Goal: Task Accomplishment & Management: Manage account settings

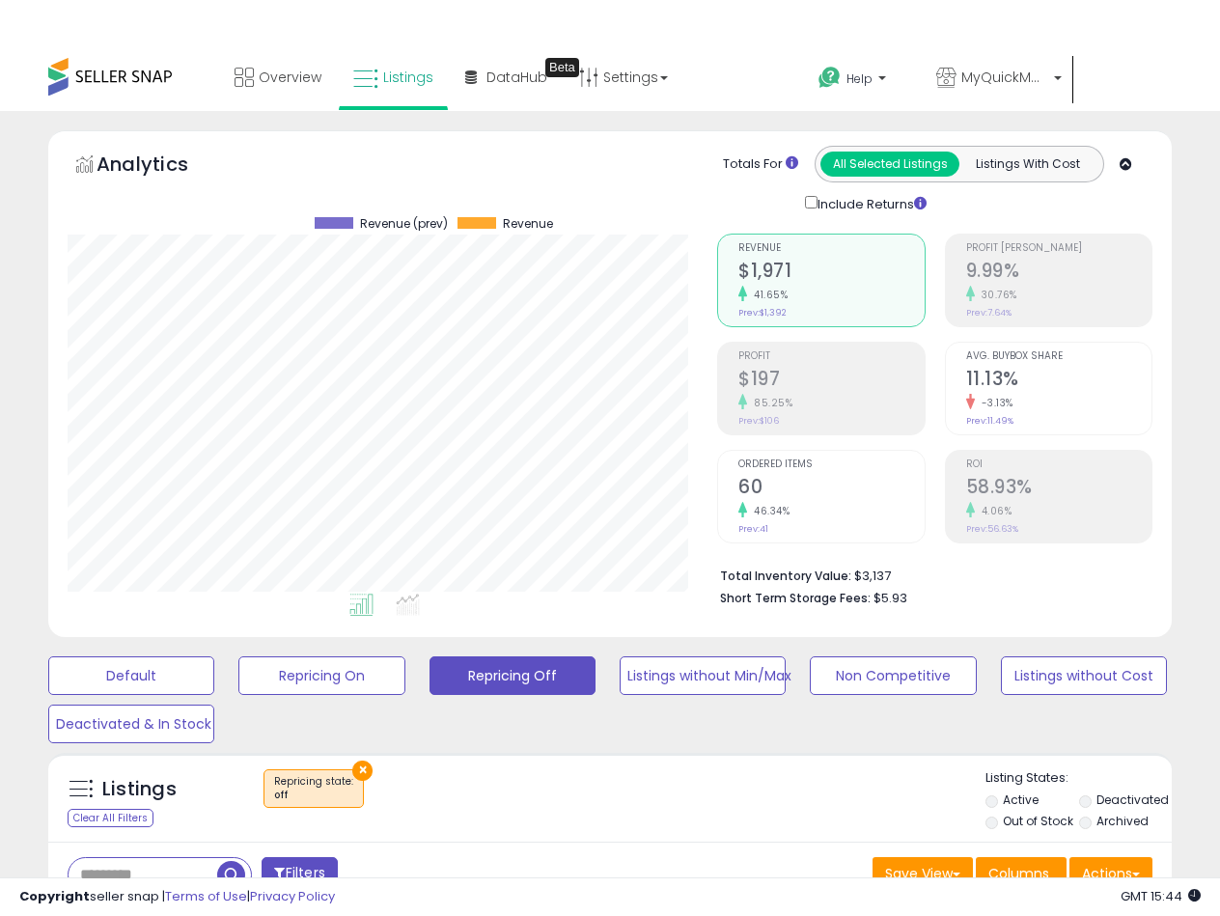
select select "**"
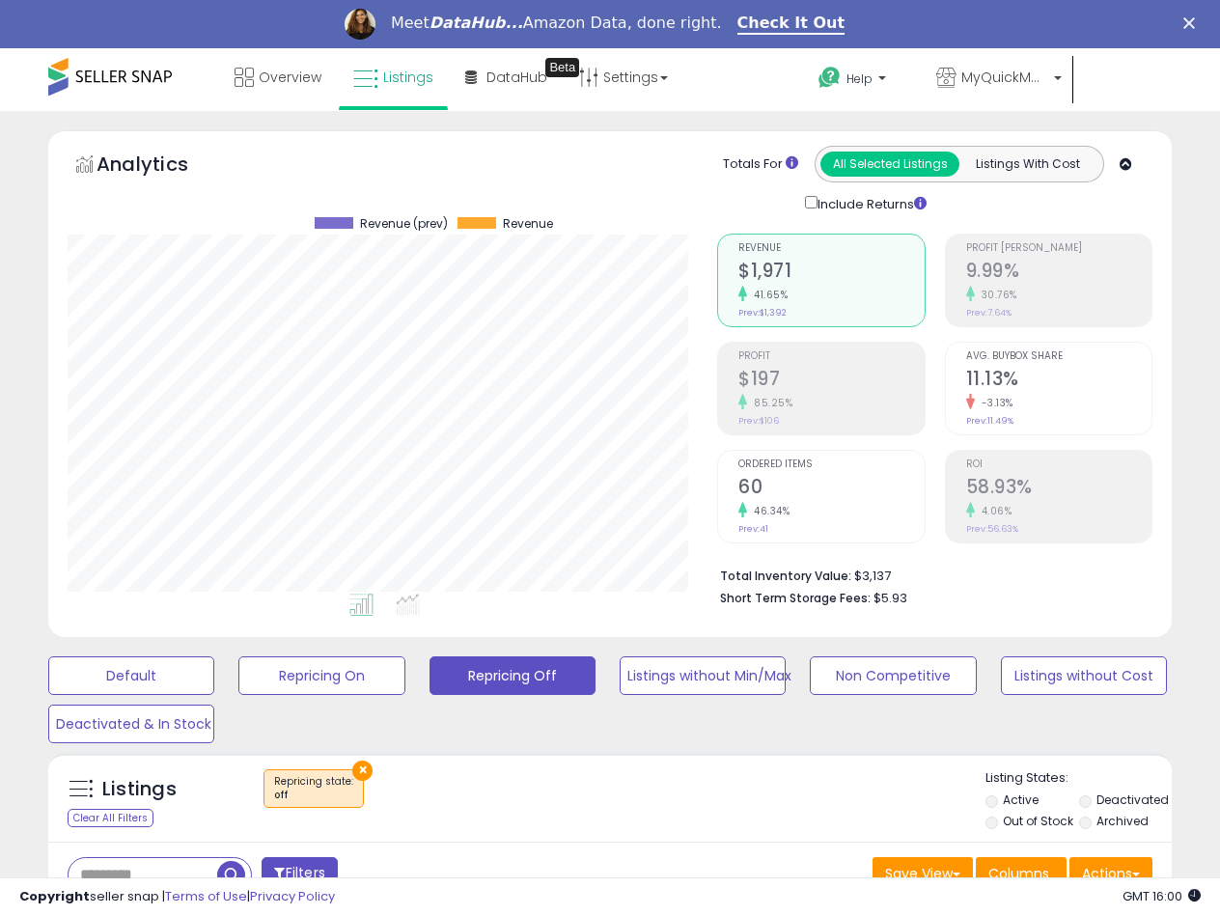
click at [629, 765] on div "Listings Clear All Filters × Repricing state : off Active" at bounding box center [609, 797] width 1123 height 89
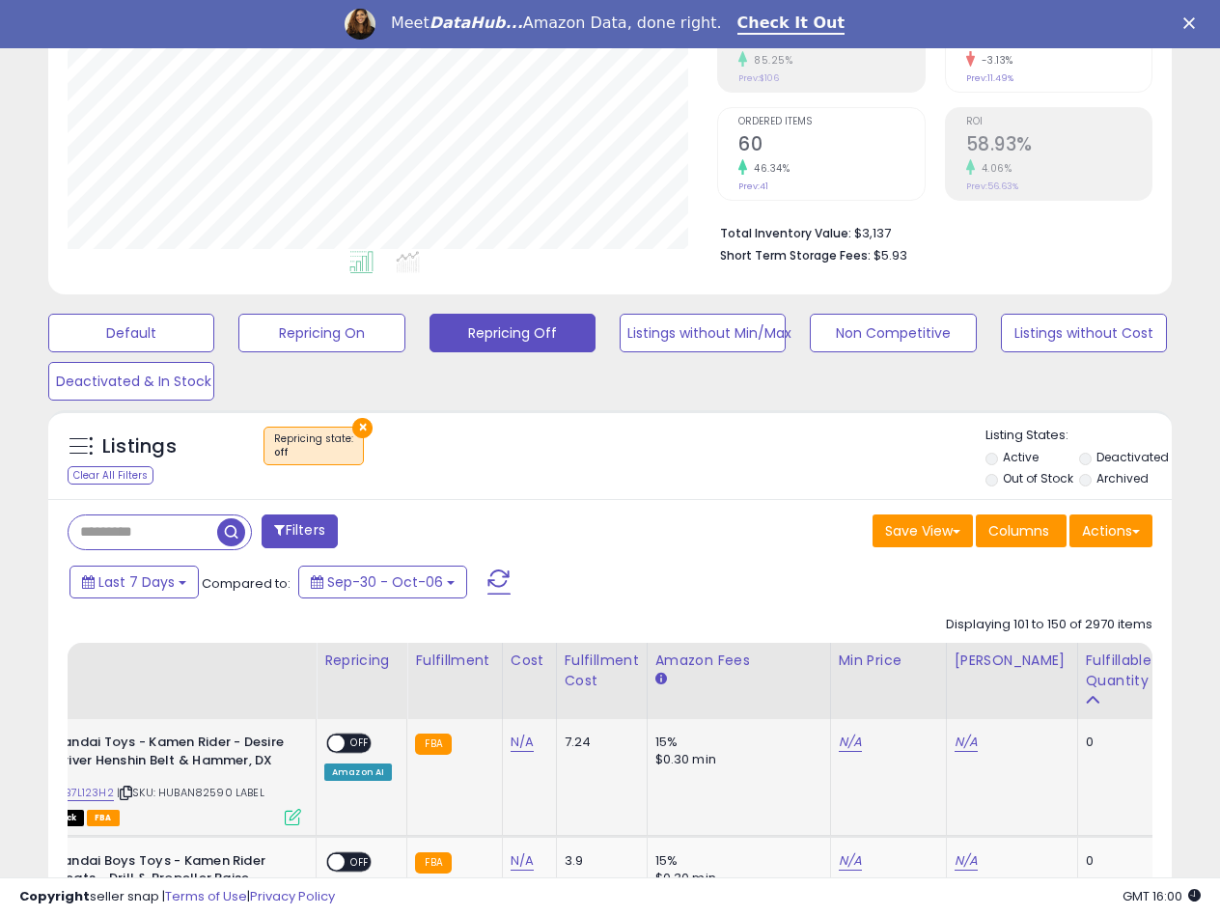
scroll to position [482, 0]
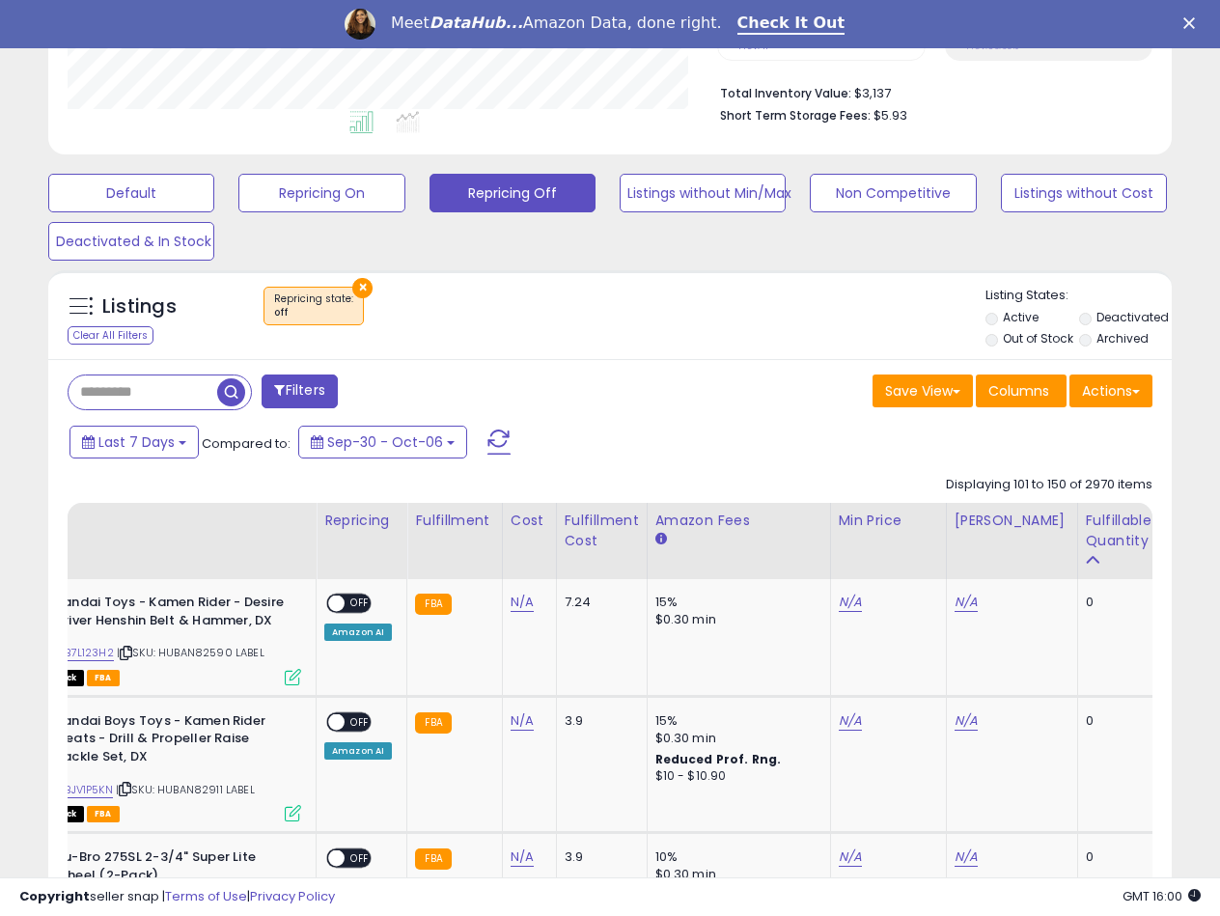
click at [700, 346] on div "Listings Clear All Filters × Repricing state : off" at bounding box center [609, 320] width 1123 height 66
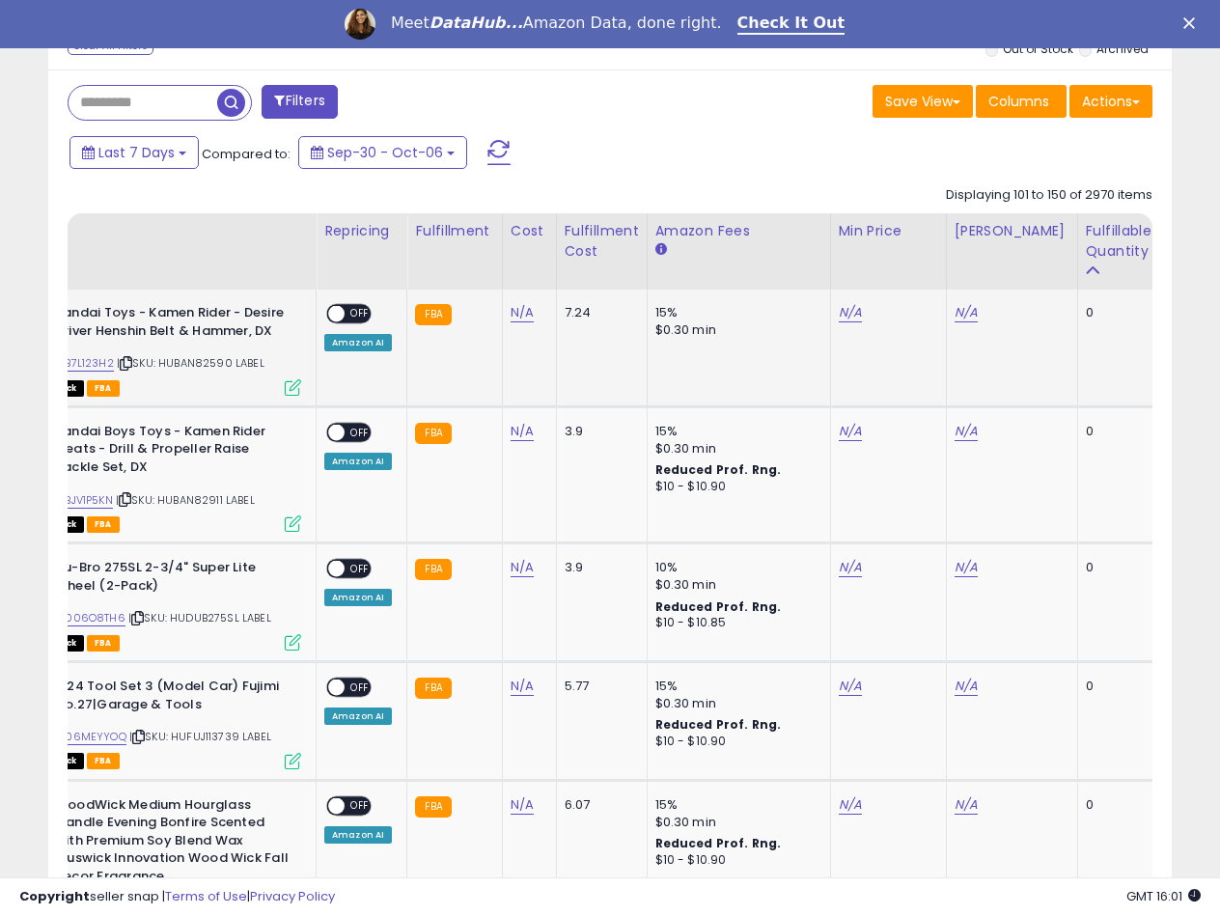
click at [195, 365] on span "| SKU: HUBAN82590 LABEL" at bounding box center [191, 362] width 148 height 15
copy span "HUBAN82590"
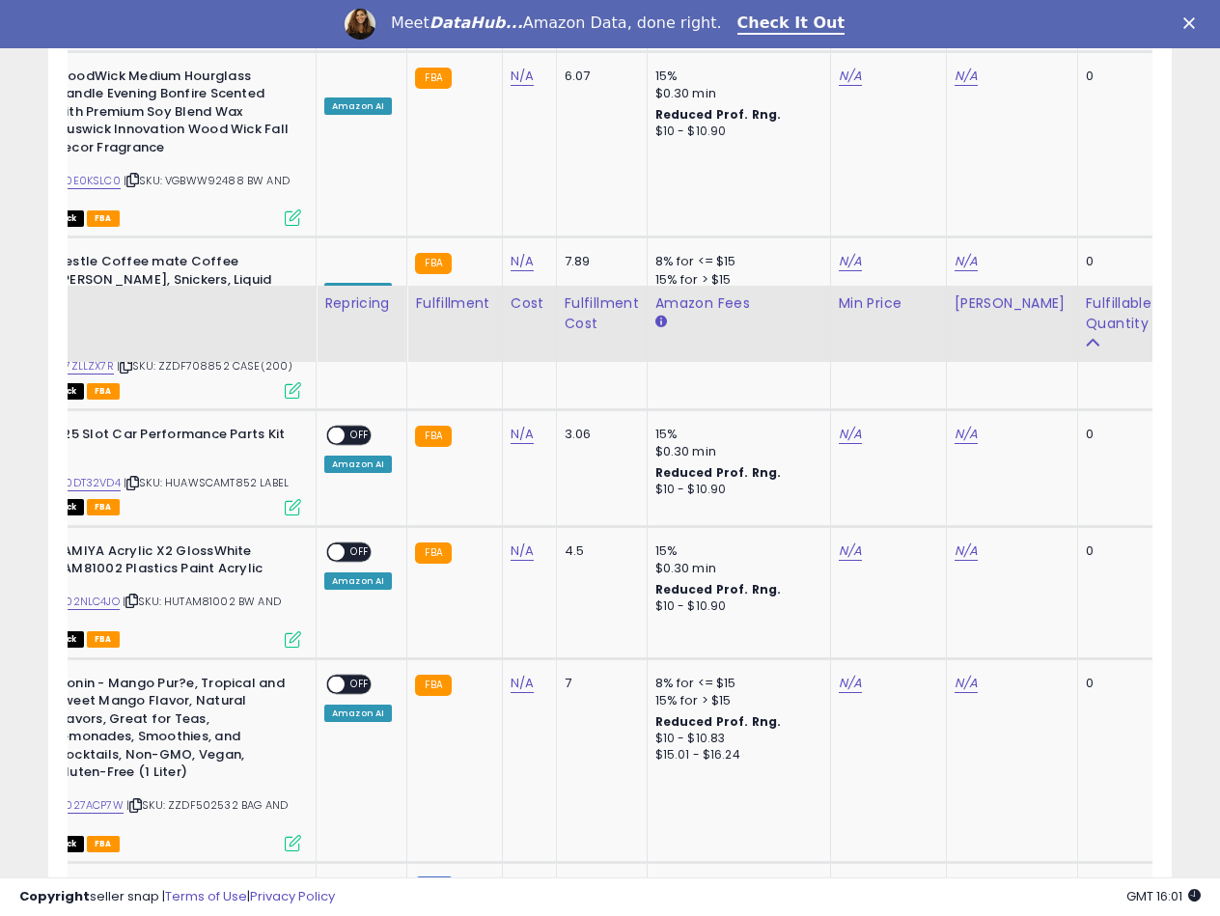
scroll to position [1447, 0]
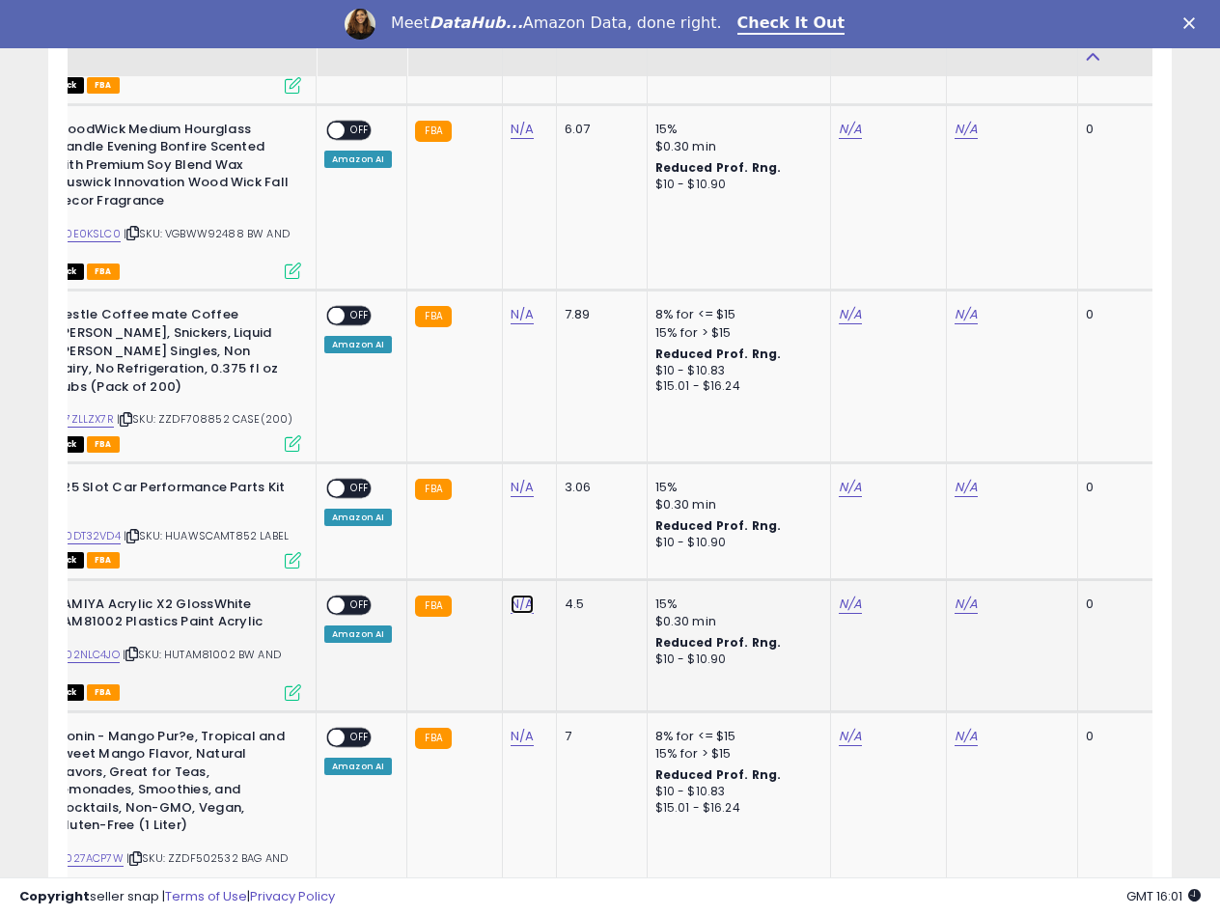
click at [514, 594] on link "N/A" at bounding box center [521, 603] width 23 height 19
type input "****"
click at [589, 549] on button "submit" at bounding box center [572, 536] width 33 height 29
click at [852, 594] on link "N/A" at bounding box center [849, 603] width 23 height 19
type input "****"
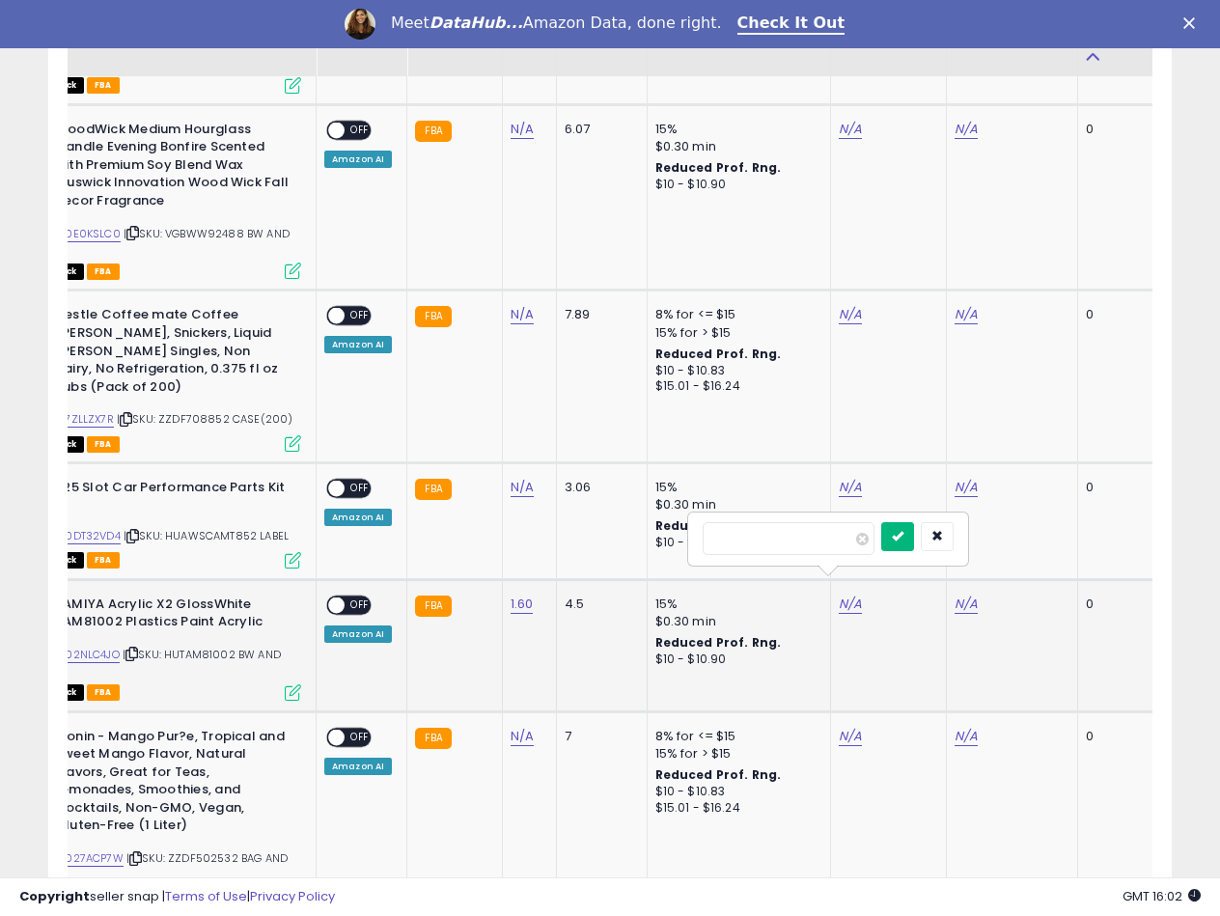
click at [914, 533] on button "submit" at bounding box center [897, 536] width 33 height 29
click at [962, 586] on td "N/A" at bounding box center [1011, 645] width 131 height 132
click at [956, 594] on link "N/A" at bounding box center [965, 603] width 23 height 19
type input "****"
click at [1019, 538] on icon "submit" at bounding box center [1013, 536] width 12 height 12
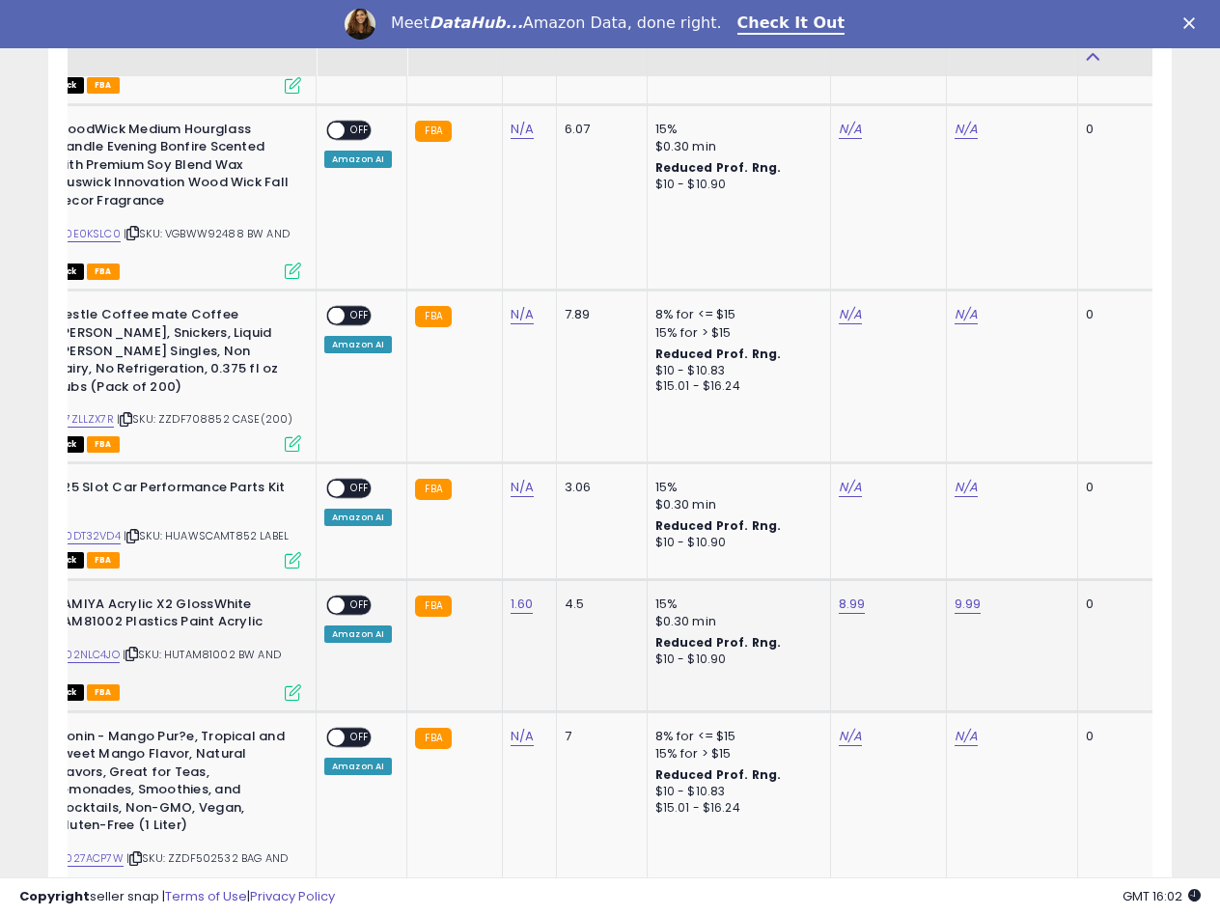
click at [340, 596] on span at bounding box center [336, 604] width 16 height 16
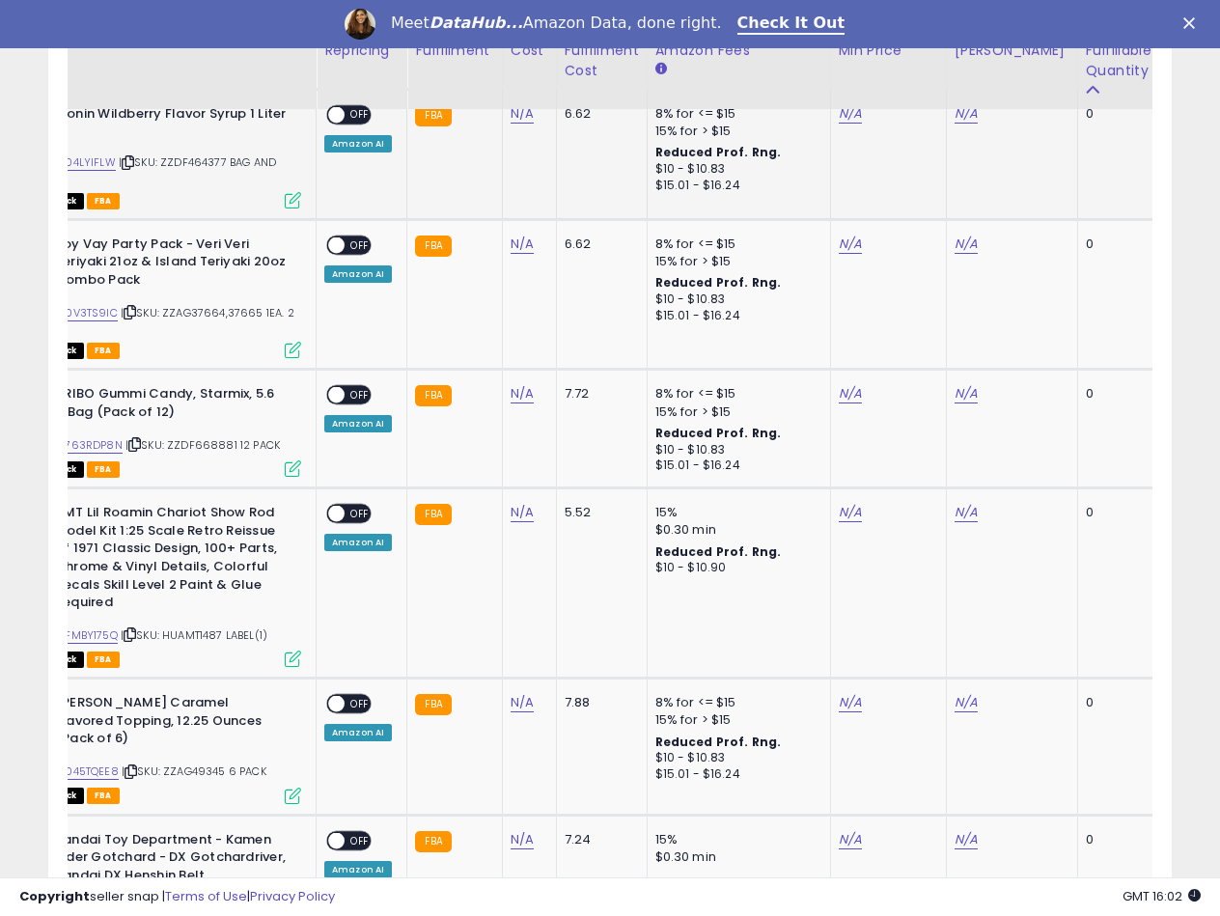
scroll to position [2798, 0]
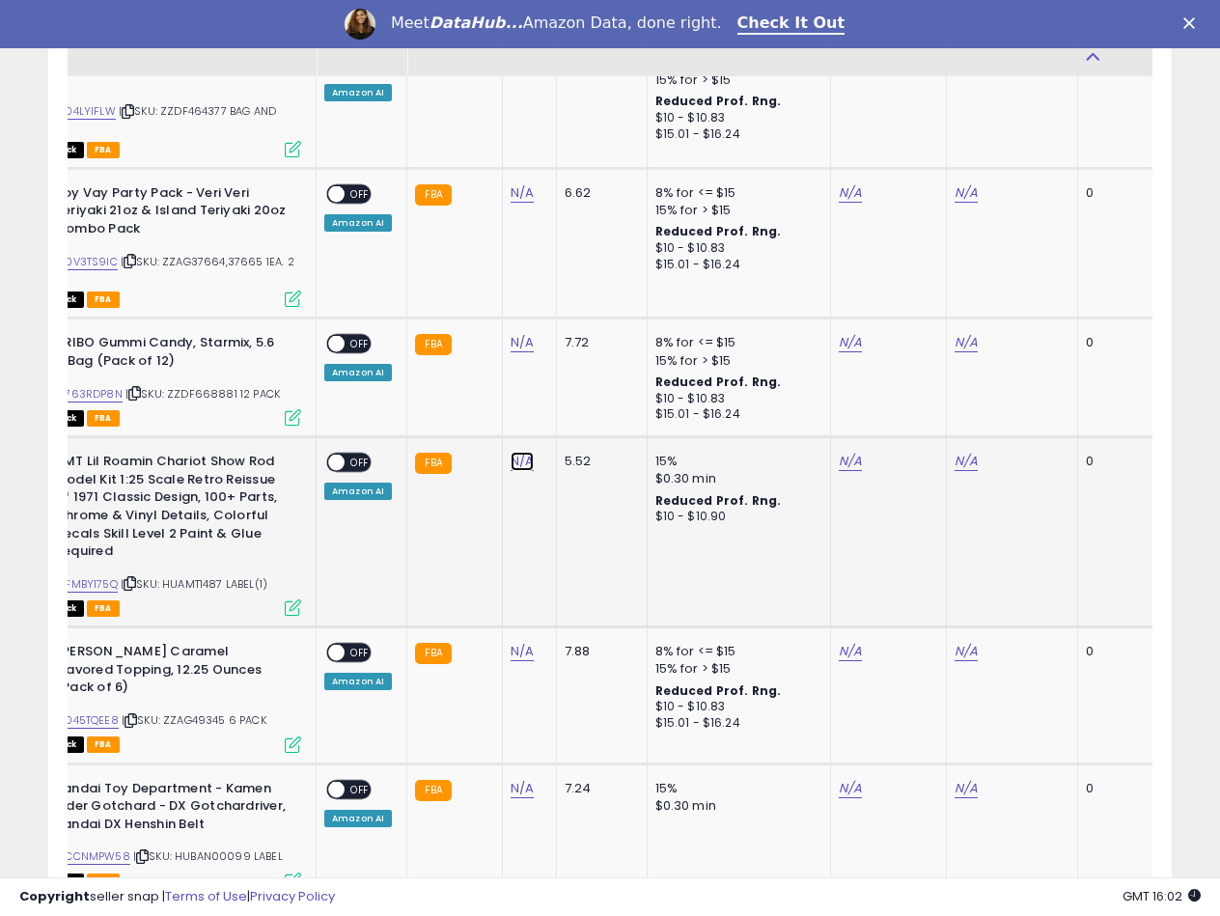
click at [527, 452] on link "N/A" at bounding box center [521, 461] width 23 height 19
type input "*****"
click at [589, 381] on button "submit" at bounding box center [572, 376] width 33 height 29
click at [106, 576] on link "B0FMBY175Q" at bounding box center [84, 584] width 67 height 16
click at [607, 507] on td "5.52" at bounding box center [601, 532] width 91 height 190
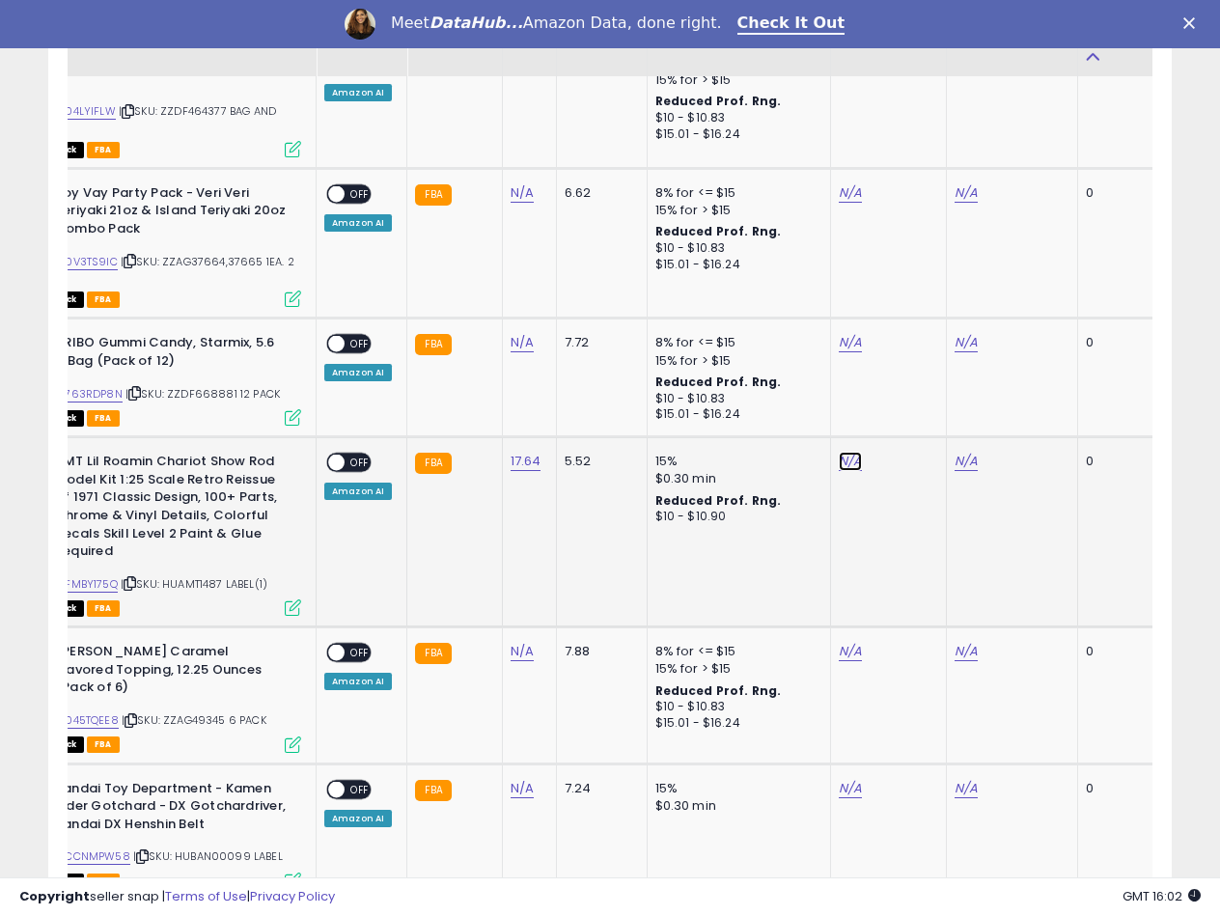
click at [848, 452] on link "N/A" at bounding box center [849, 461] width 23 height 19
type input "*****"
click at [904, 371] on icon "submit" at bounding box center [898, 376] width 12 height 12
click at [966, 437] on td "N/A" at bounding box center [1011, 532] width 131 height 190
click at [955, 452] on link "N/A" at bounding box center [965, 461] width 23 height 19
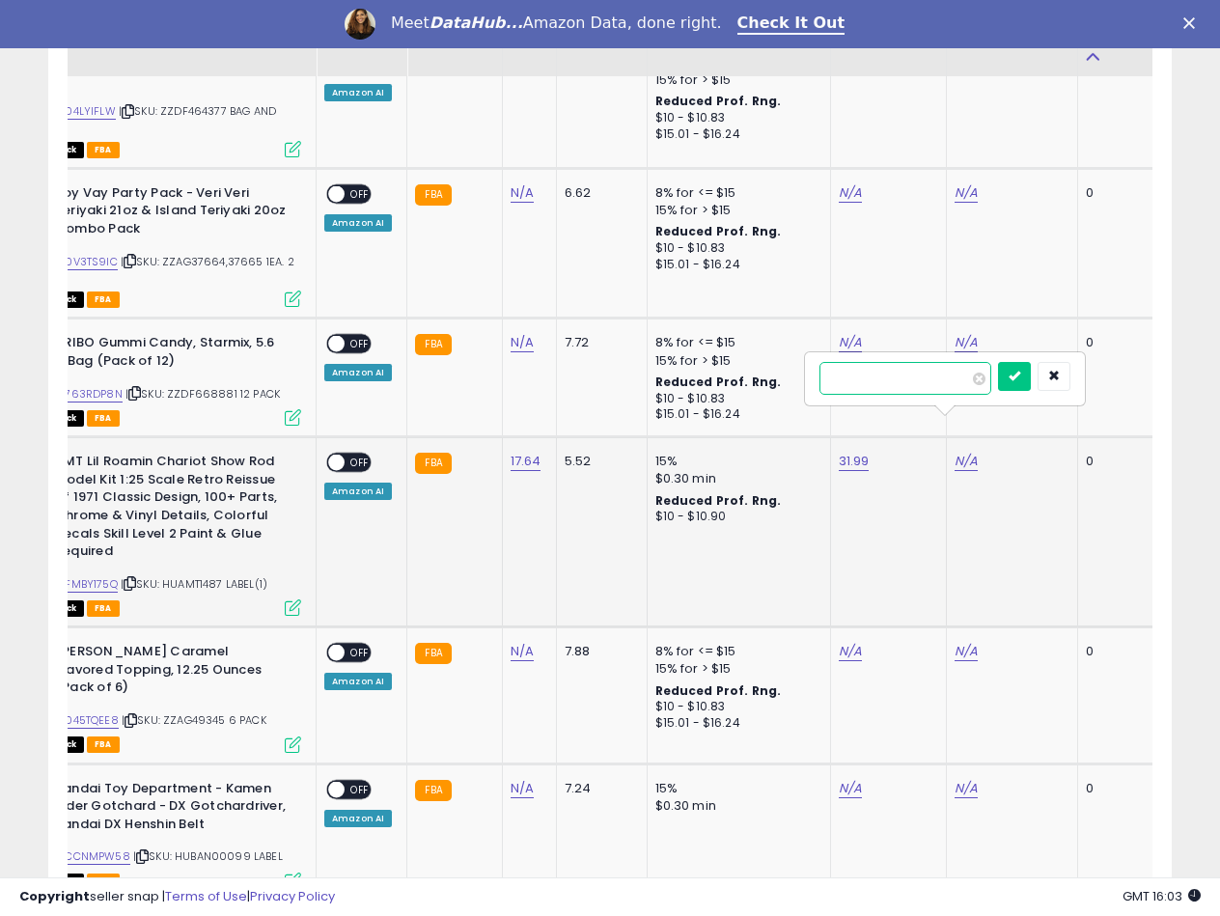
click at [886, 385] on input "number" at bounding box center [905, 378] width 172 height 33
type input "*****"
click at [1030, 379] on button "submit" at bounding box center [1014, 376] width 33 height 29
click at [333, 454] on span at bounding box center [336, 462] width 16 height 16
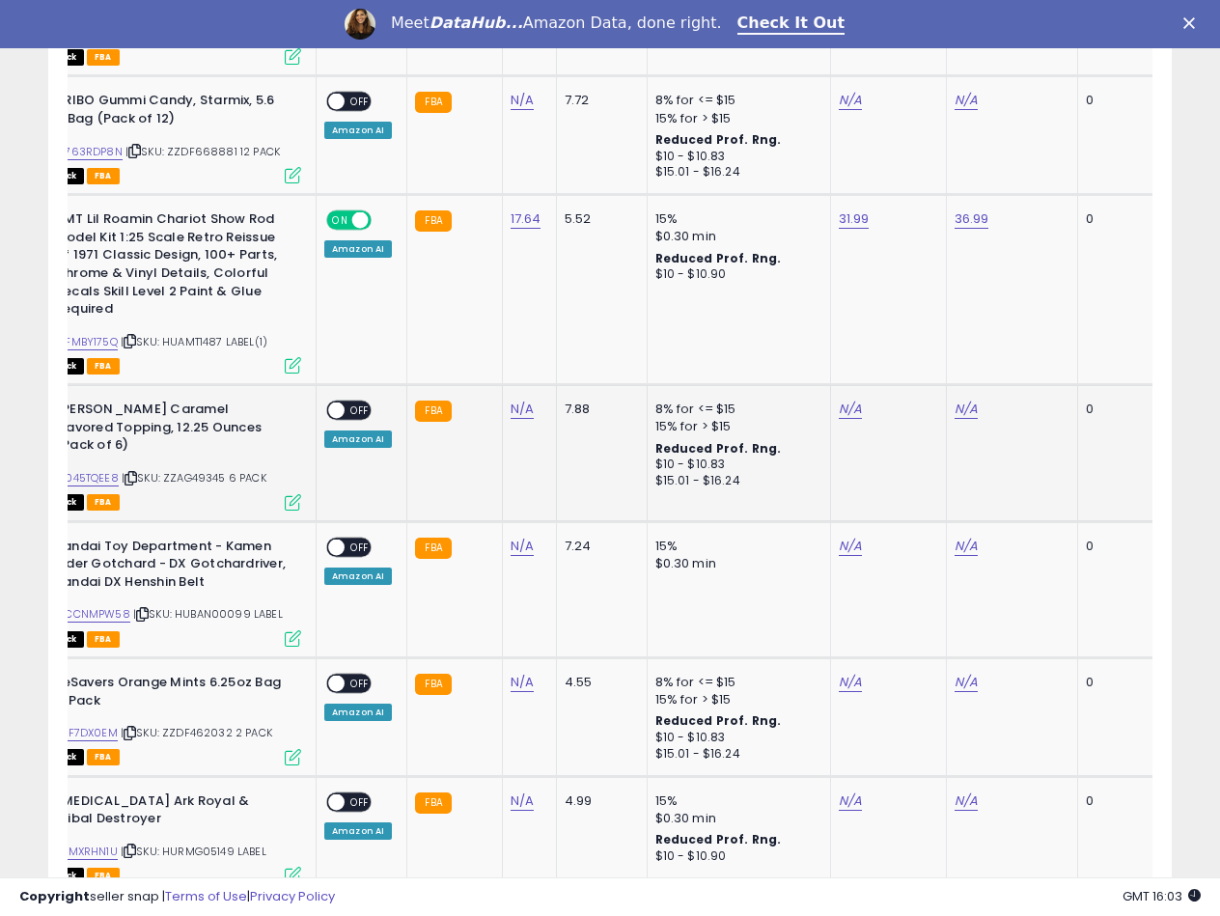
scroll to position [3087, 0]
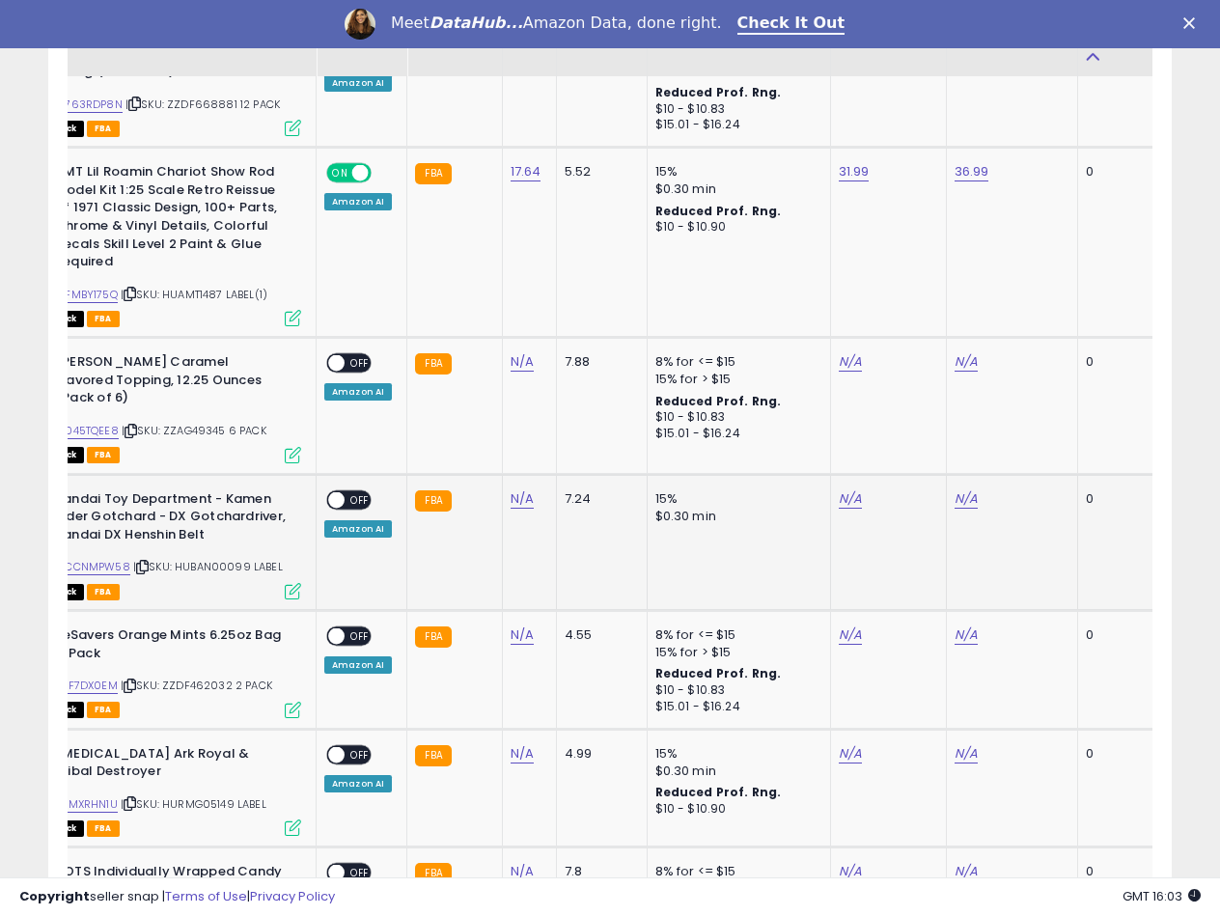
click at [232, 559] on span "| SKU: HUBAN00099 LABEL" at bounding box center [208, 566] width 150 height 15
copy span "HUBAN00099"
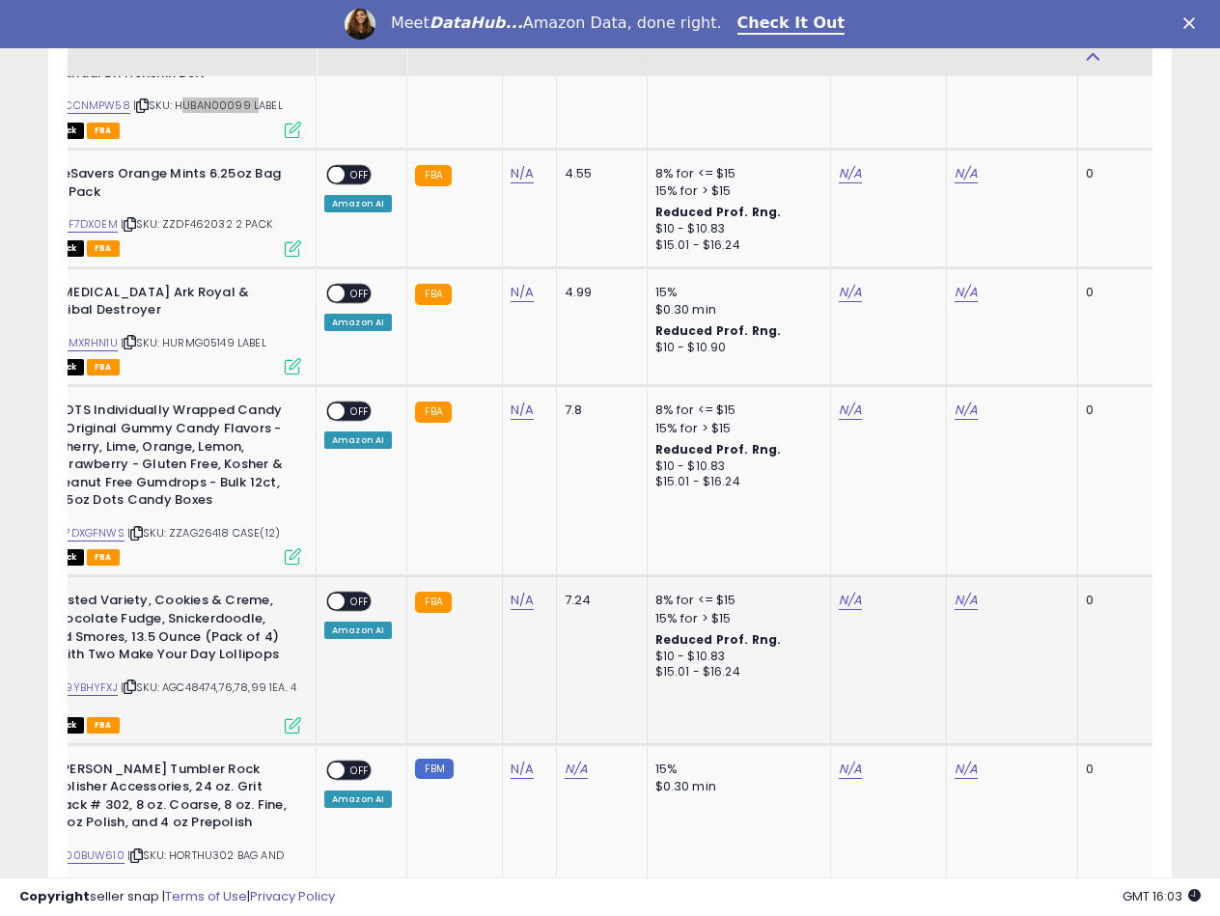
scroll to position [3570, 0]
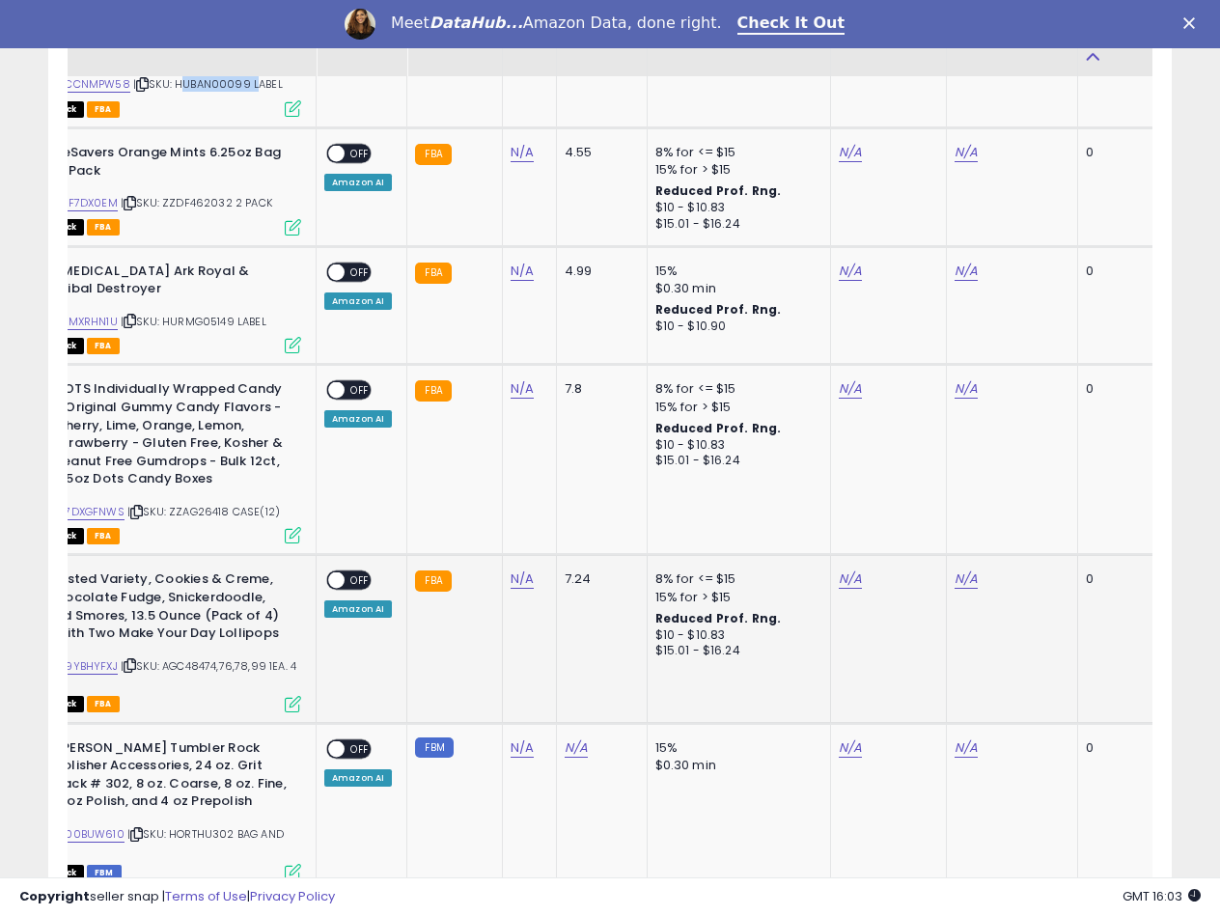
click at [459, 635] on td "FBA" at bounding box center [454, 639] width 95 height 168
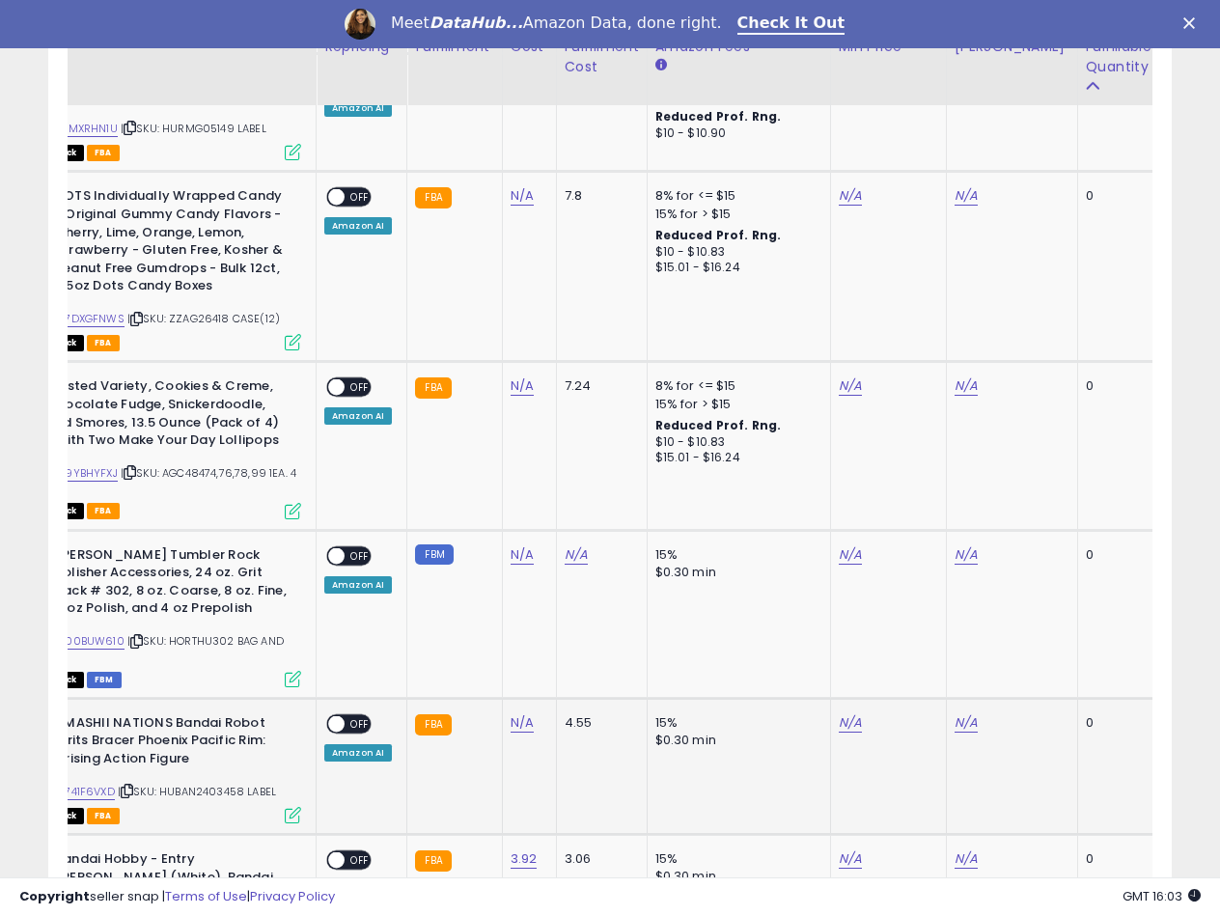
scroll to position [3956, 0]
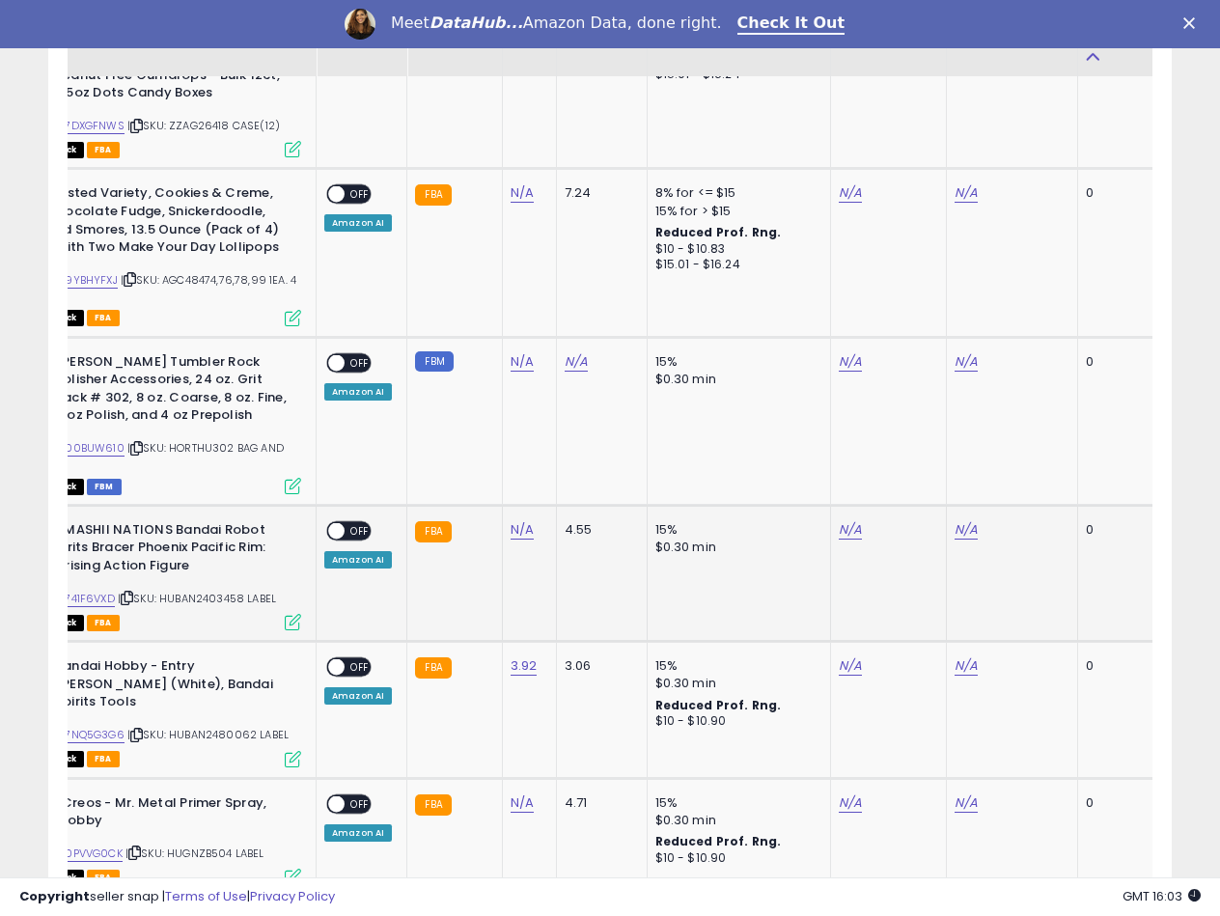
click at [208, 590] on span "| SKU: HUBAN2403458 LABEL" at bounding box center [197, 597] width 158 height 15
copy span "HUBAN2403458"
click at [74, 727] on link "B07NQ5G3G6" at bounding box center [87, 735] width 73 height 16
click at [845, 656] on link "N/A" at bounding box center [849, 665] width 23 height 19
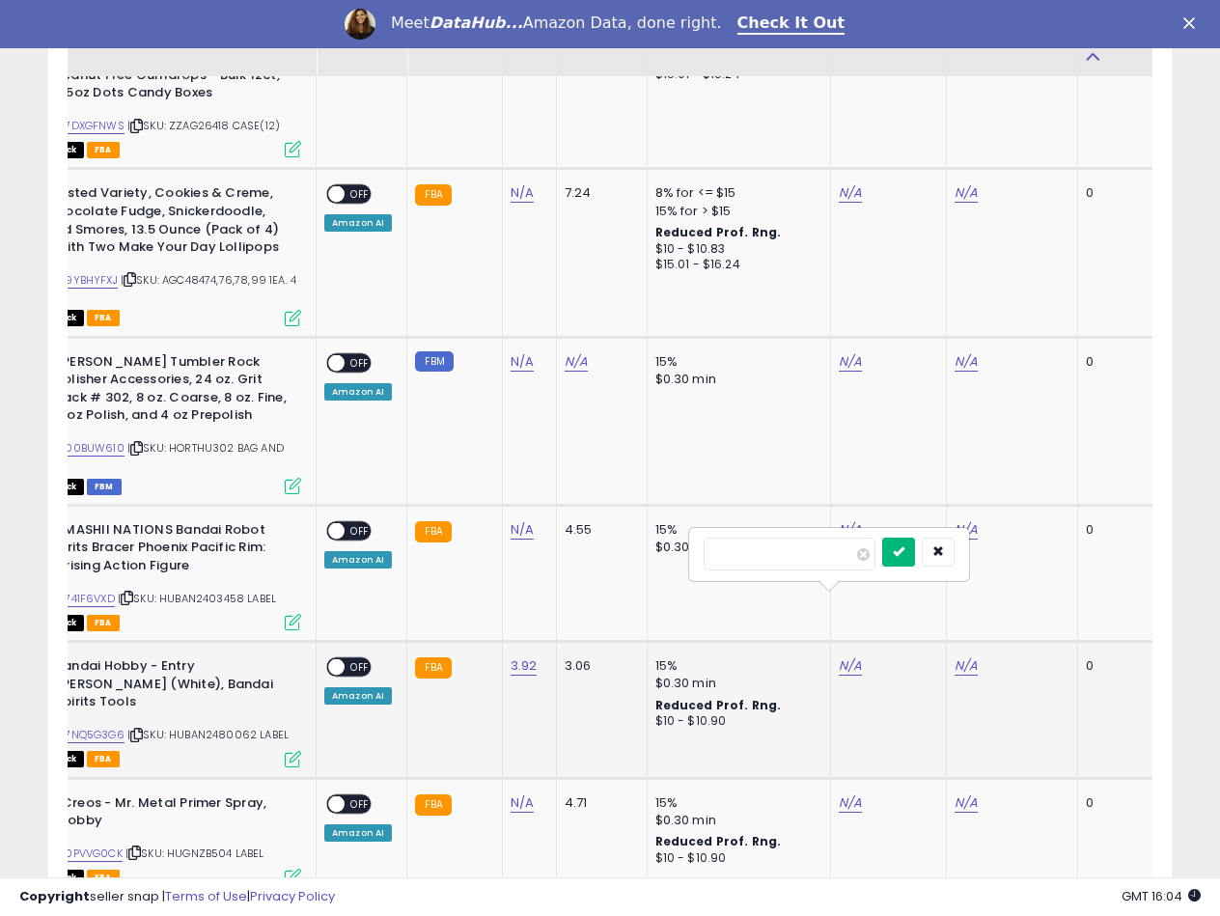
type input "*****"
click at [915, 550] on button "submit" at bounding box center [898, 551] width 33 height 29
click at [967, 656] on link "N/A" at bounding box center [965, 665] width 23 height 19
type input "*****"
click at [1020, 551] on icon "submit" at bounding box center [1014, 551] width 12 height 12
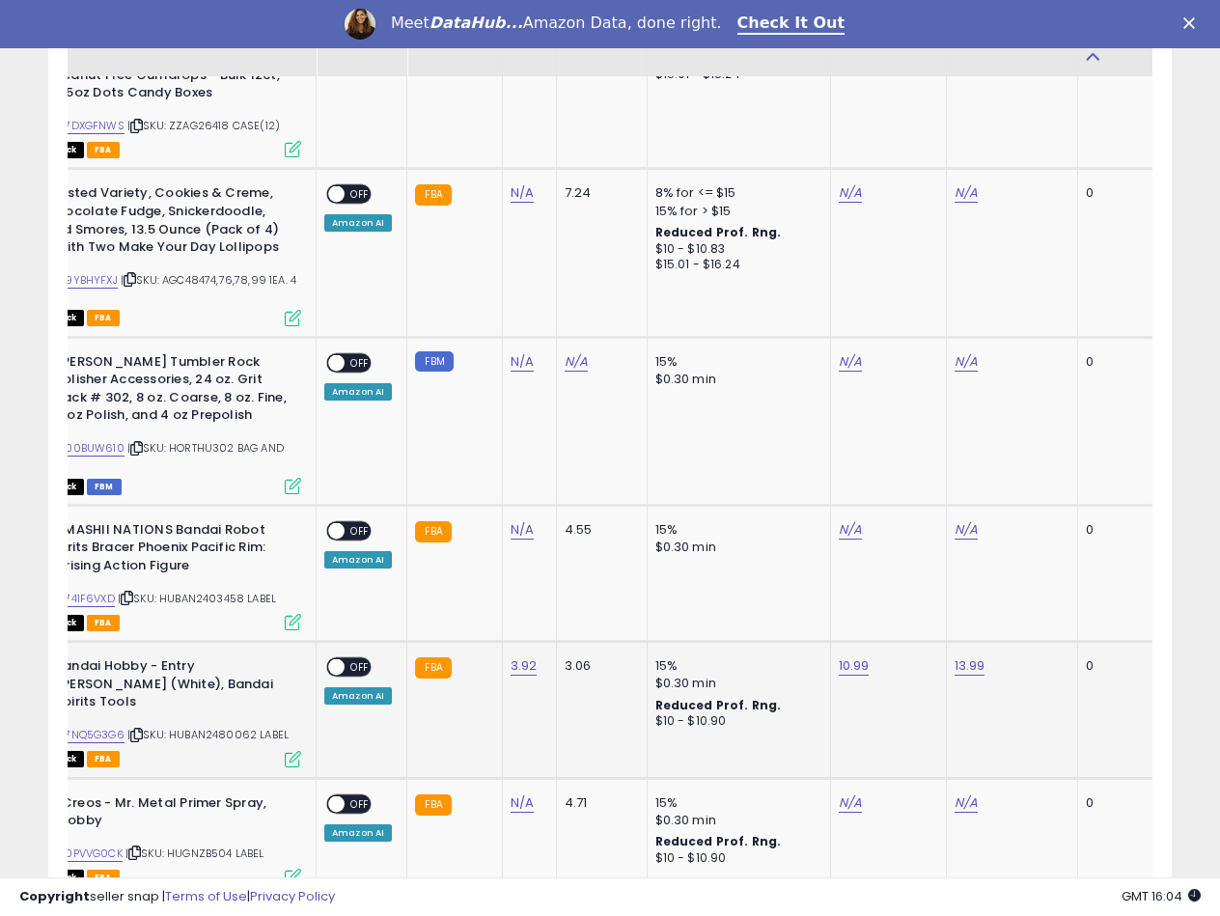
click at [336, 659] on span at bounding box center [336, 667] width 16 height 16
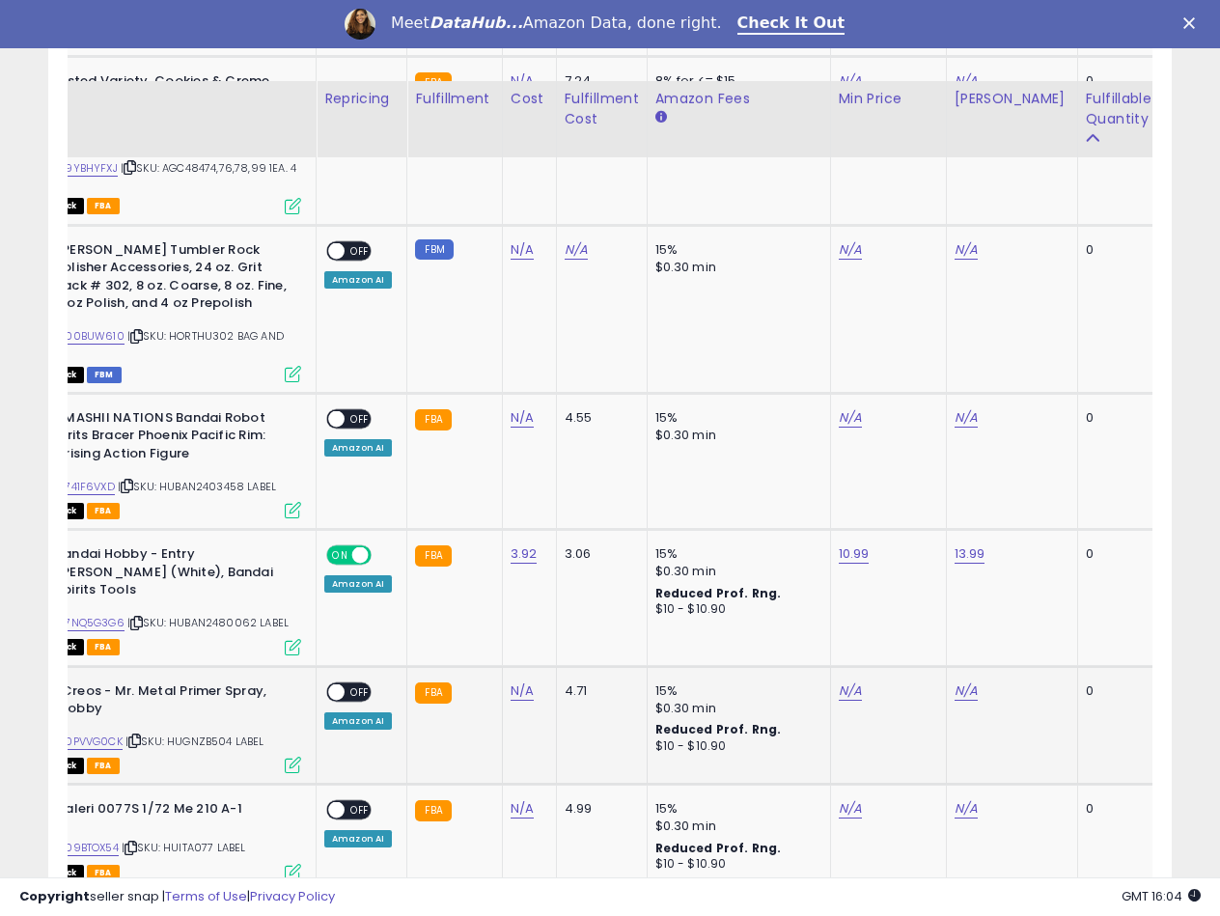
scroll to position [4149, 0]
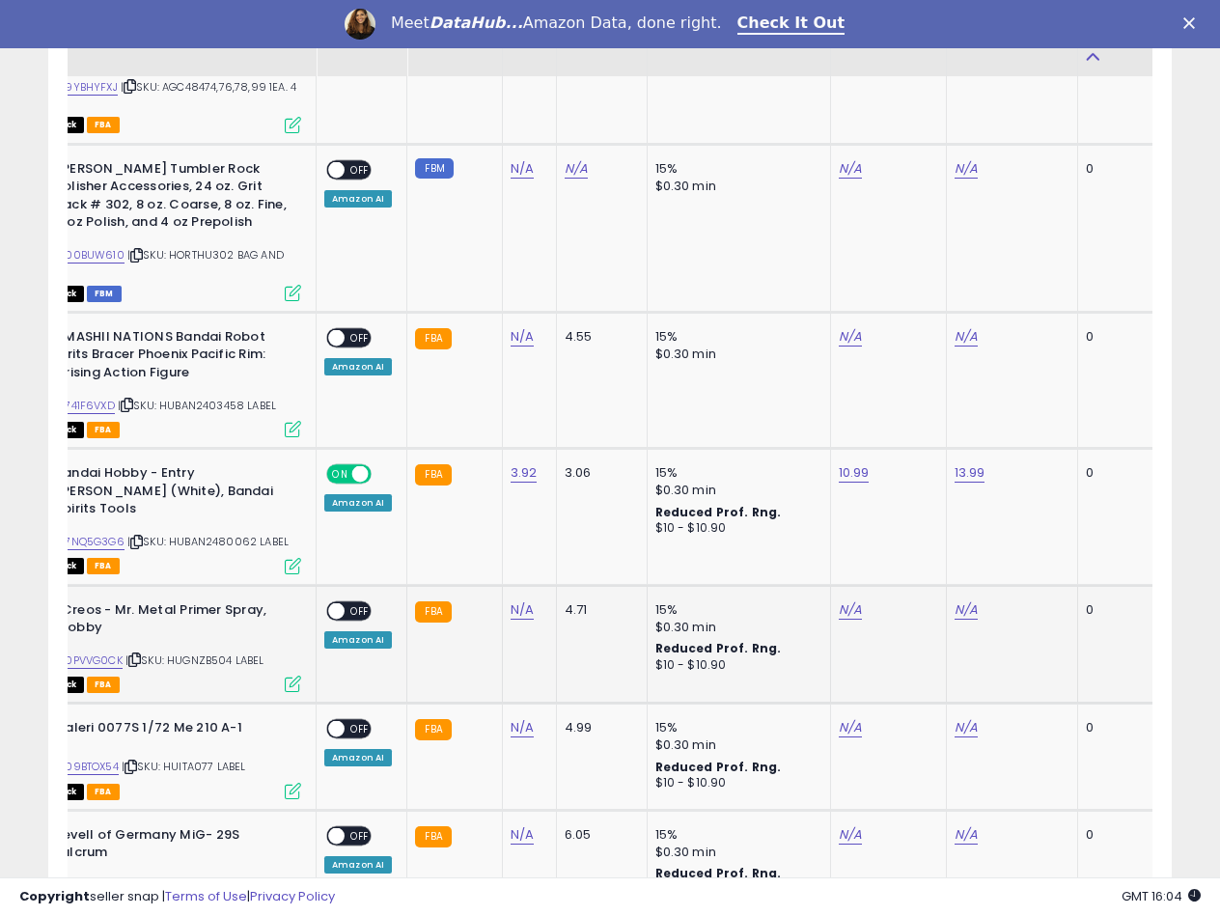
click at [197, 652] on span "| SKU: HUGNZB504 LABEL" at bounding box center [194, 659] width 139 height 15
copy span "HUGNZB504"
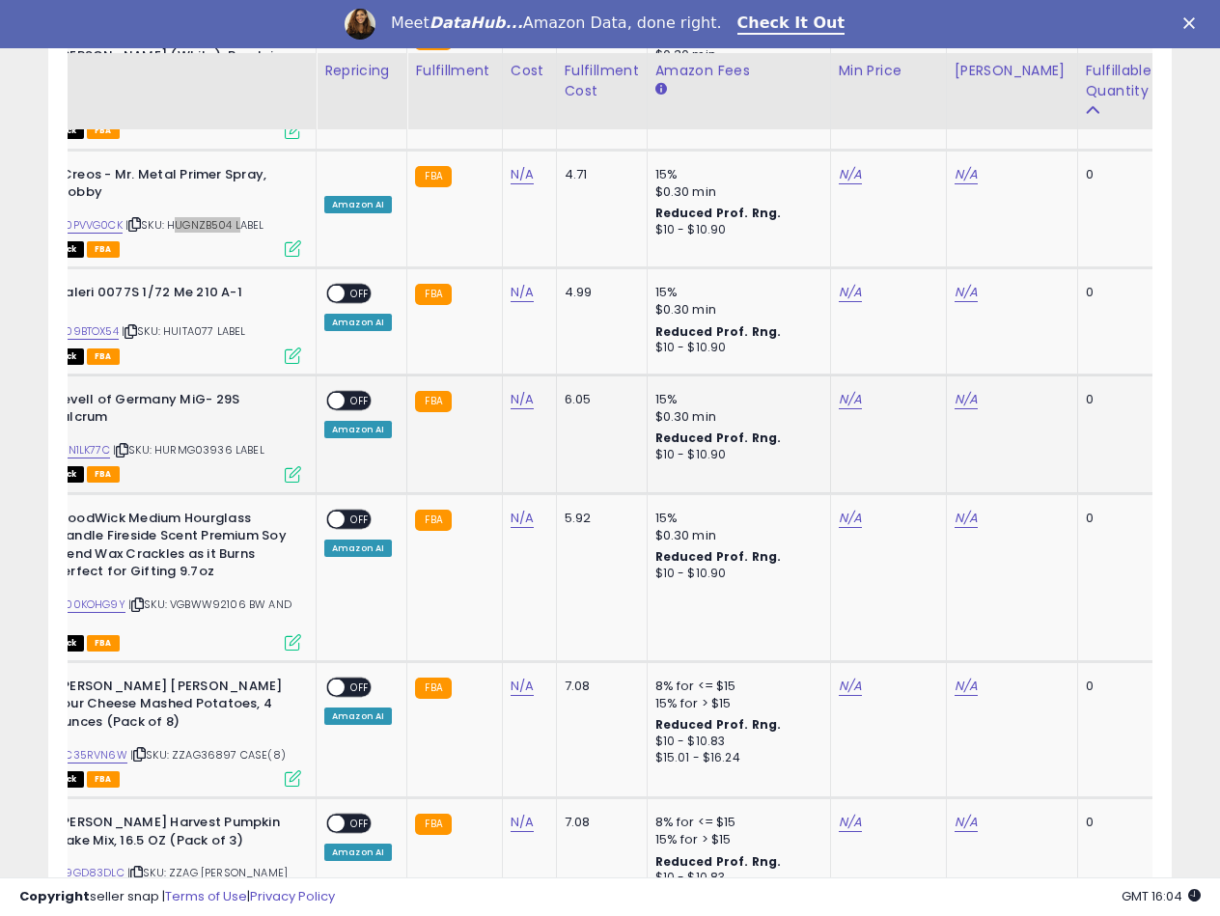
scroll to position [4824, 0]
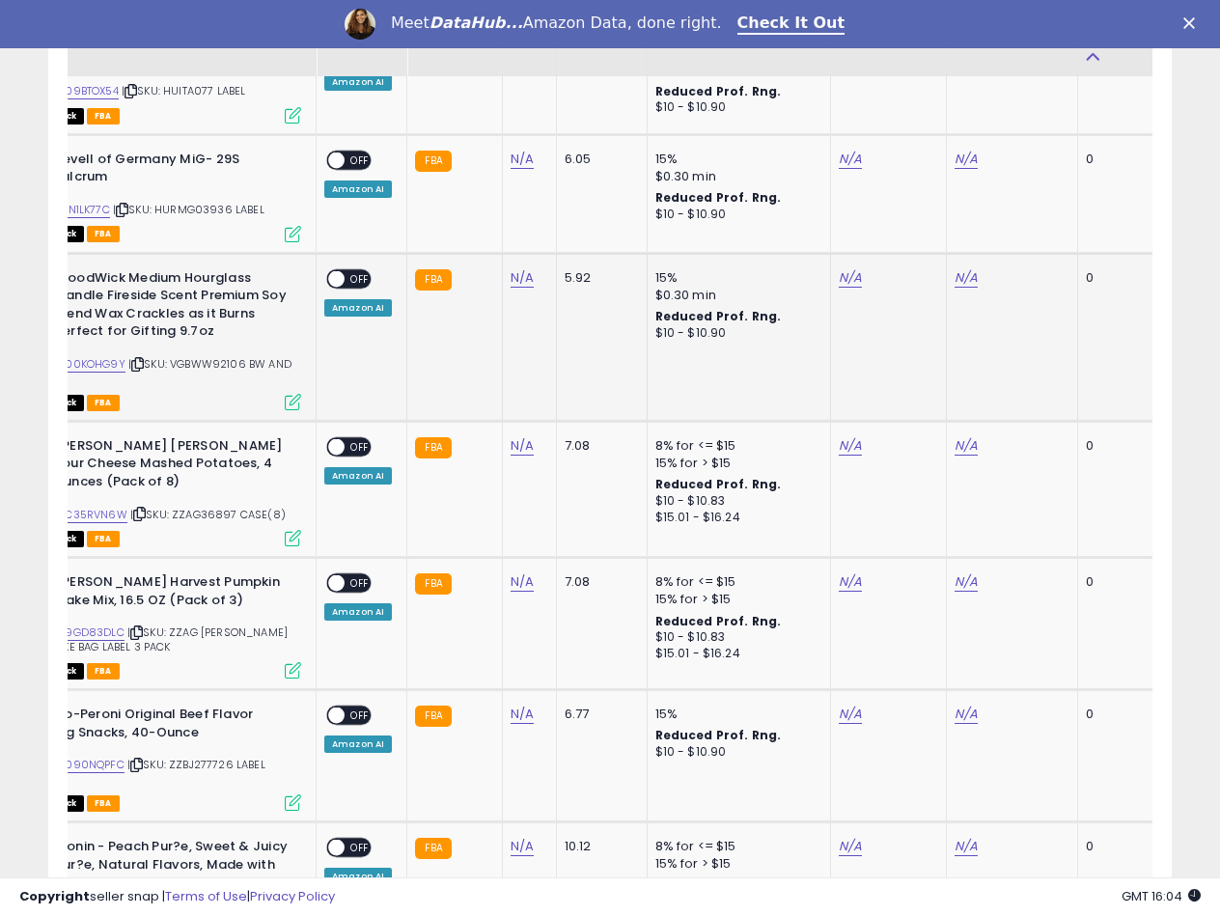
click at [210, 356] on span "| SKU: VGBWW92106 BW AND LABEL" at bounding box center [152, 370] width 280 height 29
copy span "VGBWW92106"
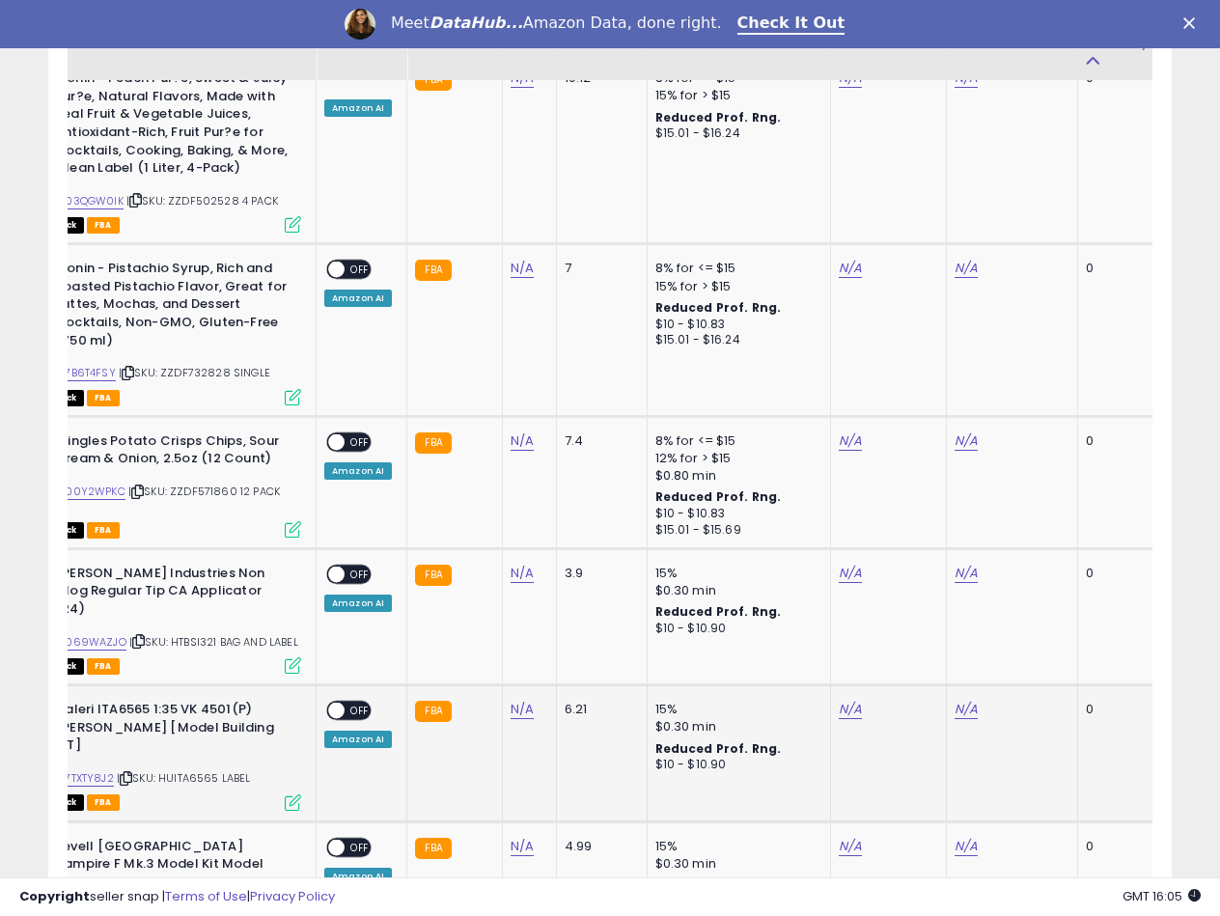
scroll to position [5596, 0]
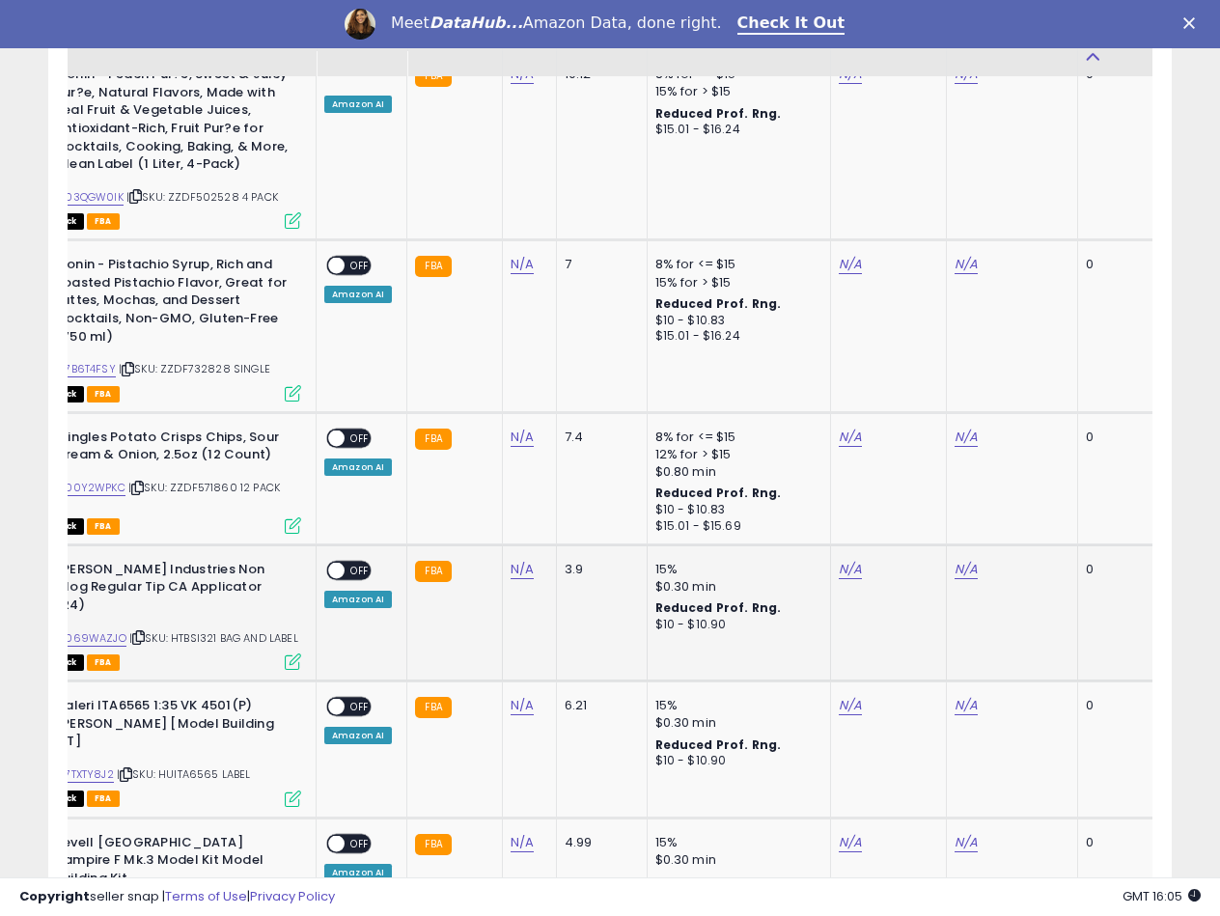
click at [198, 630] on span "| SKU: HTBSI321 BAG AND LABEL" at bounding box center [213, 637] width 169 height 15
copy span "HTBSI321"
click at [521, 560] on link "N/A" at bounding box center [521, 569] width 23 height 19
type input "*"
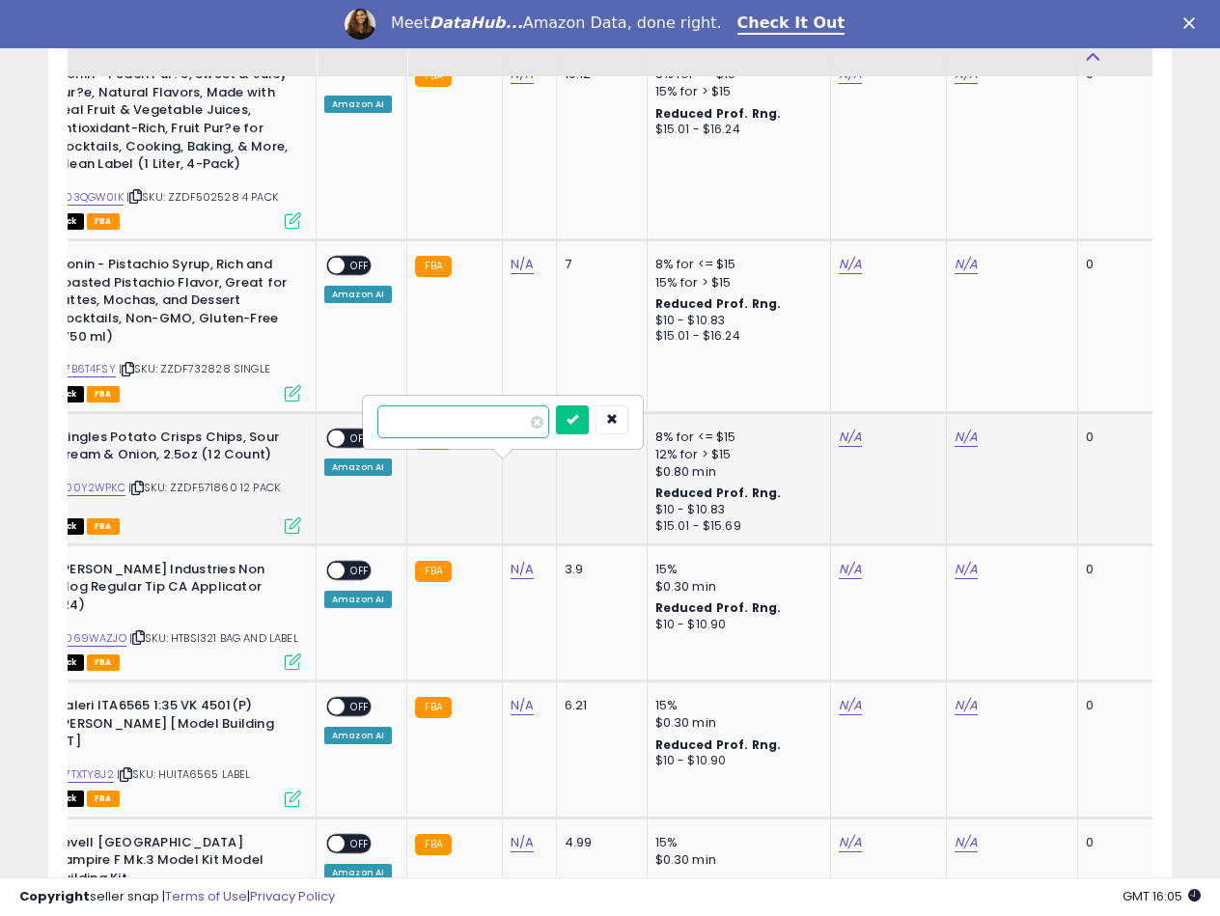
type input "****"
click at [578, 419] on icon "submit" at bounding box center [572, 419] width 12 height 12
click at [89, 630] on link "B0069WAZJO" at bounding box center [88, 638] width 75 height 16
click at [848, 560] on link "N/A" at bounding box center [849, 569] width 23 height 19
click at [780, 432] on input "number" at bounding box center [789, 421] width 172 height 33
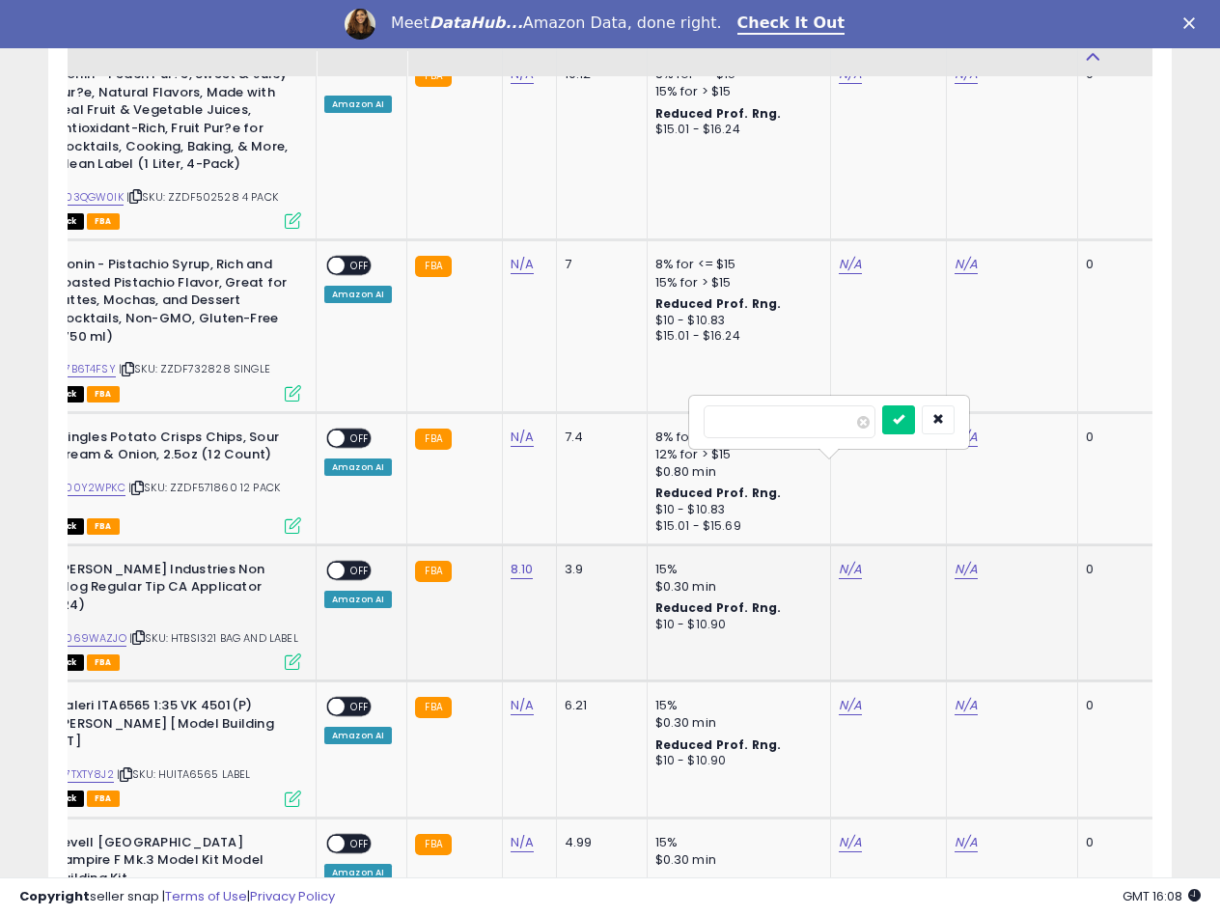
click at [780, 432] on input "number" at bounding box center [789, 421] width 172 height 33
type input "*****"
click at [904, 414] on icon "submit" at bounding box center [898, 419] width 12 height 12
click at [965, 560] on link "N/A" at bounding box center [965, 569] width 23 height 19
type input "*****"
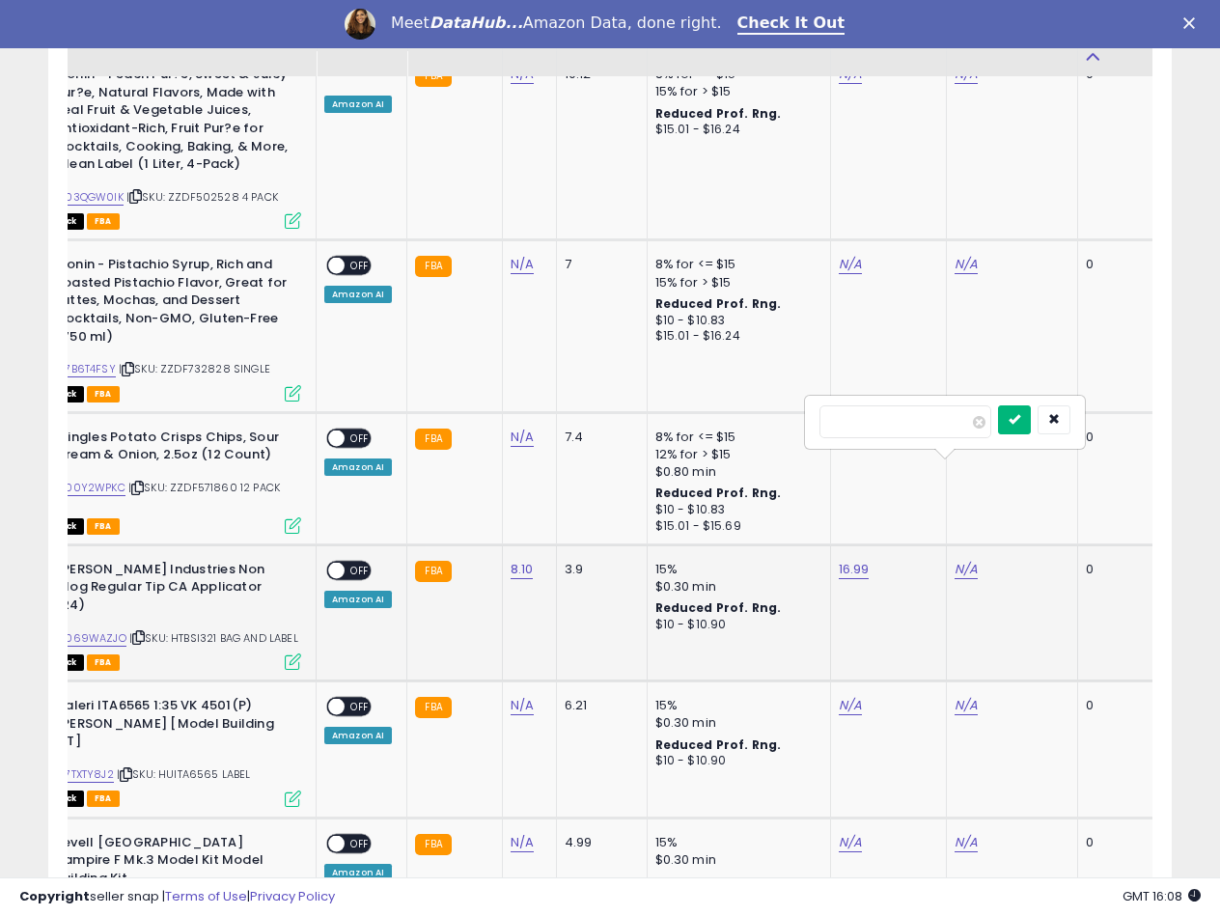
click at [1020, 423] on icon "submit" at bounding box center [1014, 419] width 12 height 12
click at [343, 562] on span at bounding box center [336, 570] width 16 height 16
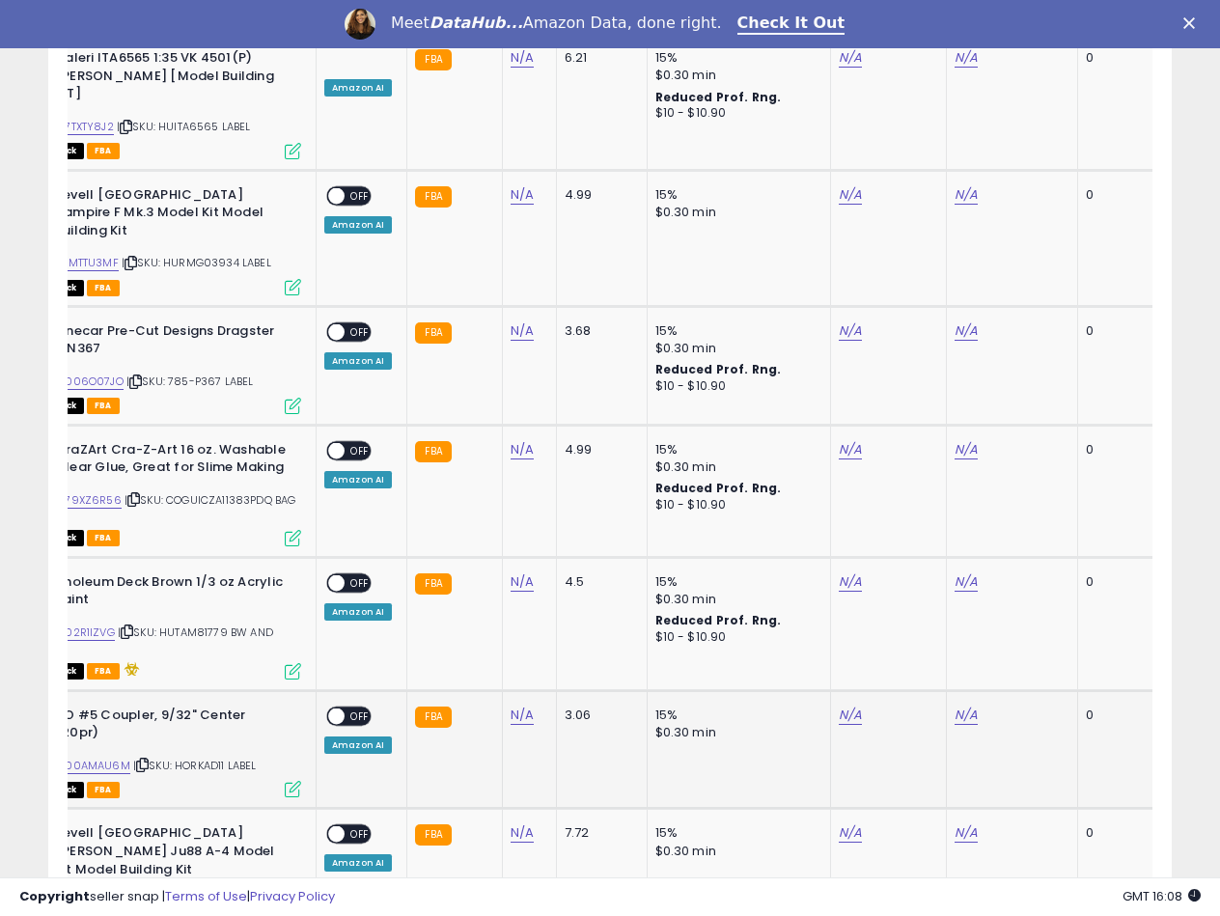
scroll to position [6271, 0]
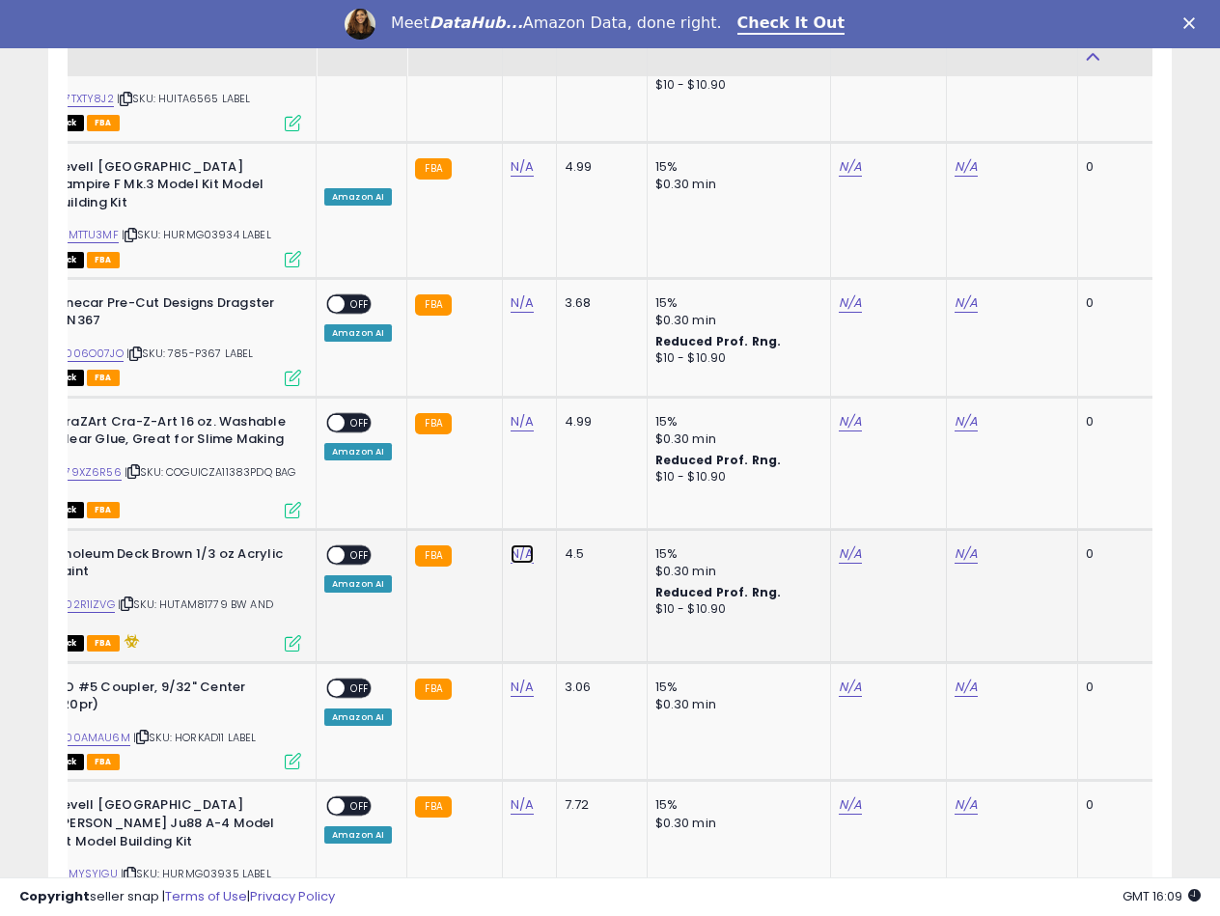
click at [527, 544] on link "N/A" at bounding box center [521, 553] width 23 height 19
type input "****"
click at [578, 366] on icon "submit" at bounding box center [572, 363] width 12 height 12
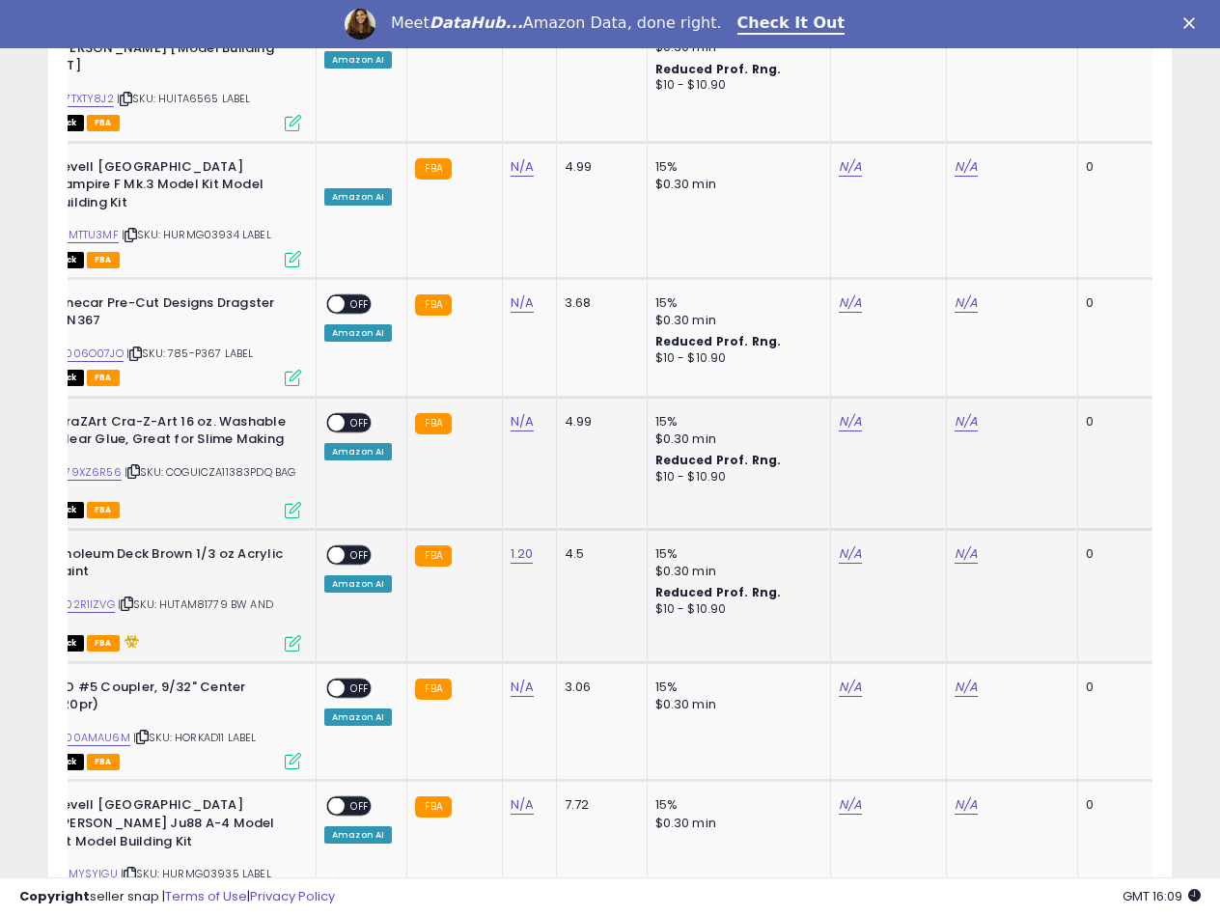
scroll to position [6078, 0]
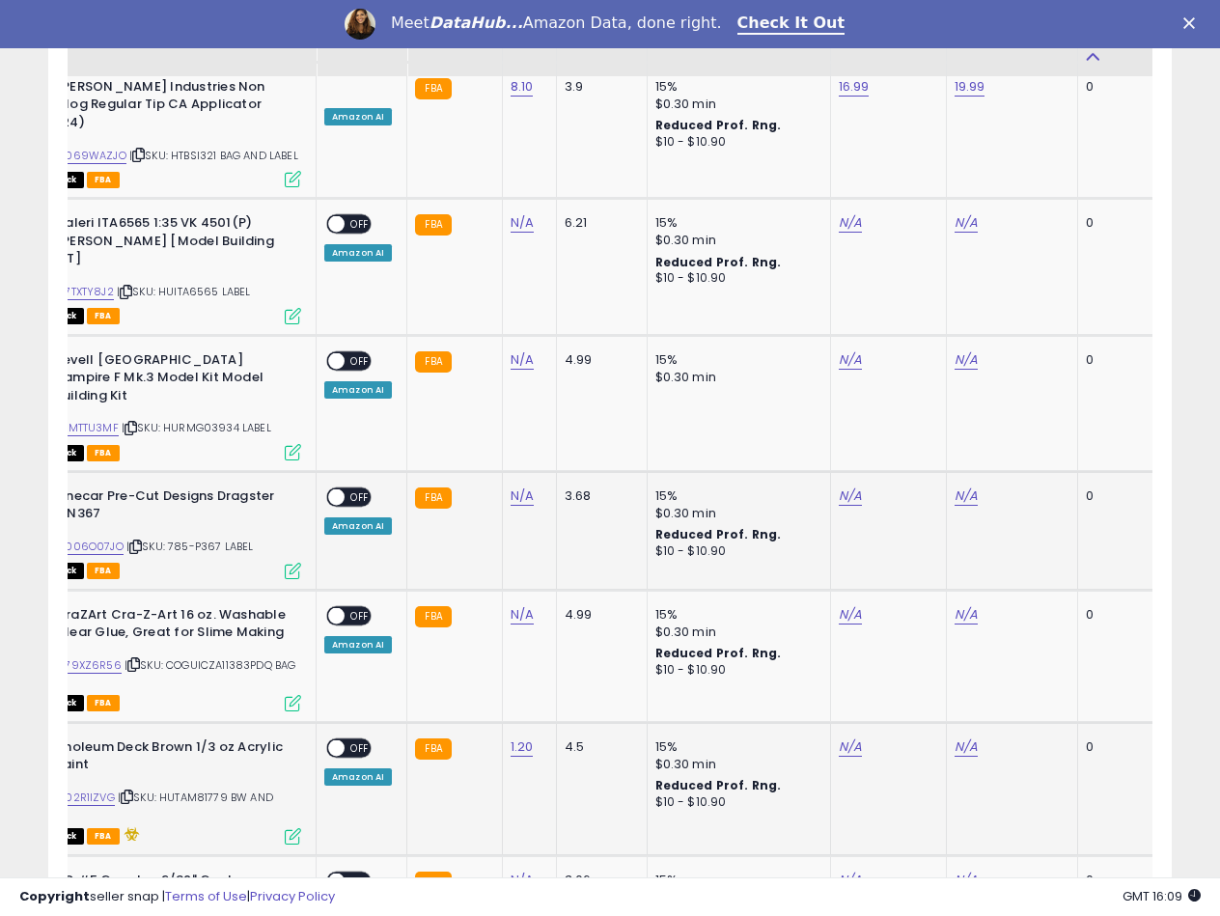
click at [519, 471] on td "N/A" at bounding box center [529, 530] width 54 height 119
click at [520, 486] on link "N/A" at bounding box center [521, 495] width 23 height 19
type input "****"
click at [578, 310] on icon "submit" at bounding box center [572, 305] width 12 height 12
click at [111, 538] on link "B0006O07JO" at bounding box center [87, 546] width 72 height 16
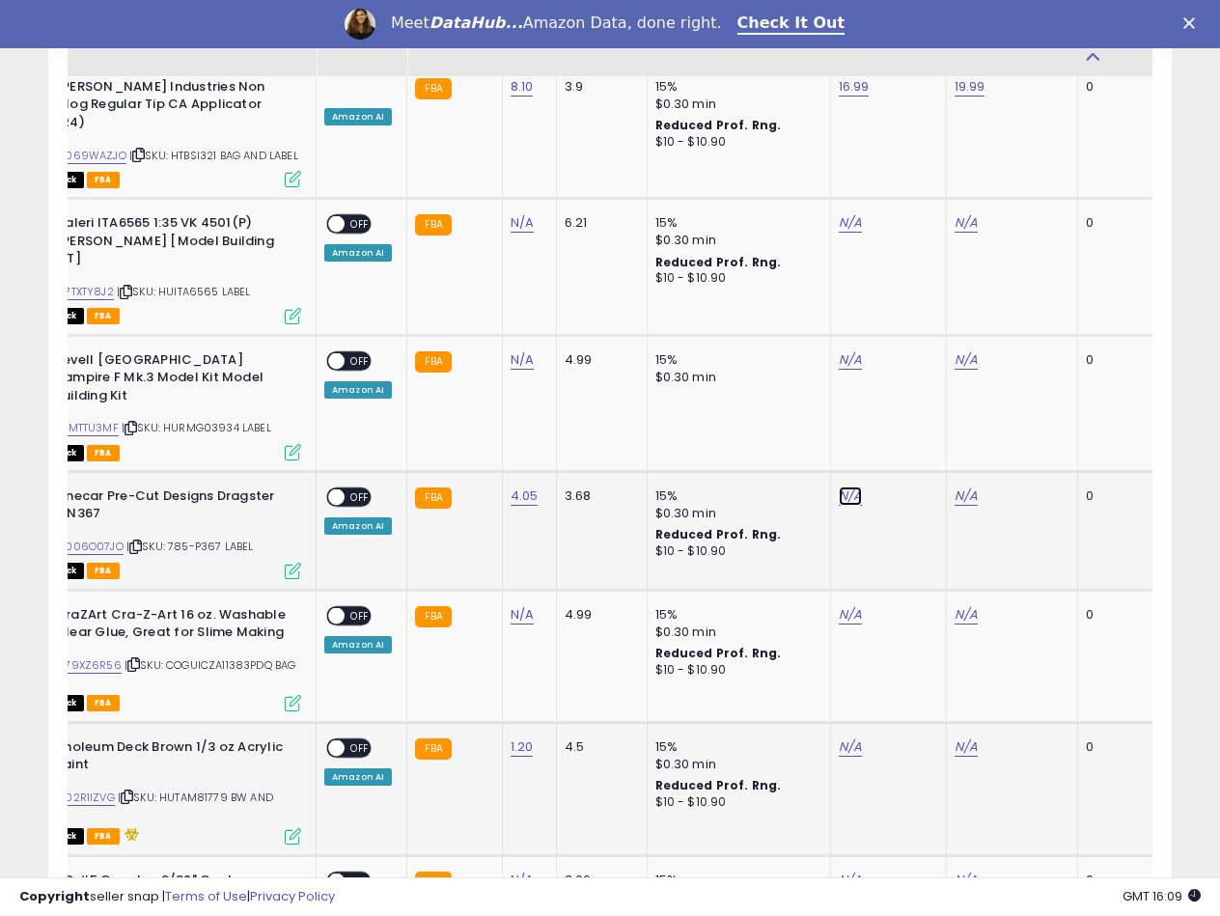
click at [850, 486] on link "N/A" at bounding box center [849, 495] width 23 height 19
type input "*****"
click at [915, 305] on button "submit" at bounding box center [898, 305] width 33 height 29
click at [962, 486] on link "N/A" at bounding box center [965, 495] width 23 height 19
type input "*****"
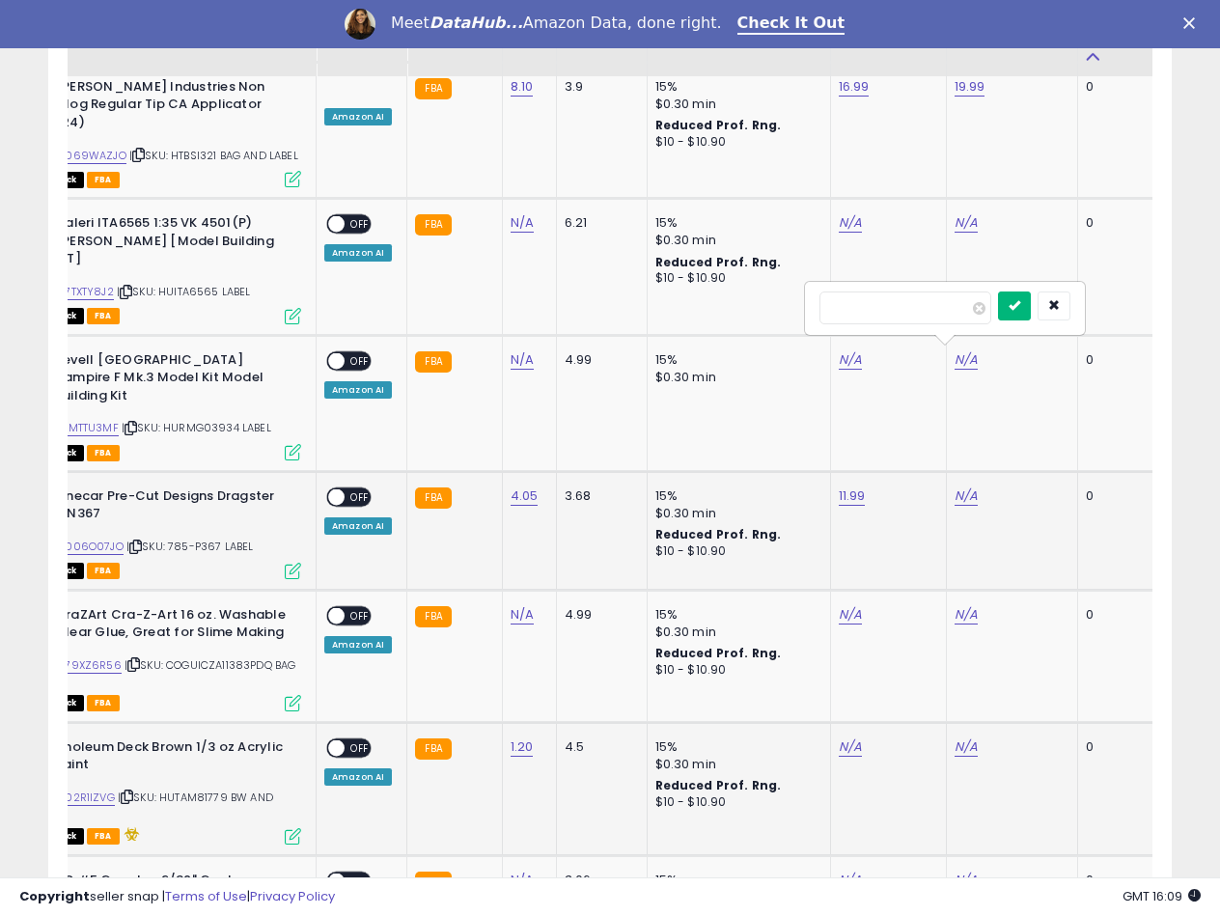
click at [1030, 303] on button "submit" at bounding box center [1014, 305] width 33 height 29
click at [342, 488] on span at bounding box center [336, 496] width 16 height 16
click at [839, 737] on link "N/A" at bounding box center [849, 746] width 23 height 19
type input "****"
click at [915, 557] on button "submit" at bounding box center [898, 556] width 33 height 29
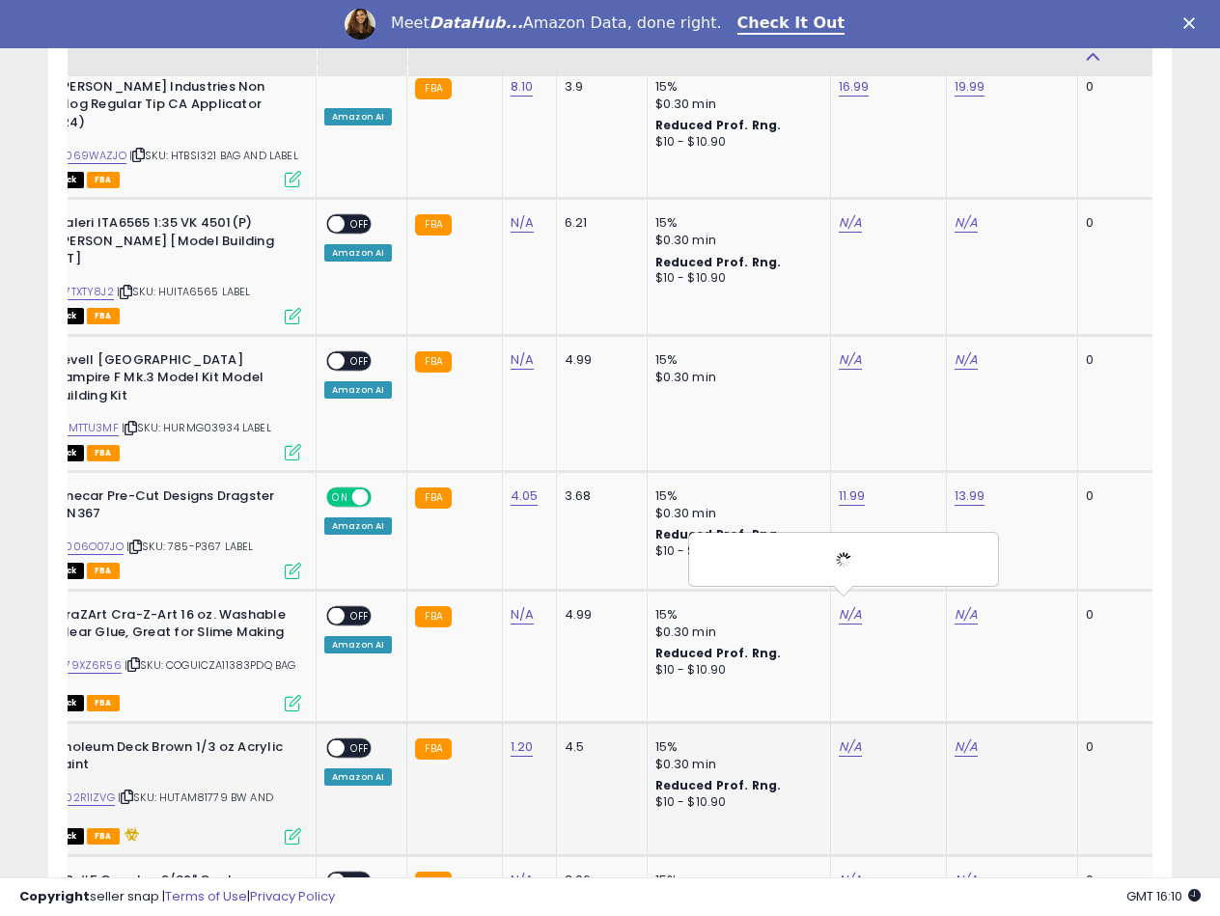
click at [953, 722] on td "N/A" at bounding box center [1011, 788] width 131 height 133
click at [954, 737] on link "N/A" at bounding box center [965, 746] width 23 height 19
type input "****"
drag, startPoint x: 1017, startPoint y: 547, endPoint x: 1043, endPoint y: 550, distance: 26.2
click at [1028, 547] on div "****" at bounding box center [944, 559] width 251 height 34
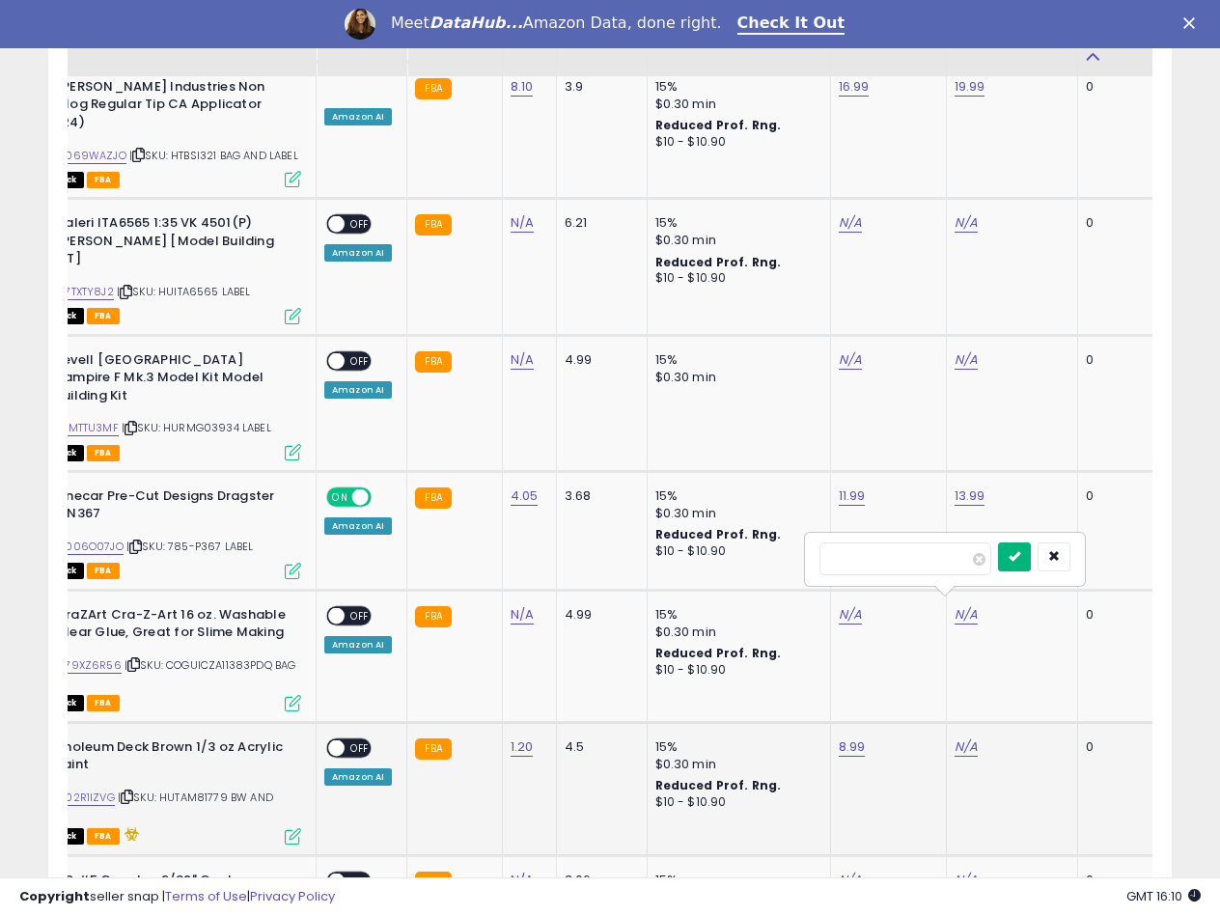
click at [1020, 550] on icon "submit" at bounding box center [1014, 556] width 12 height 12
click at [343, 739] on span at bounding box center [336, 747] width 16 height 16
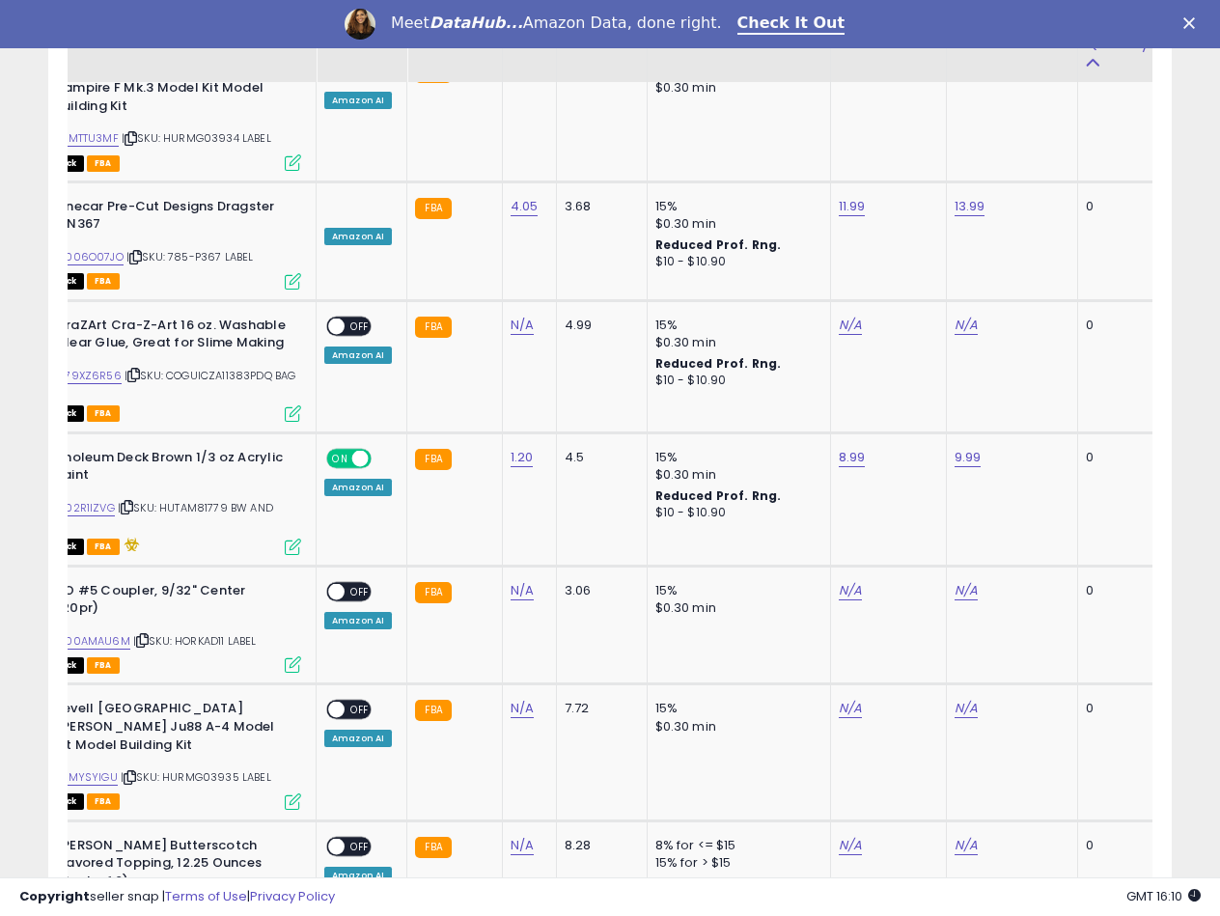
scroll to position [6754, 0]
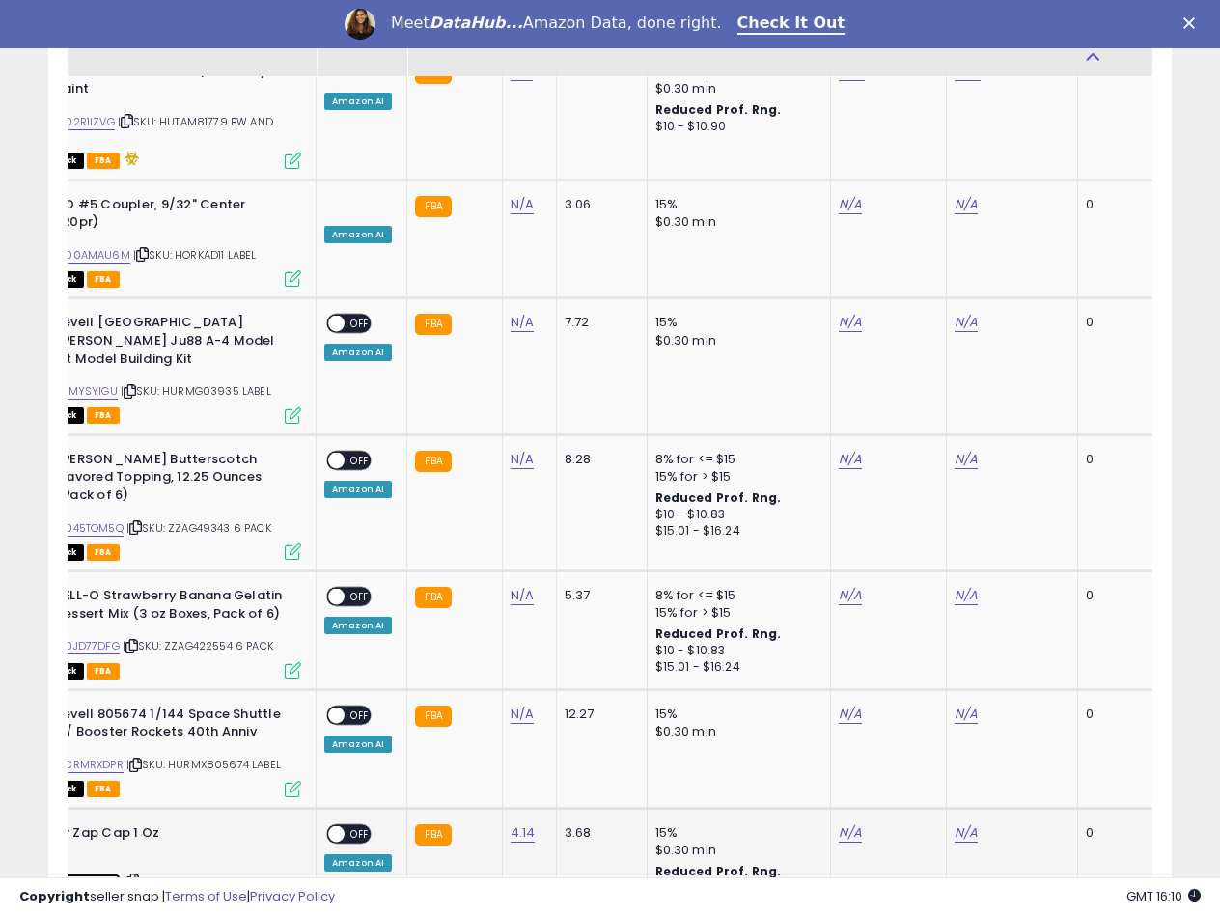
click at [107, 873] on link "B004O7EXLW" at bounding box center [85, 881] width 69 height 16
click at [839, 823] on link "N/A" at bounding box center [849, 832] width 23 height 19
click at [823, 613] on input "number" at bounding box center [789, 606] width 172 height 33
type input "****"
click at [915, 613] on button "submit" at bounding box center [898, 604] width 33 height 29
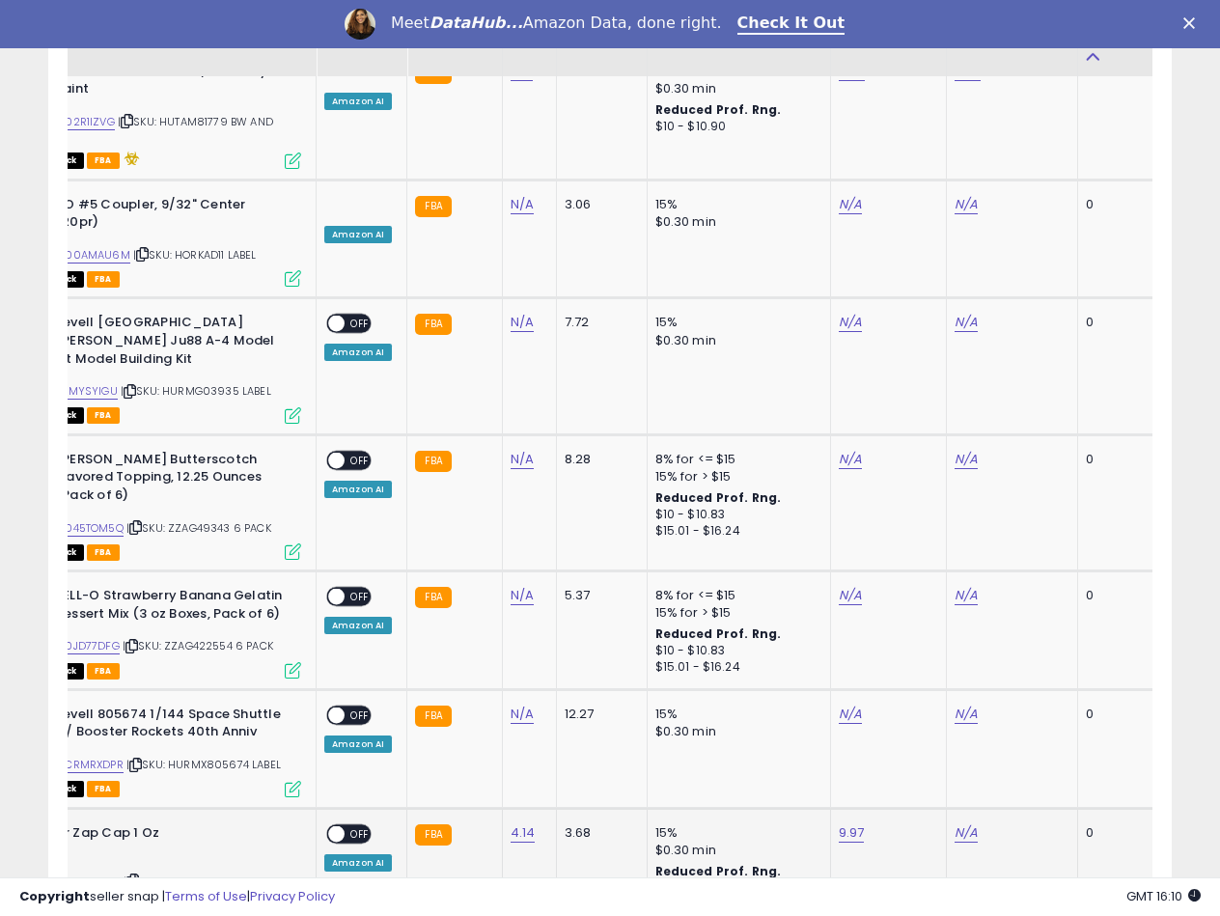
click at [962, 808] on td "N/A" at bounding box center [1011, 873] width 131 height 130
click at [972, 824] on div "N/A" at bounding box center [1008, 832] width 108 height 17
click at [969, 823] on link "N/A" at bounding box center [965, 832] width 23 height 19
click at [850, 608] on input "****" at bounding box center [905, 606] width 172 height 33
type input "*****"
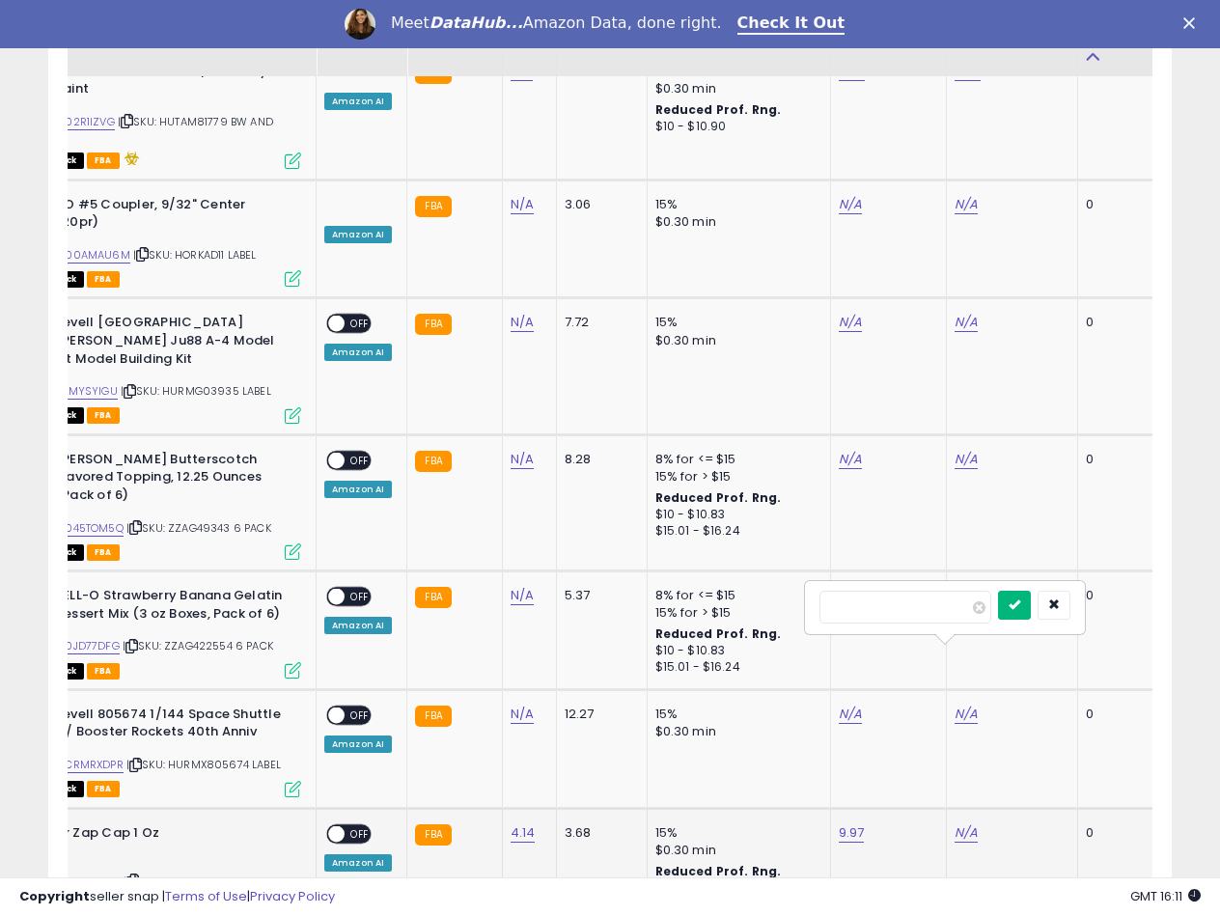
click at [1030, 614] on button "submit" at bounding box center [1014, 604] width 33 height 29
click at [340, 825] on span at bounding box center [336, 833] width 16 height 16
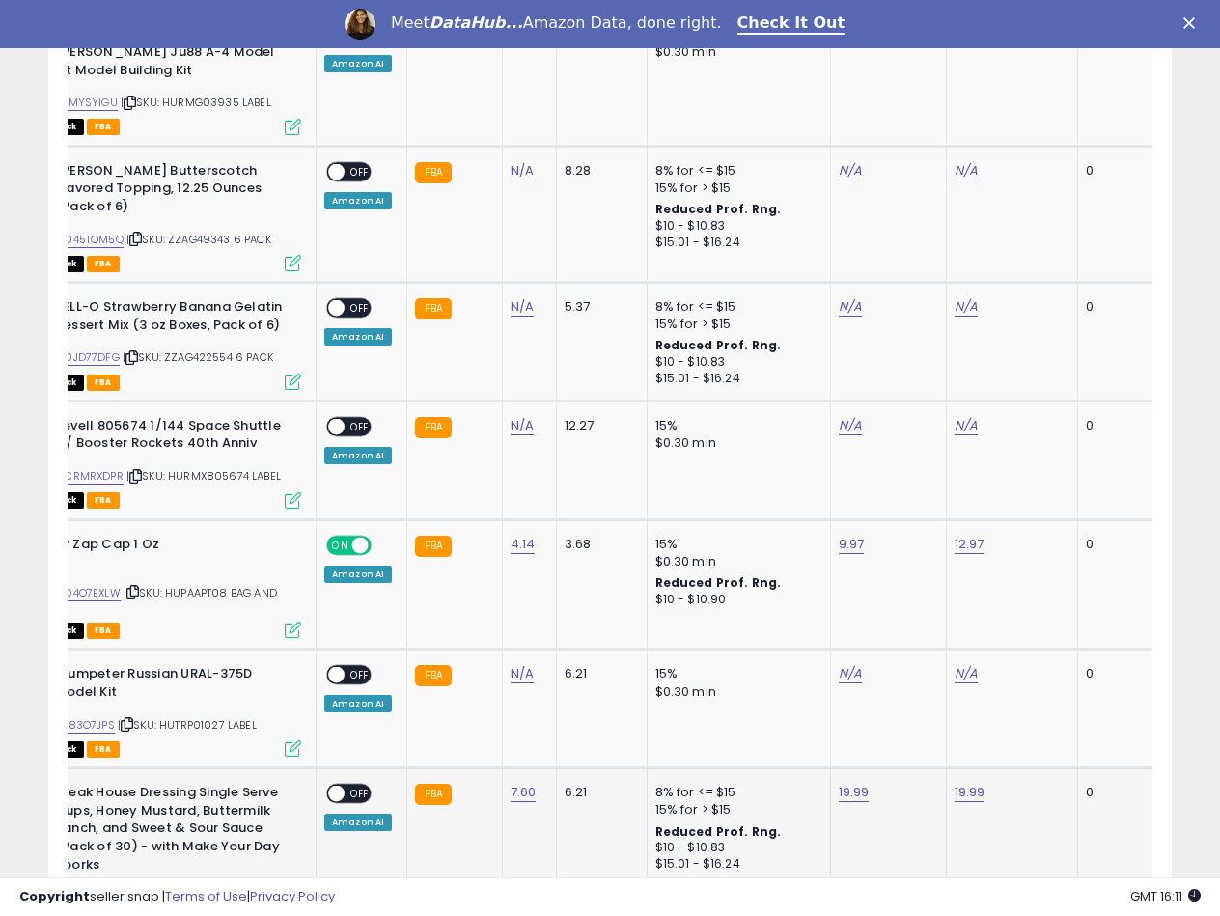
scroll to position [7117, 0]
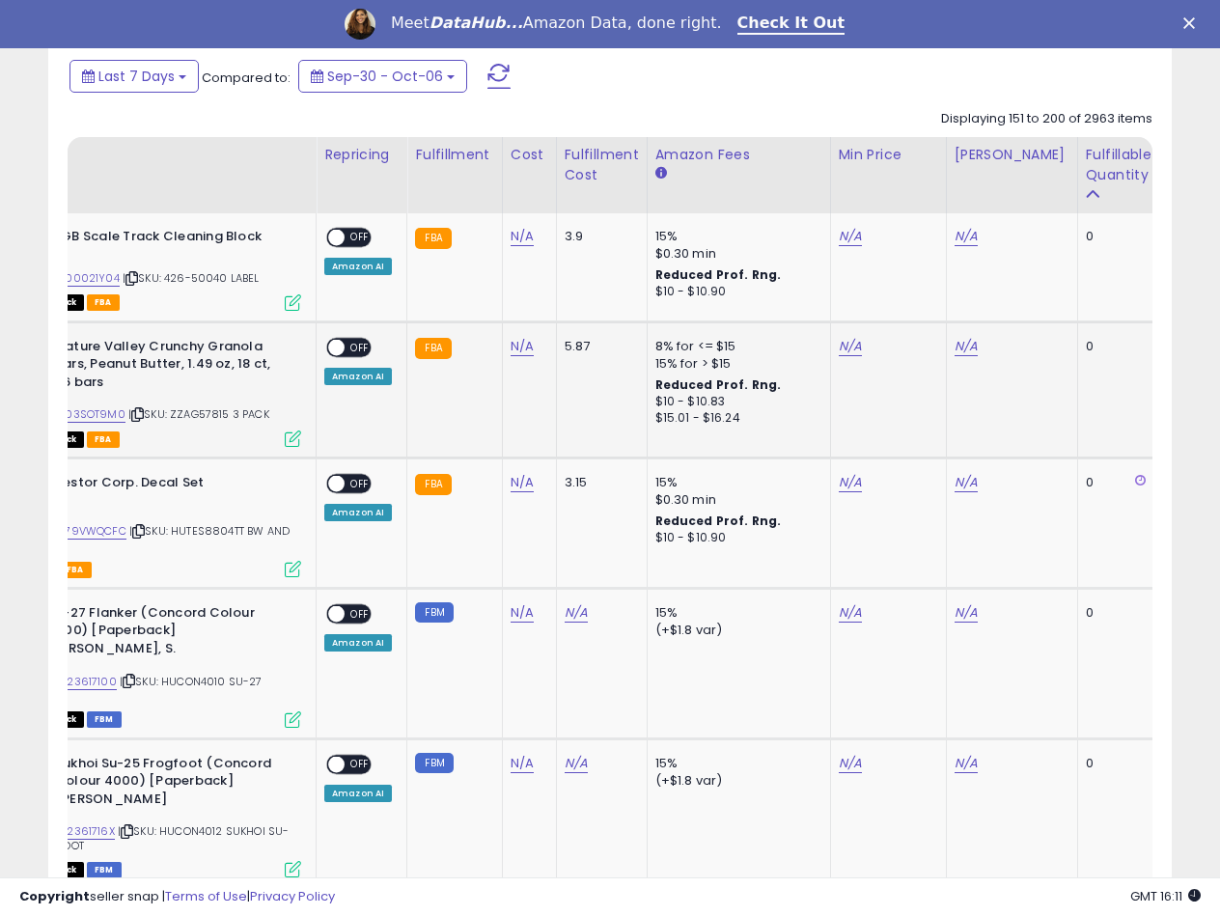
scroll to position [908, 0]
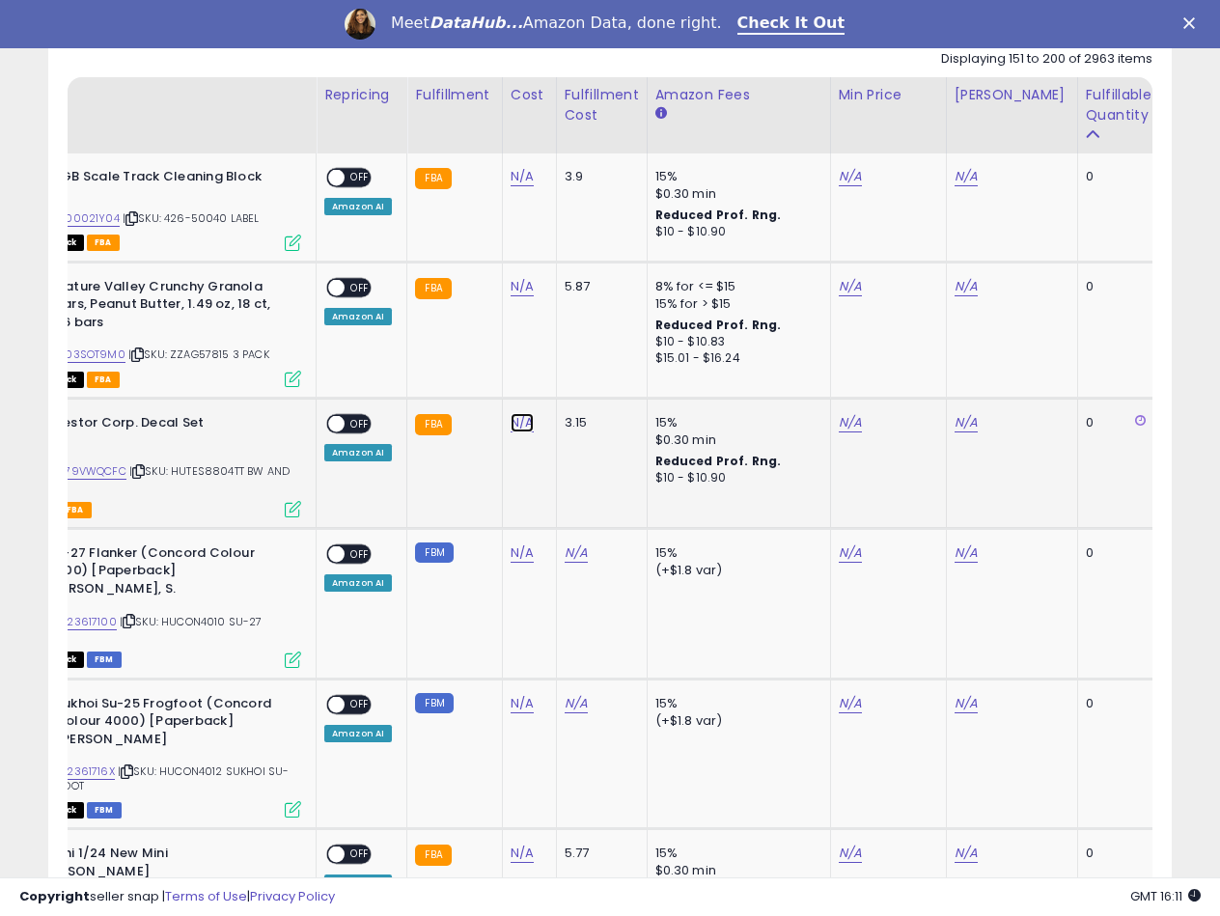
click at [512, 423] on link "N/A" at bounding box center [521, 422] width 23 height 19
type input "****"
click at [578, 377] on icon "submit" at bounding box center [572, 373] width 12 height 12
click at [102, 476] on link "B079VWQCFC" at bounding box center [88, 471] width 75 height 16
click at [852, 413] on link "N/A" at bounding box center [849, 422] width 23 height 19
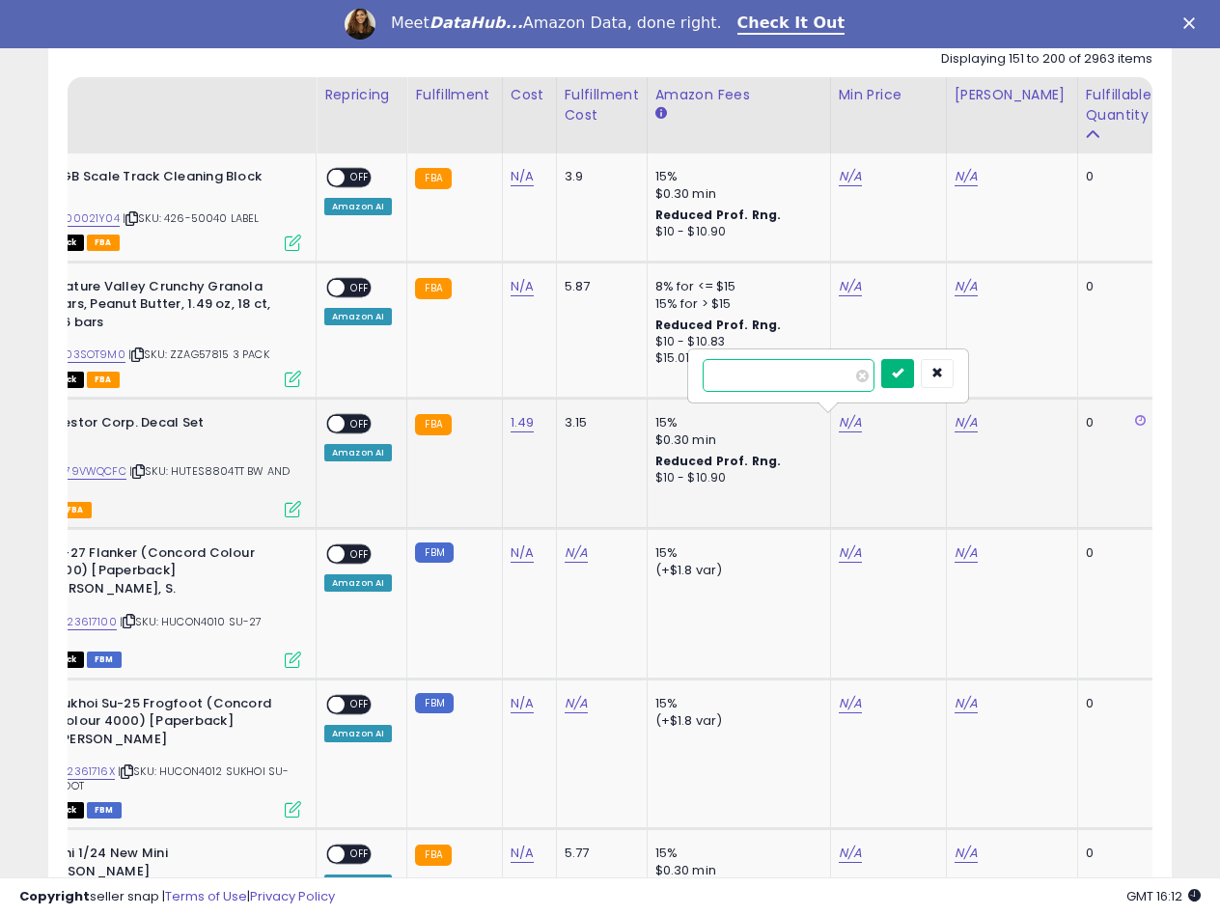
type input "****"
click at [903, 368] on icon "submit" at bounding box center [898, 373] width 12 height 12
click at [962, 424] on link "N/A" at bounding box center [965, 422] width 23 height 19
click at [881, 373] on input "number" at bounding box center [904, 375] width 172 height 33
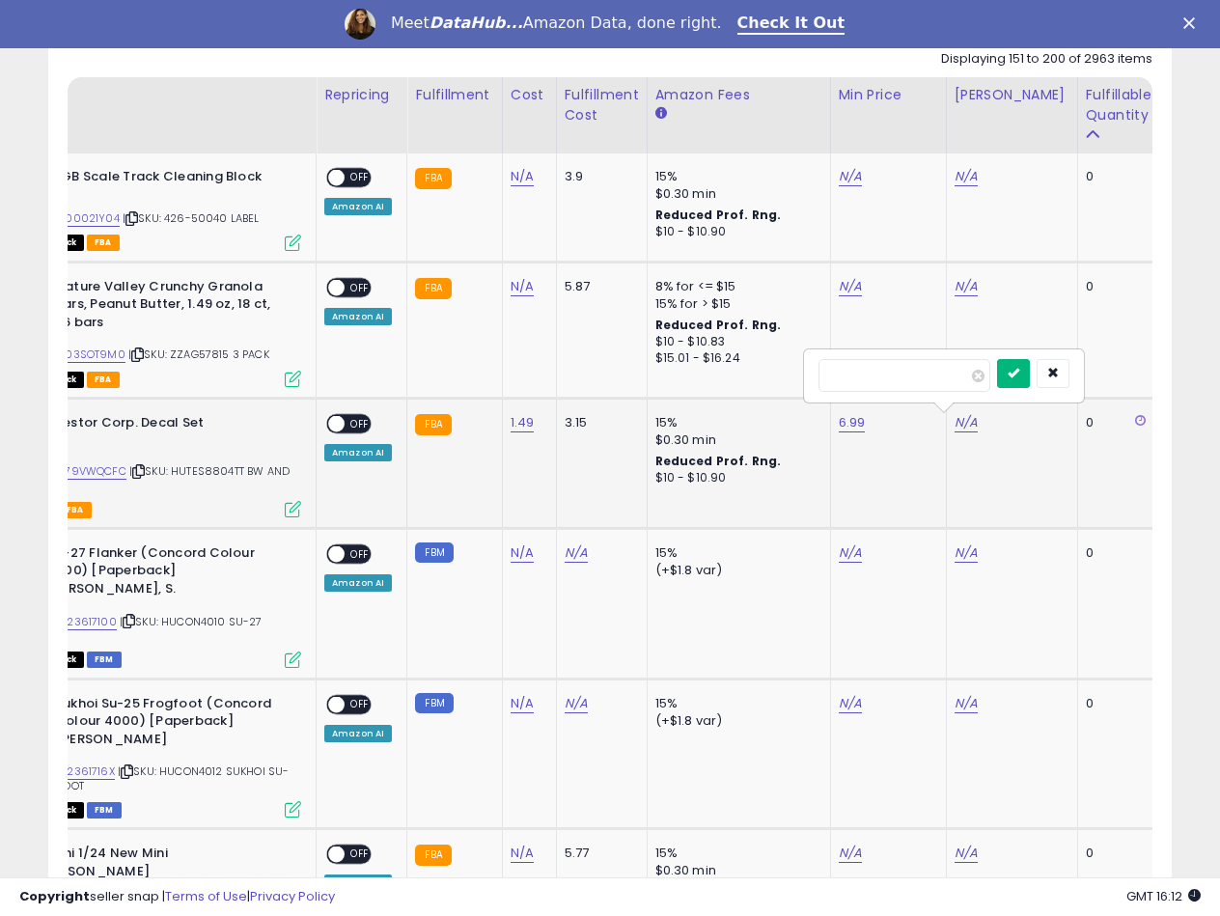
type input "****"
click at [1029, 369] on button "submit" at bounding box center [1013, 373] width 33 height 29
click at [353, 418] on span "OFF" at bounding box center [359, 424] width 31 height 16
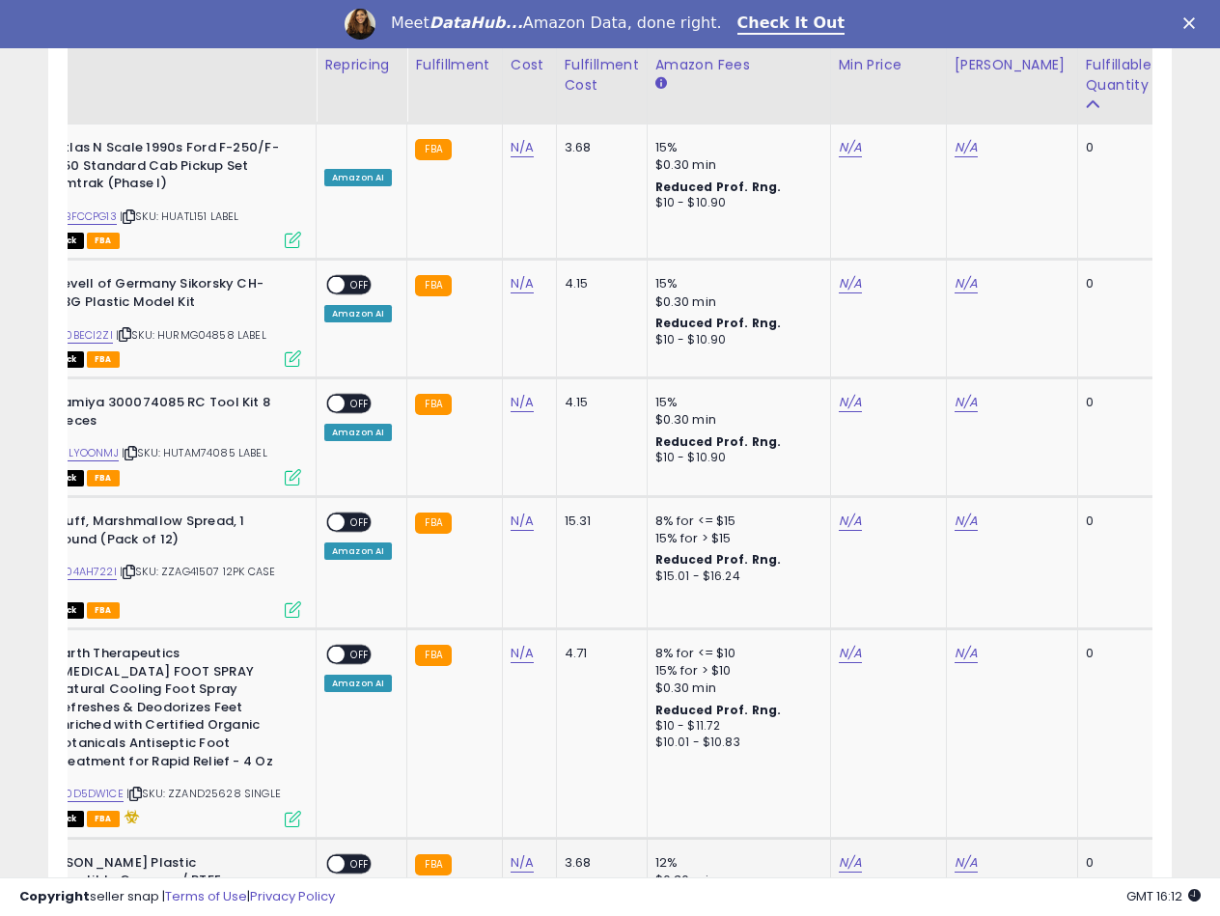
scroll to position [5443, 0]
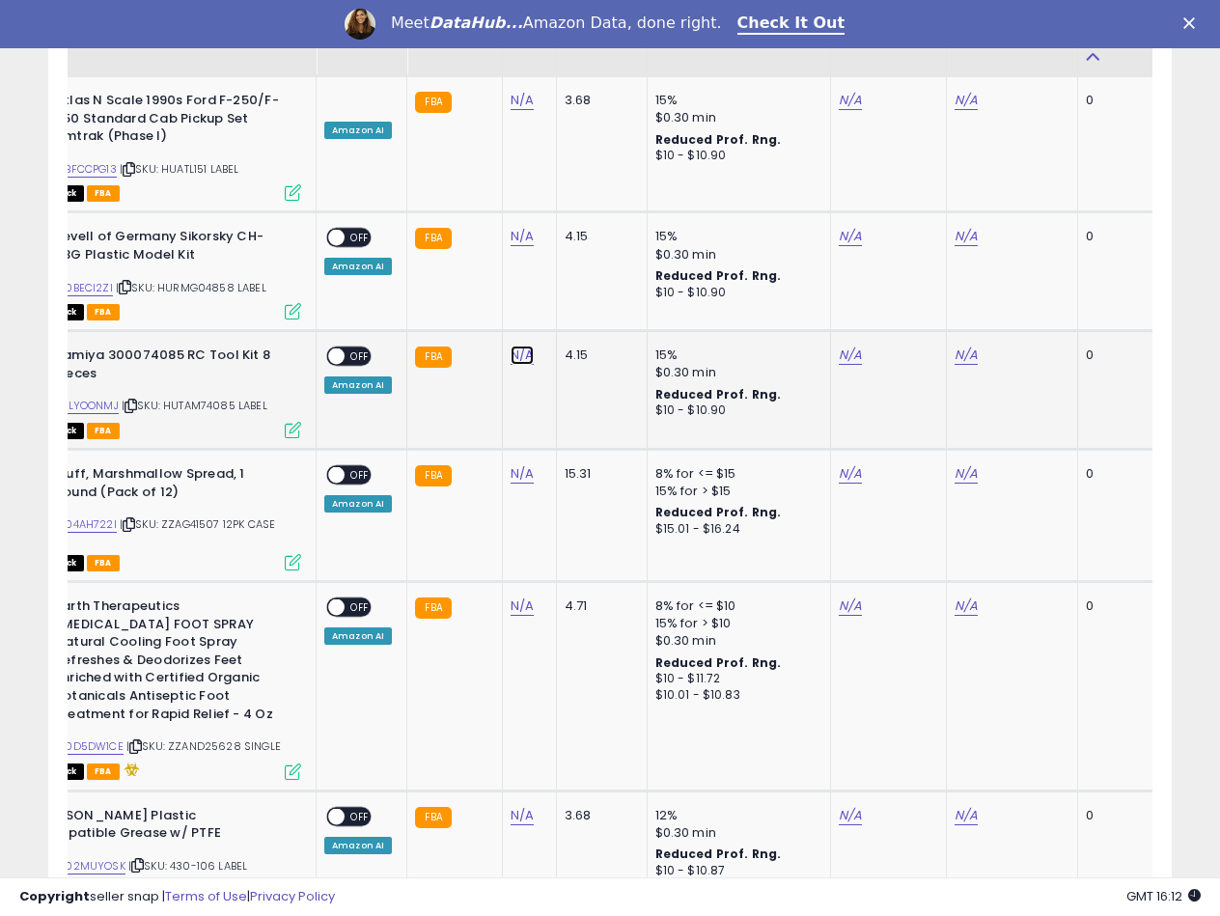
click at [518, 345] on link "N/A" at bounding box center [521, 354] width 23 height 19
type input "*****"
click at [589, 250] on button "submit" at bounding box center [572, 249] width 33 height 29
click at [610, 377] on td "4.15" at bounding box center [601, 390] width 91 height 119
click at [96, 398] on link "B01LYOONMJ" at bounding box center [85, 406] width 68 height 16
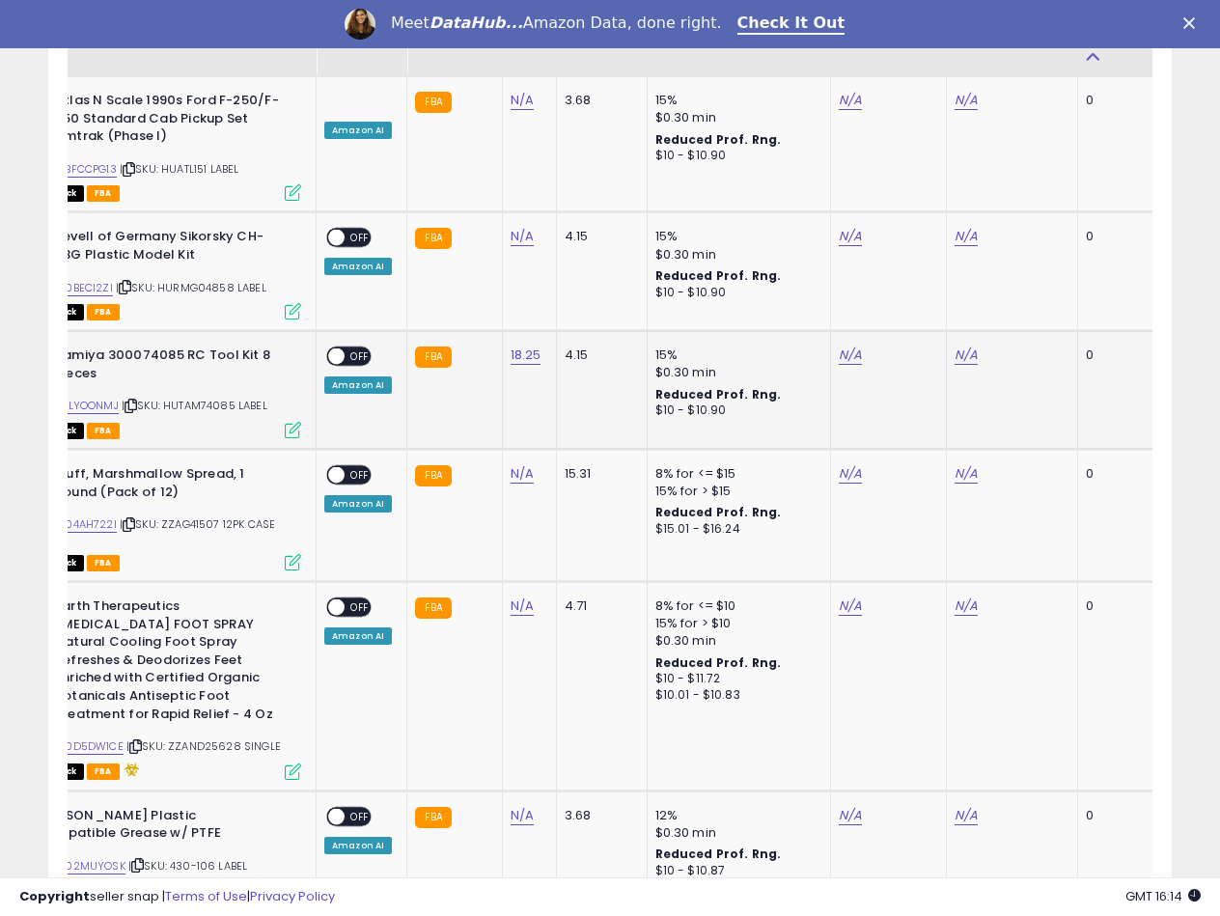
click at [613, 331] on td "4.15" at bounding box center [601, 390] width 91 height 119
click at [839, 345] on link "N/A" at bounding box center [849, 354] width 23 height 19
click at [777, 250] on input "number" at bounding box center [789, 251] width 172 height 33
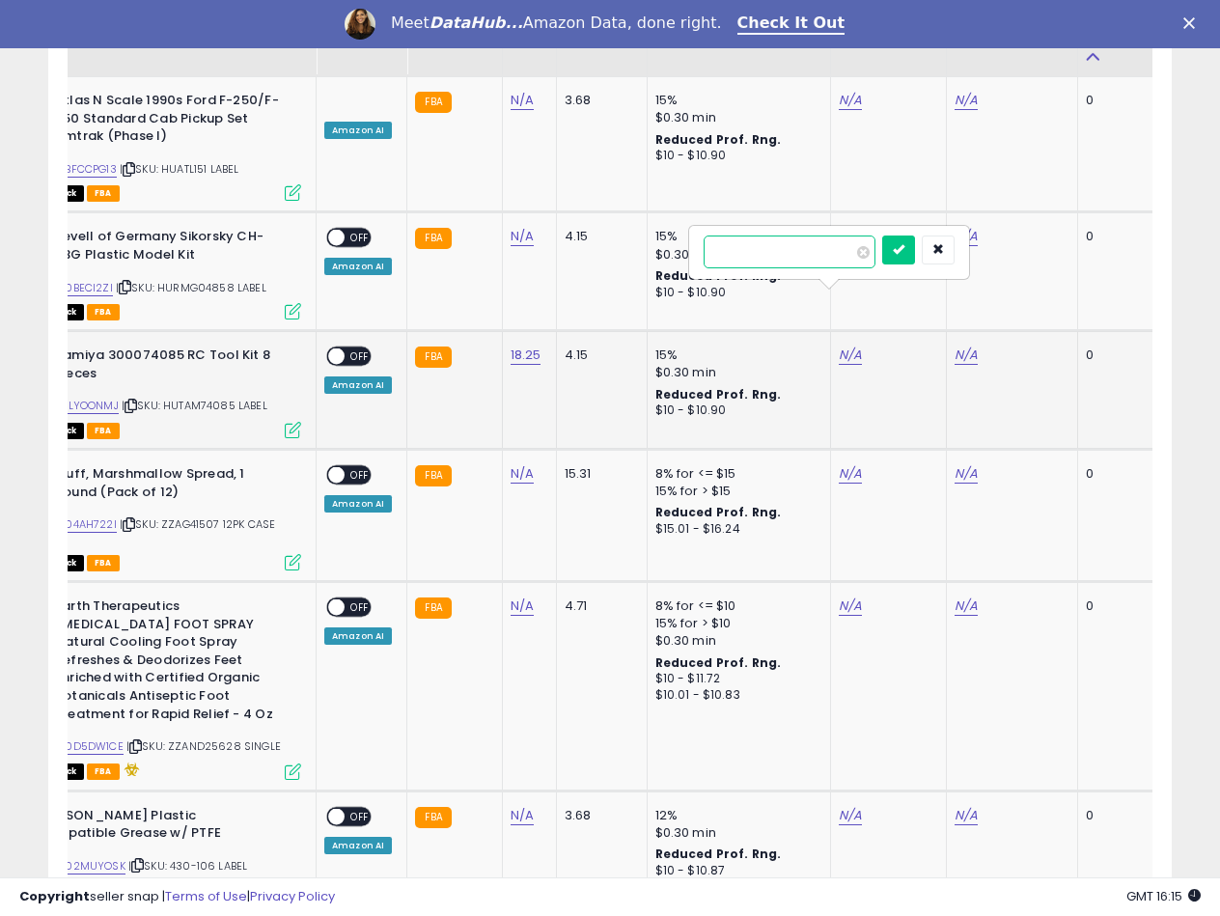
click at [784, 250] on input "number" at bounding box center [789, 251] width 172 height 33
type input "*****"
click at [904, 252] on icon "submit" at bounding box center [898, 249] width 12 height 12
click at [956, 345] on link "N/A" at bounding box center [965, 354] width 23 height 19
type input "*****"
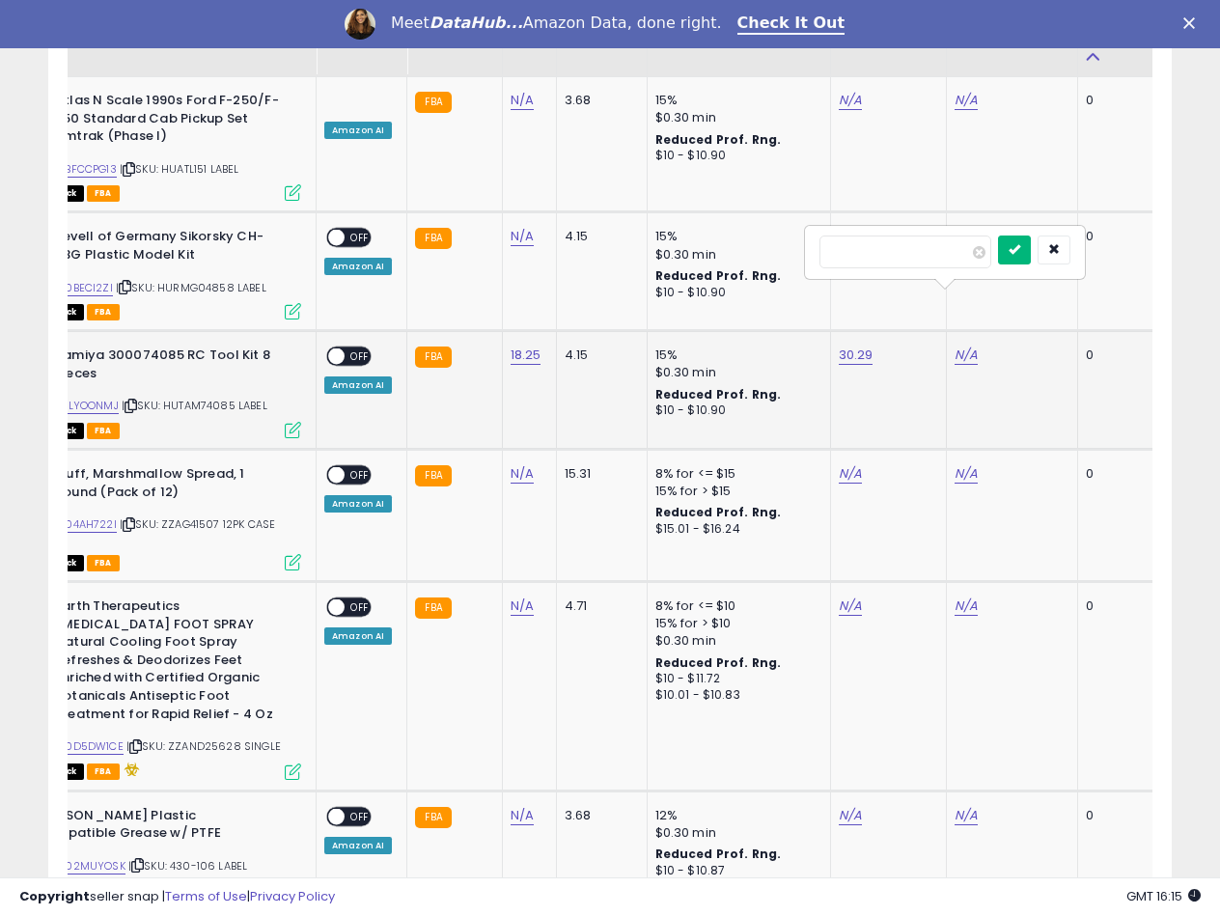
click at [1030, 256] on button "submit" at bounding box center [1014, 249] width 33 height 29
click at [338, 348] on span at bounding box center [336, 356] width 16 height 16
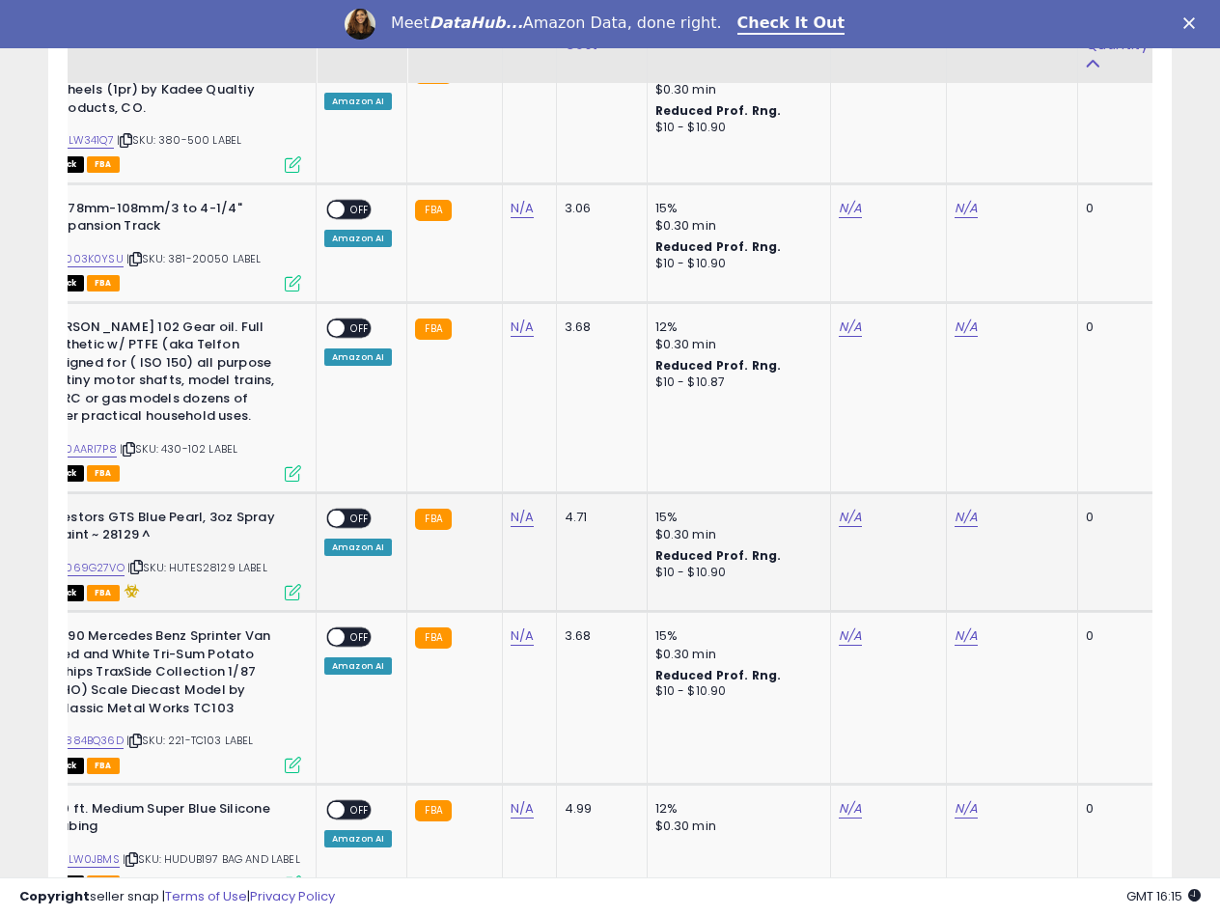
scroll to position [6311, 0]
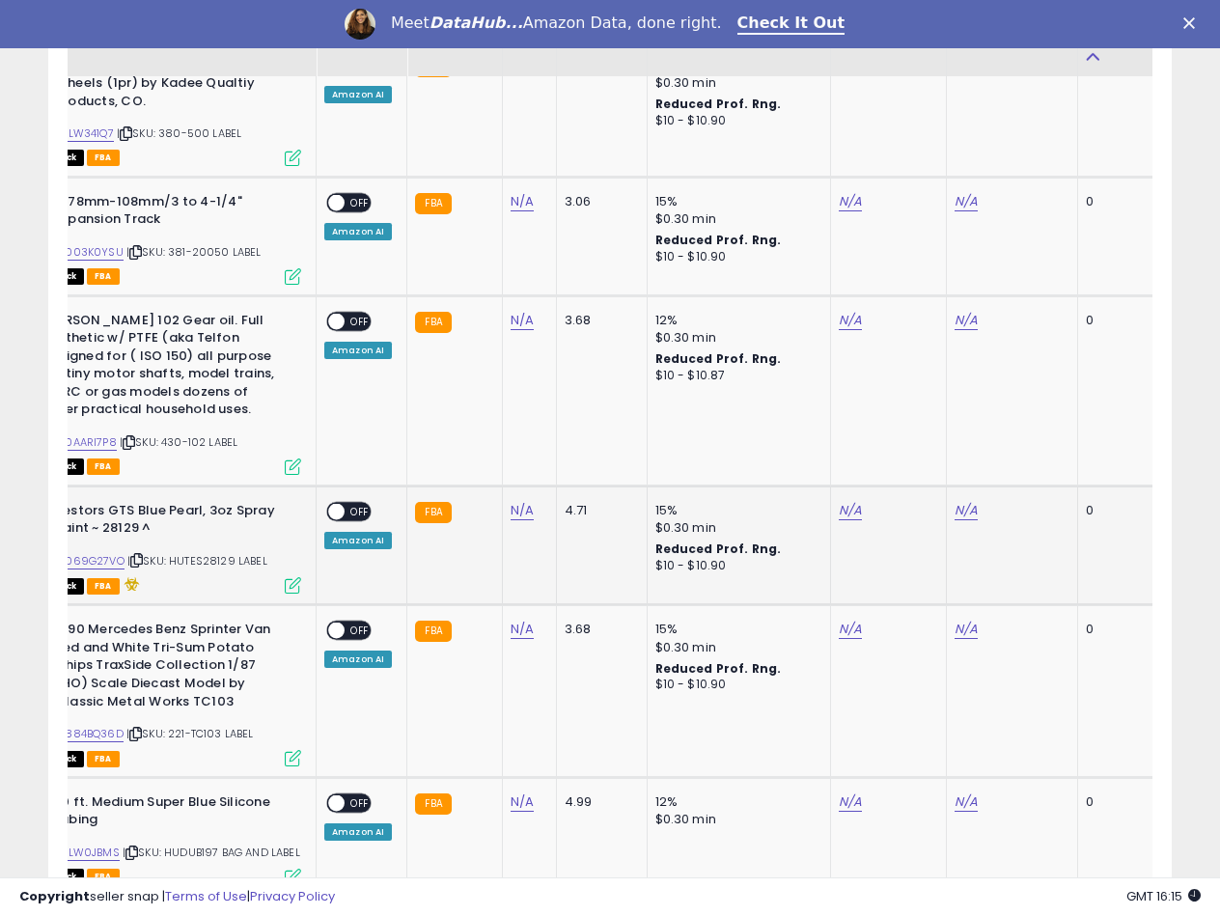
click at [448, 508] on td "FBA" at bounding box center [454, 545] width 95 height 120
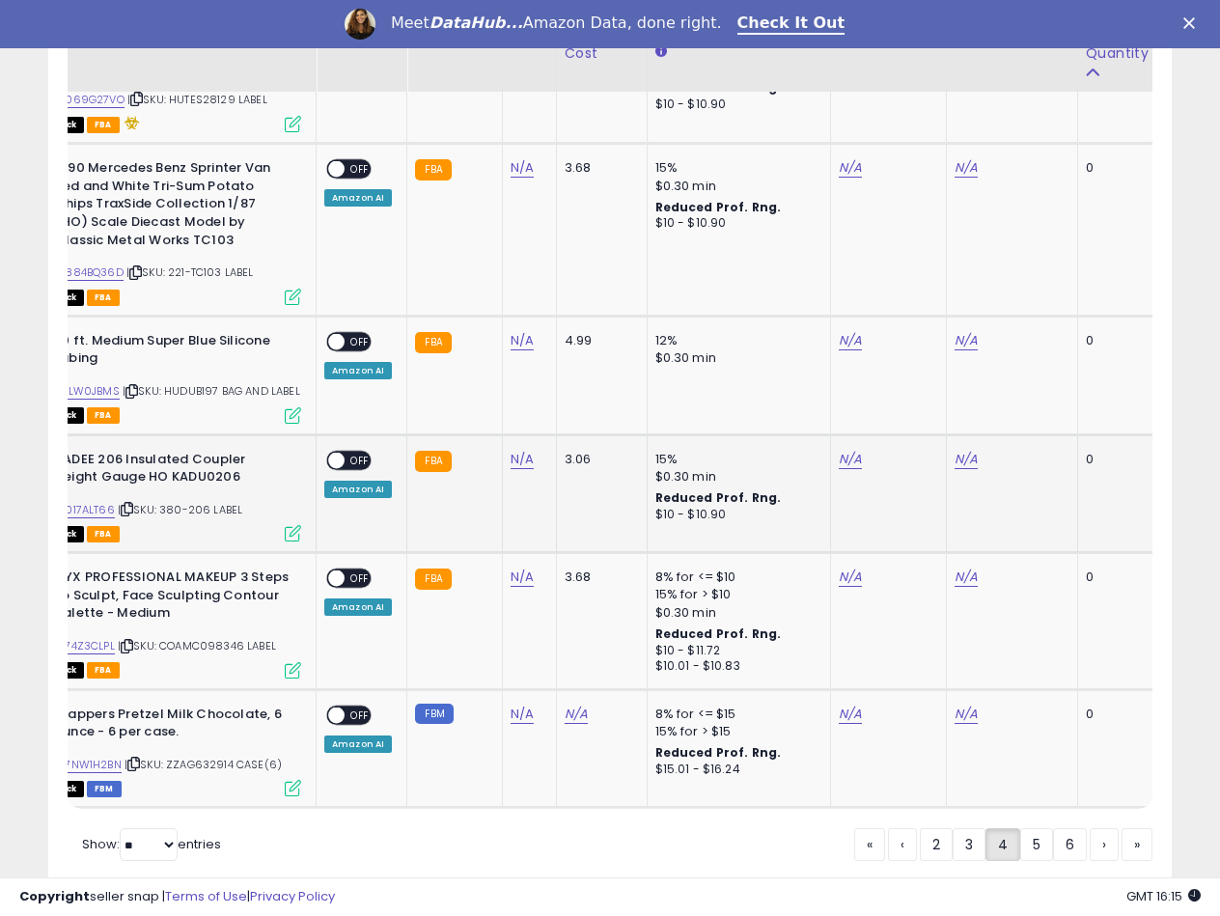
scroll to position [6788, 0]
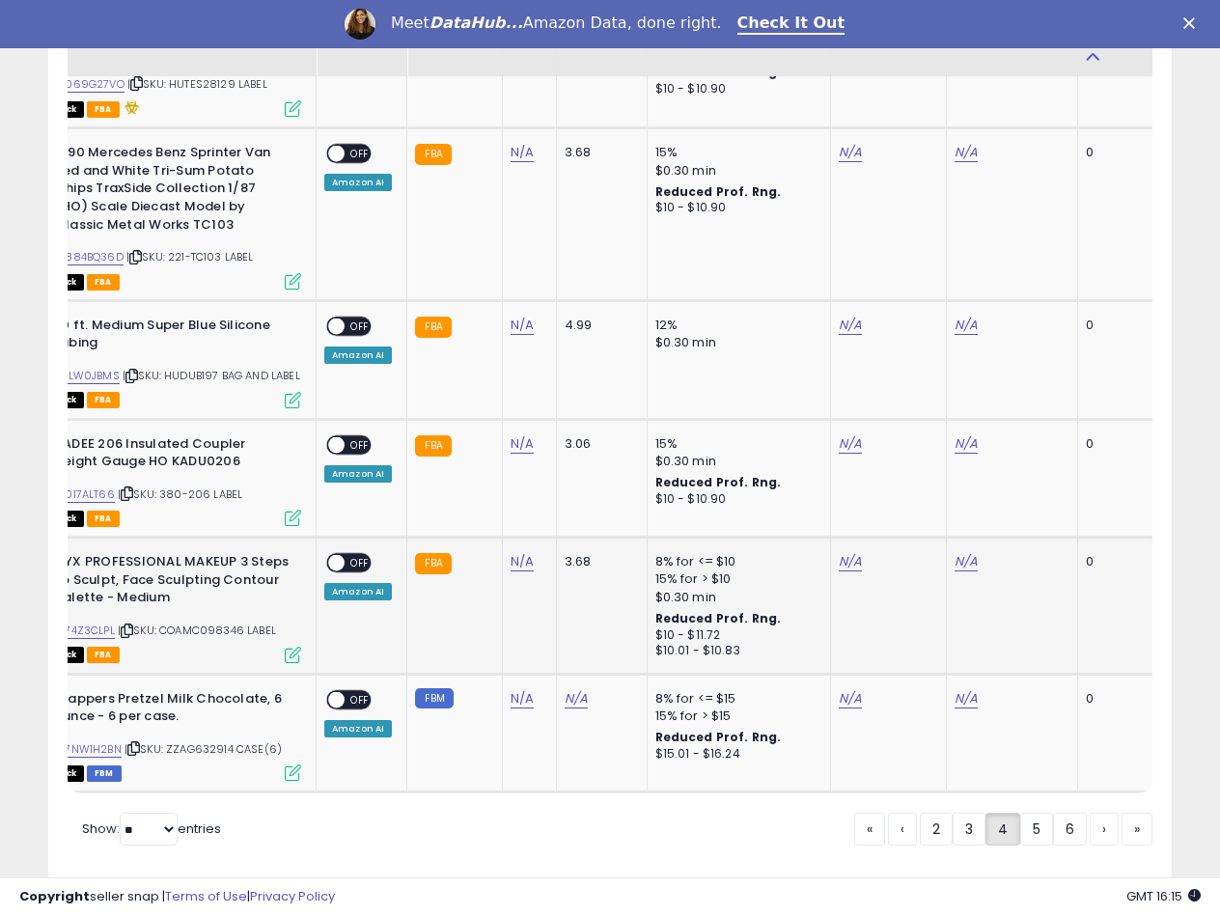
click at [260, 622] on span "| SKU: COAMC098346 LABEL" at bounding box center [197, 629] width 158 height 15
click at [227, 622] on span "| SKU: COAMC098346 LABEL" at bounding box center [197, 629] width 158 height 15
copy span "COAMC098346"
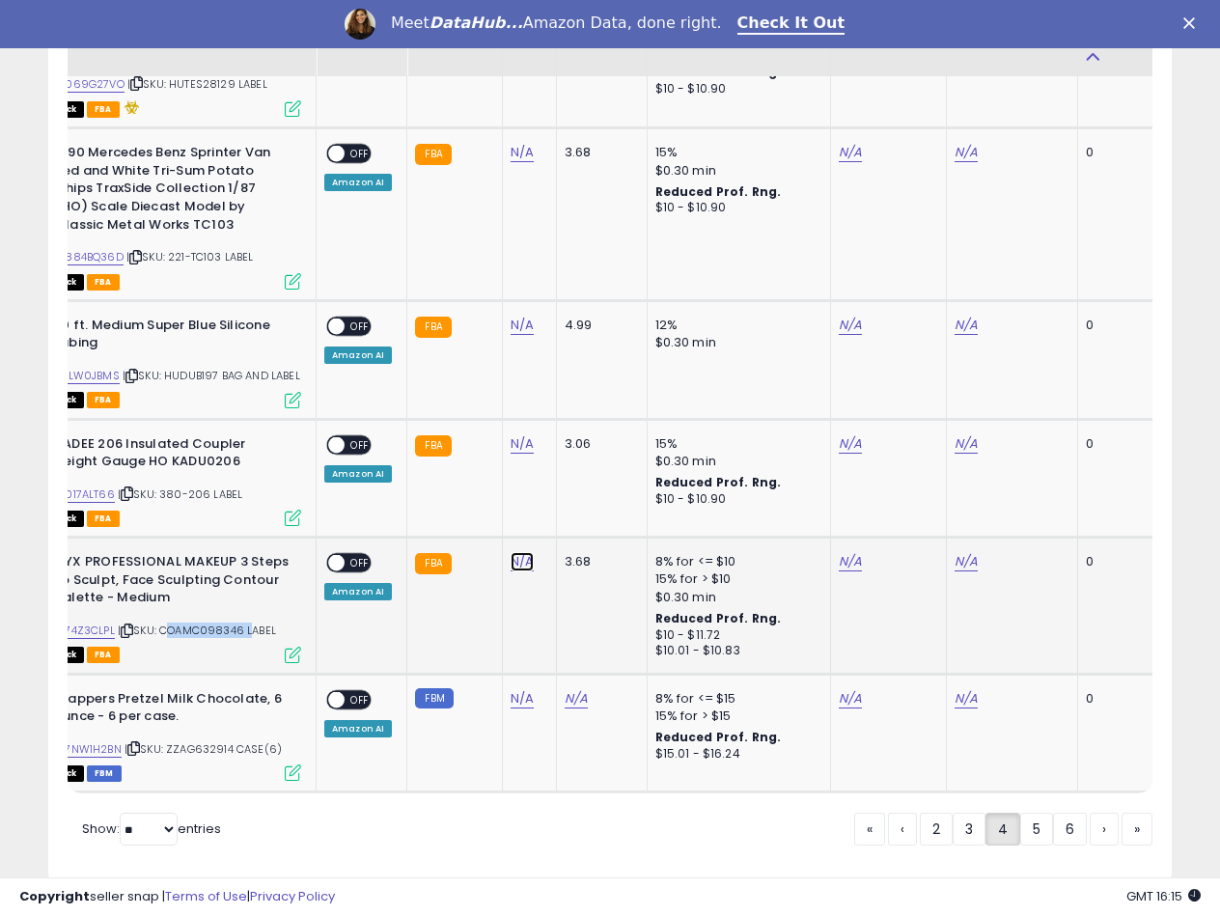
click at [521, 552] on link "N/A" at bounding box center [521, 561] width 23 height 19
type input "****"
click at [589, 464] on button "submit" at bounding box center [572, 452] width 33 height 29
click at [94, 622] on link "B074Z3CLPL" at bounding box center [83, 630] width 64 height 16
click at [849, 552] on link "N/A" at bounding box center [849, 561] width 23 height 19
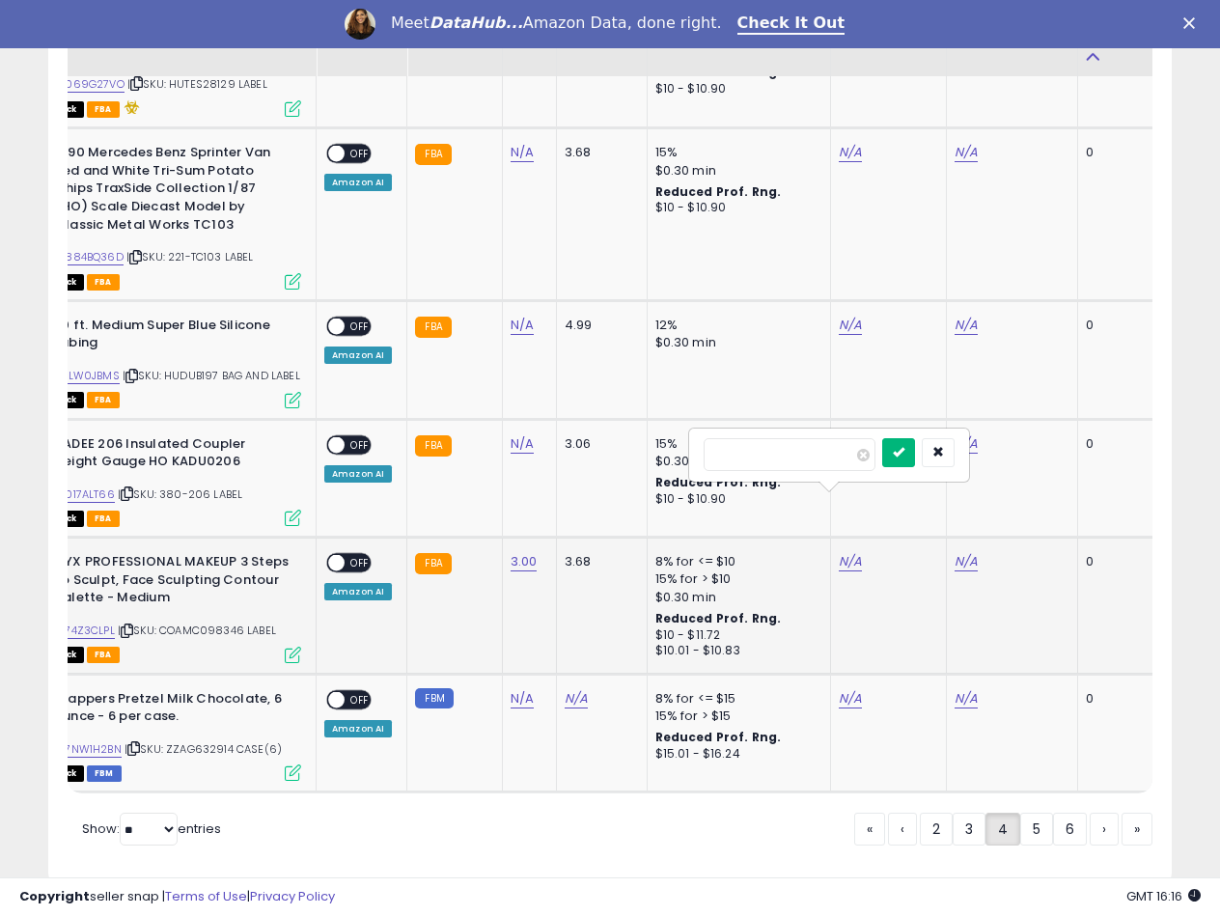
type input "****"
click at [915, 463] on button "submit" at bounding box center [898, 452] width 33 height 29
click at [958, 552] on link "N/A" at bounding box center [965, 561] width 23 height 19
type input "*****"
click at [1020, 455] on icon "submit" at bounding box center [1014, 452] width 12 height 12
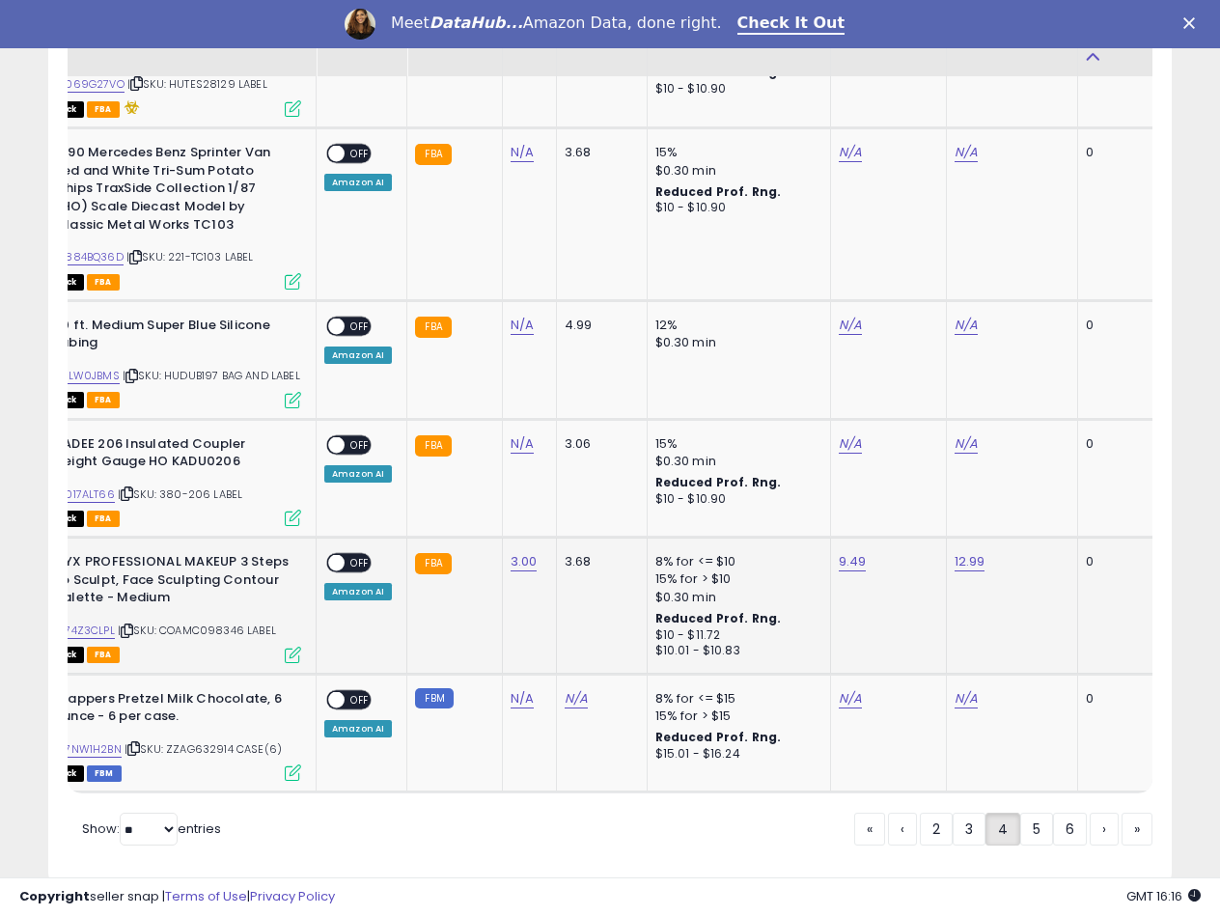
click at [335, 555] on span at bounding box center [336, 563] width 16 height 16
click at [970, 812] on link "3" at bounding box center [968, 828] width 33 height 33
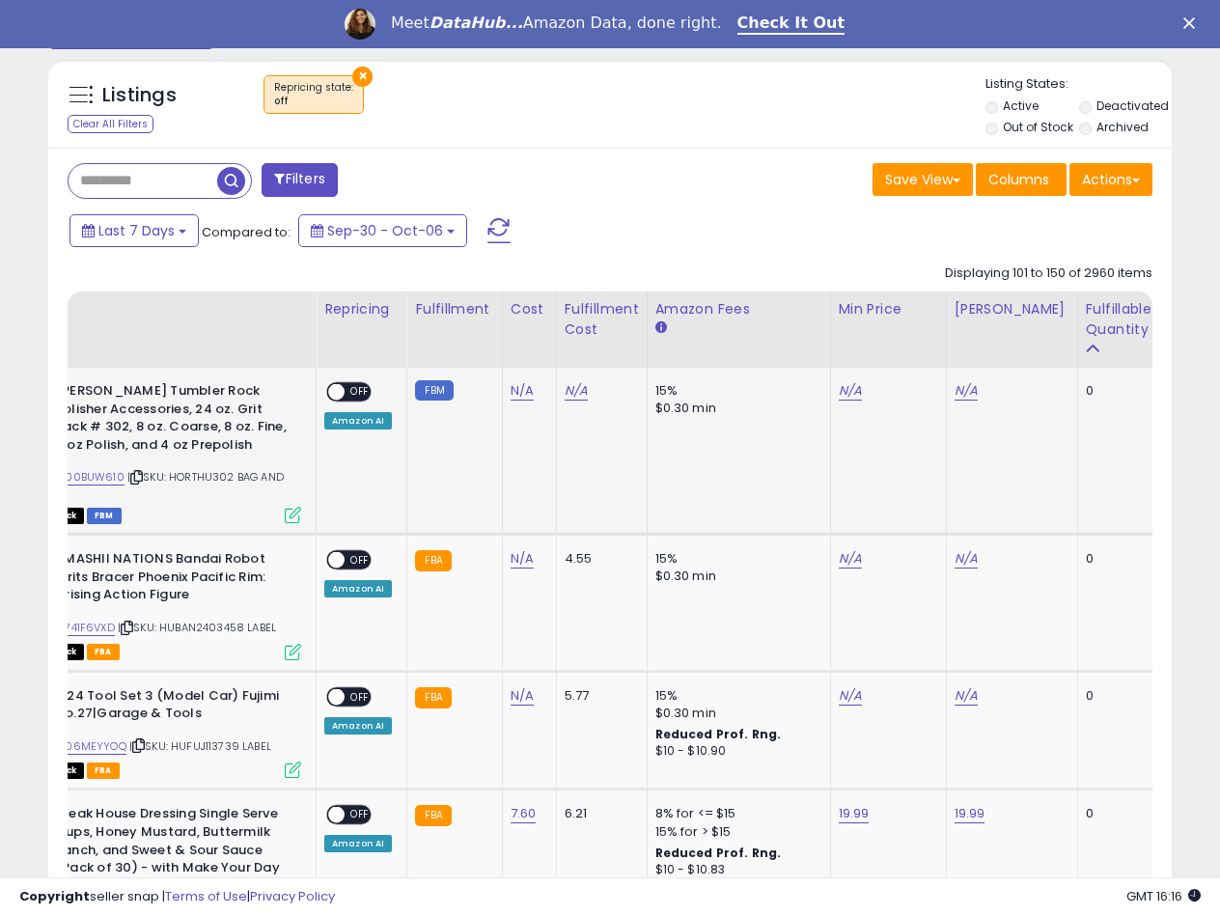
scroll to position [715, 0]
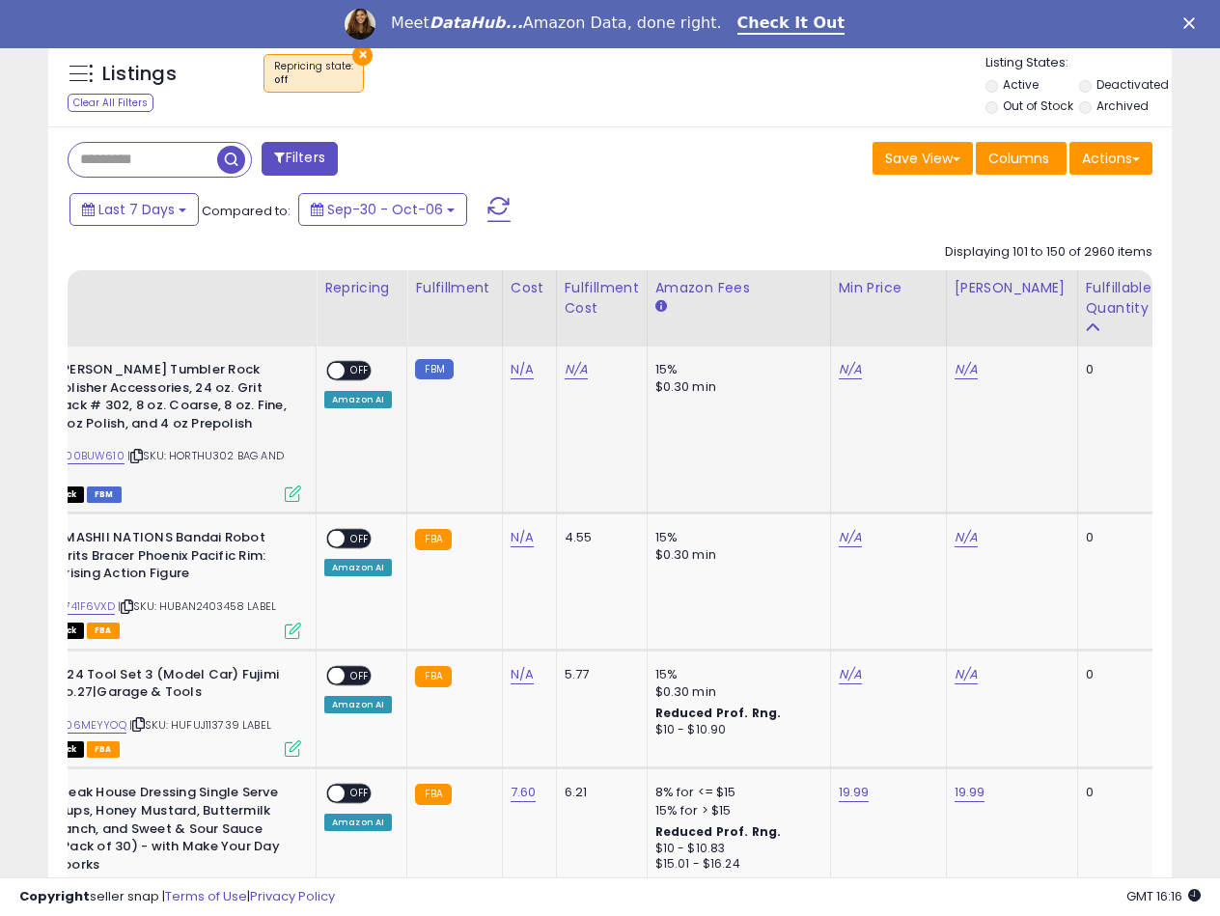
click at [206, 453] on span "| SKU: HORTHU302 BAG AND LABEL" at bounding box center [148, 462] width 272 height 29
copy span "HORTHU302"
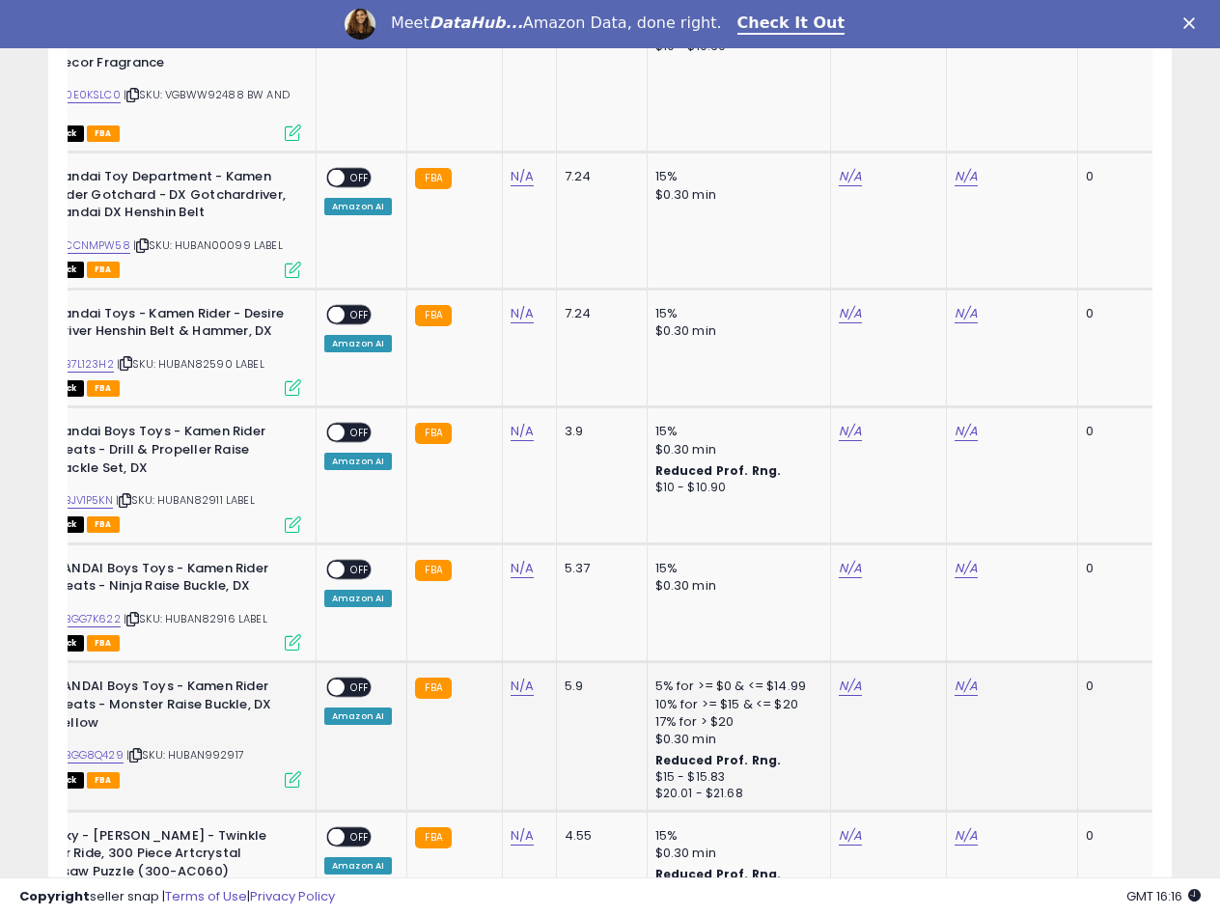
scroll to position [3802, 0]
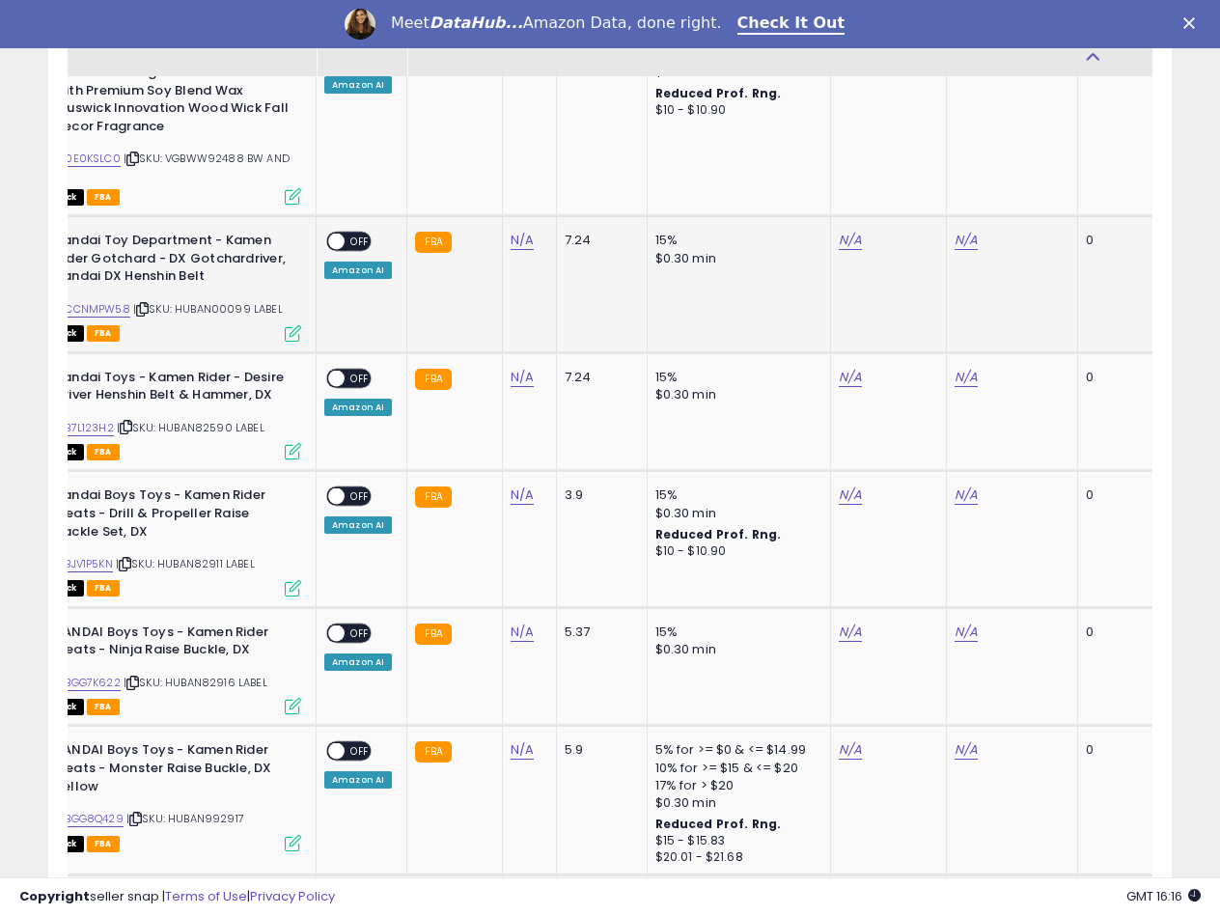
click at [219, 301] on span "| SKU: HUBAN00099 LABEL" at bounding box center [208, 308] width 150 height 15
copy span "HUBAN00099"
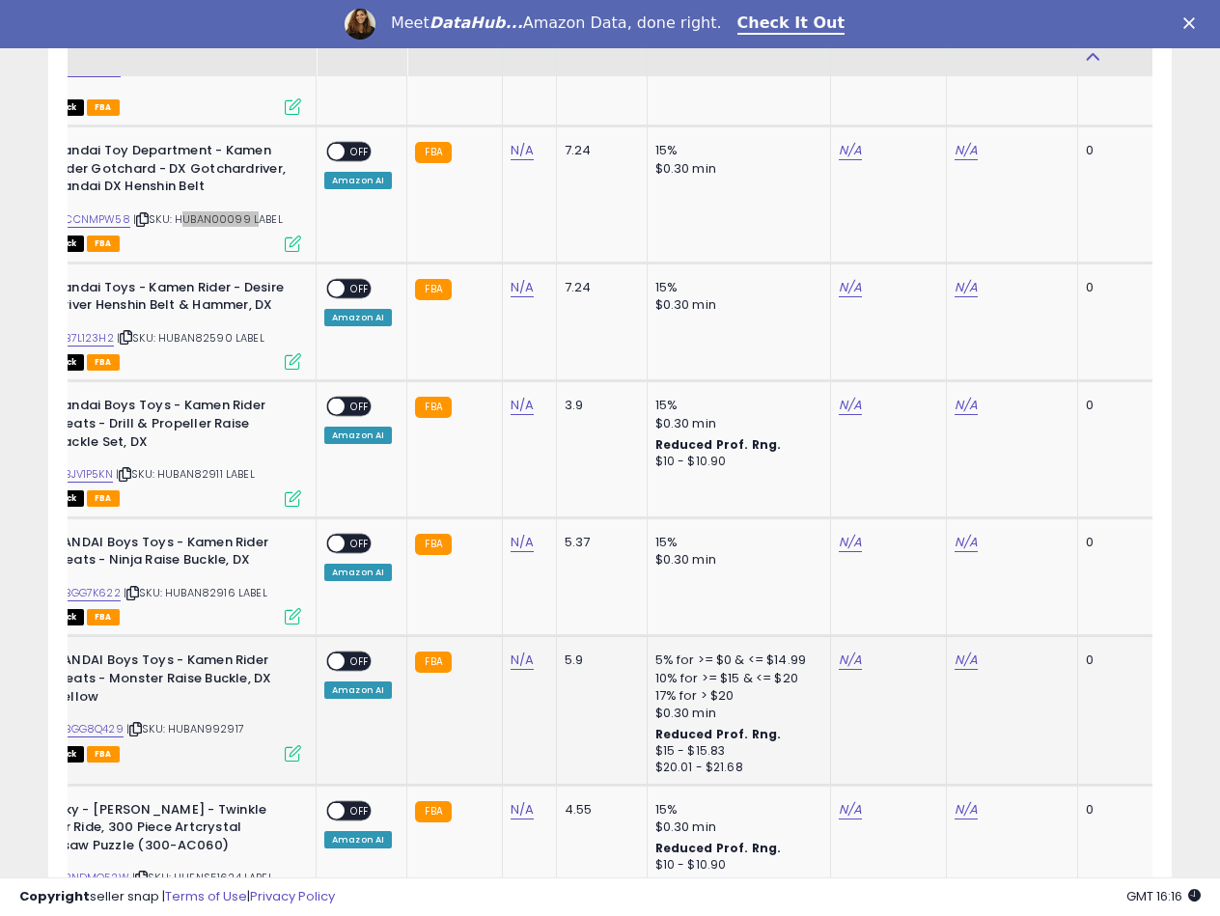
scroll to position [3899, 0]
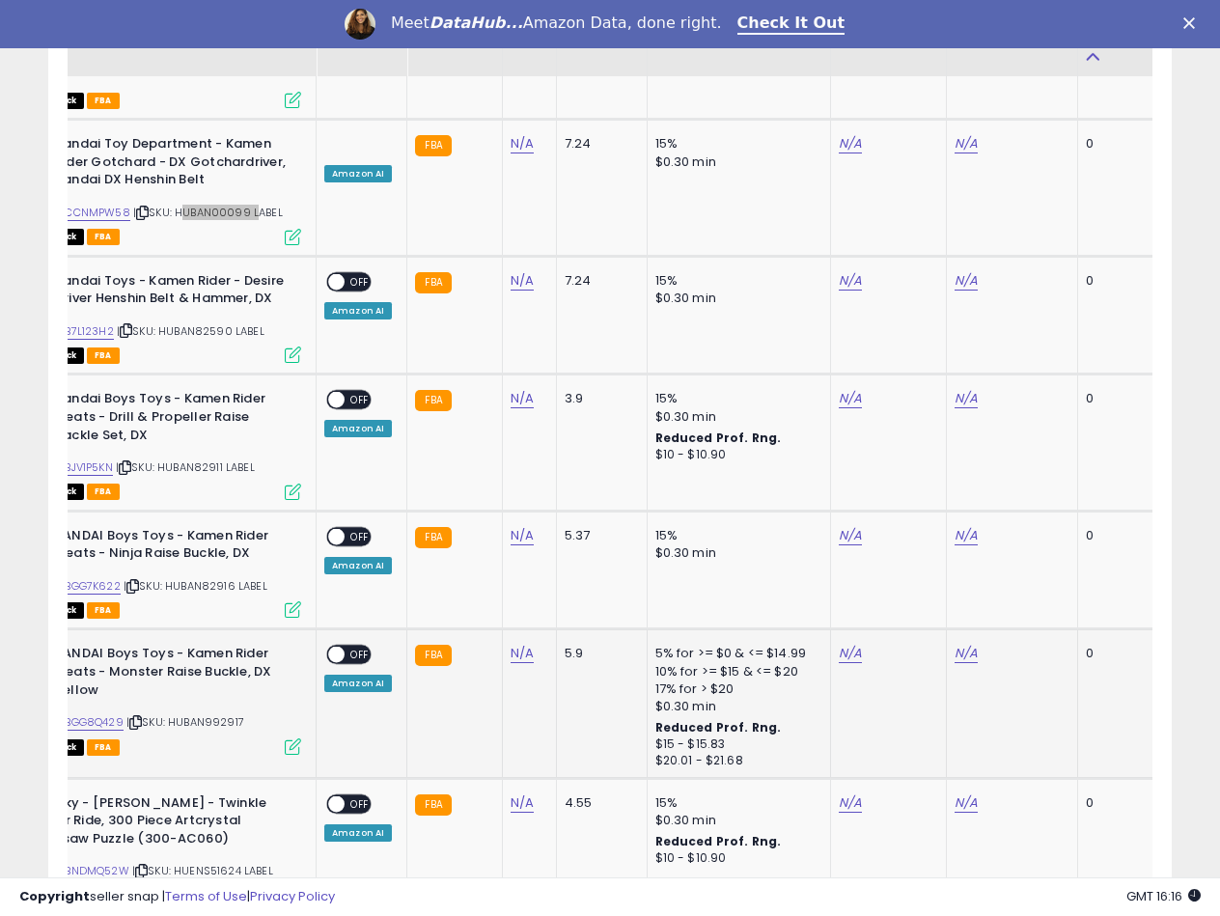
click at [204, 714] on span "| SKU: HUBAN992917" at bounding box center [185, 721] width 118 height 15
copy span "HUBAN992917"
click at [225, 863] on span "| SKU: HUENS51624 LABEL" at bounding box center [202, 870] width 141 height 15
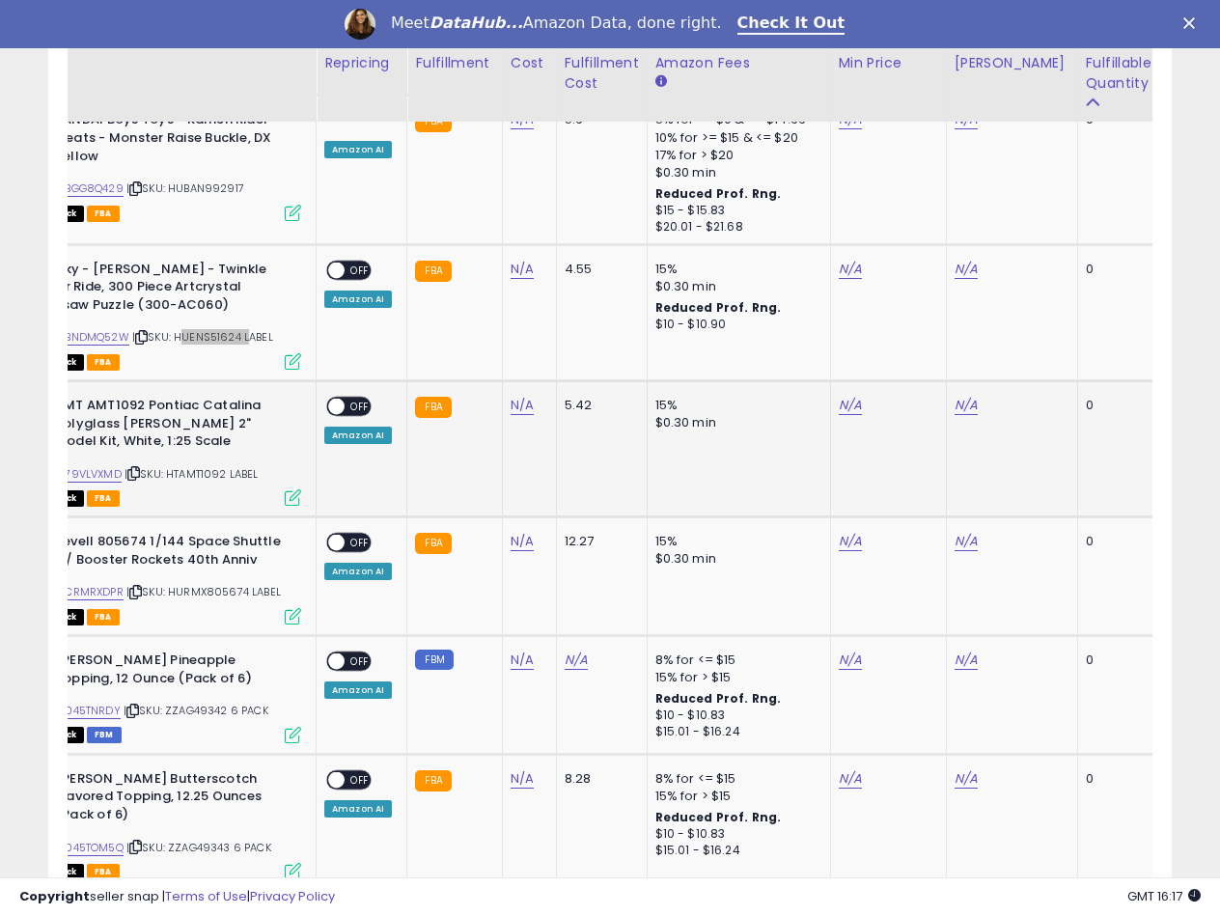
scroll to position [4478, 0]
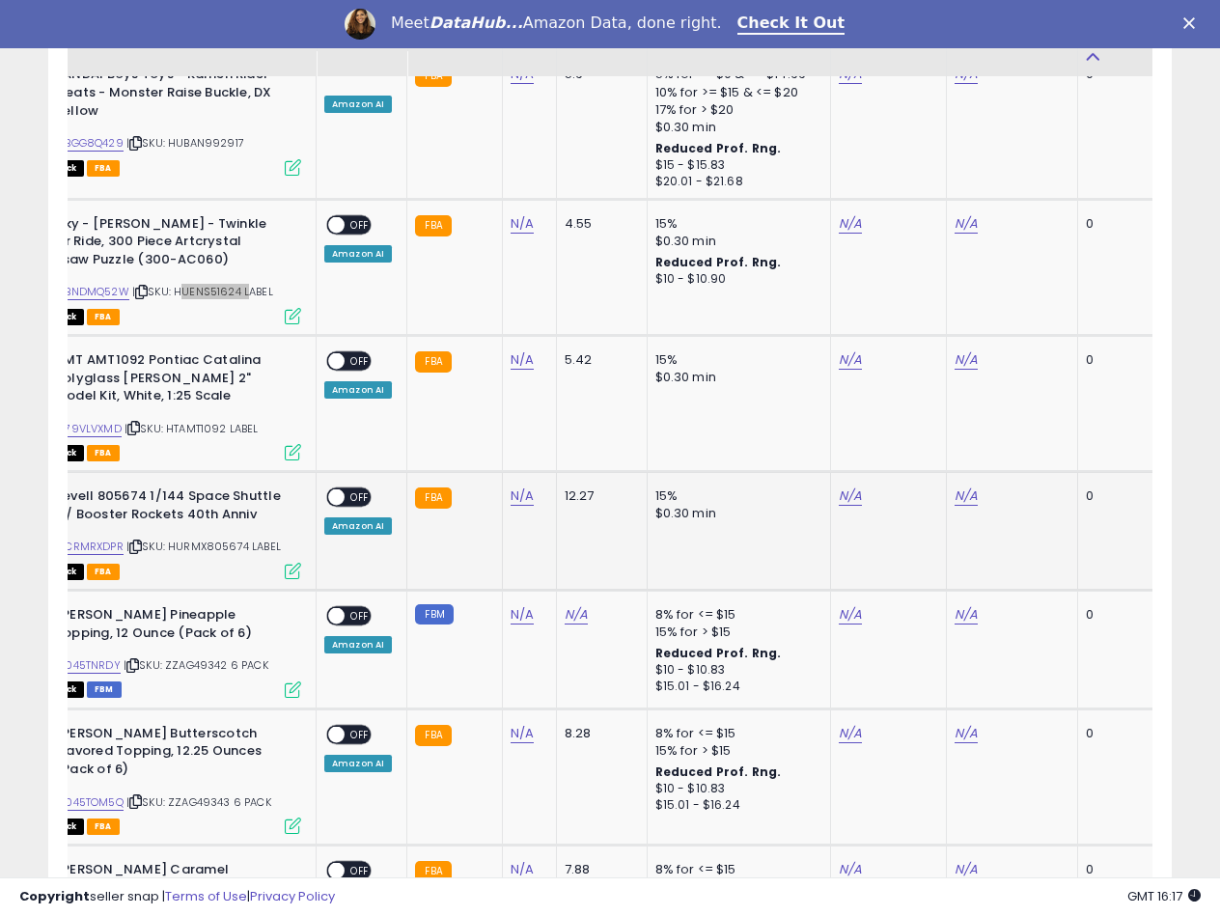
click at [205, 538] on span "| SKU: HURMX805674 LABEL" at bounding box center [203, 545] width 154 height 15
click at [502, 472] on td "N/A" at bounding box center [529, 531] width 54 height 119
click at [530, 487] on div "N/A" at bounding box center [525, 495] width 31 height 17
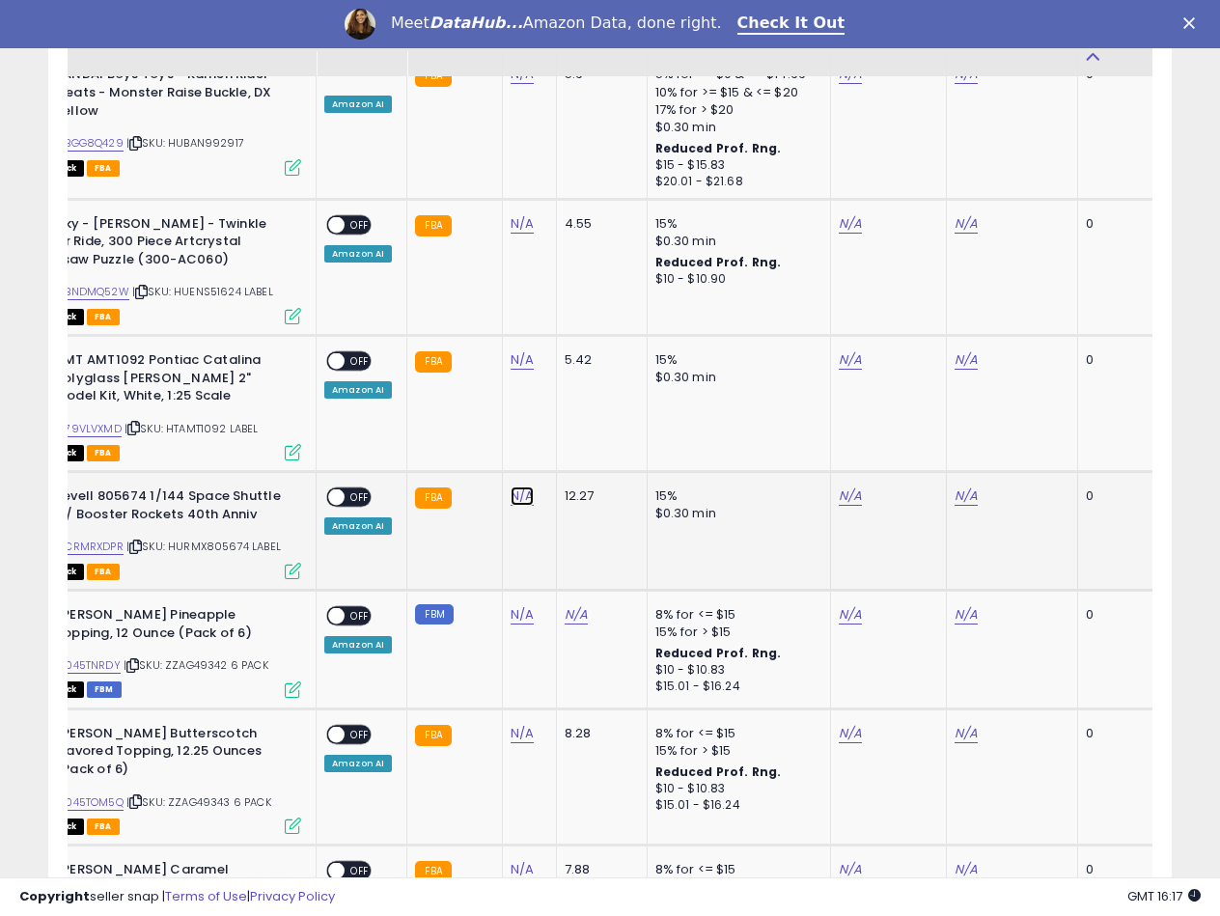
click at [524, 486] on link "N/A" at bounding box center [521, 495] width 23 height 19
type input "*****"
click at [589, 357] on button "submit" at bounding box center [572, 357] width 33 height 29
click at [96, 538] on link "B0CRMRXDPR" at bounding box center [87, 546] width 72 height 16
click at [856, 486] on link "N/A" at bounding box center [852, 495] width 23 height 19
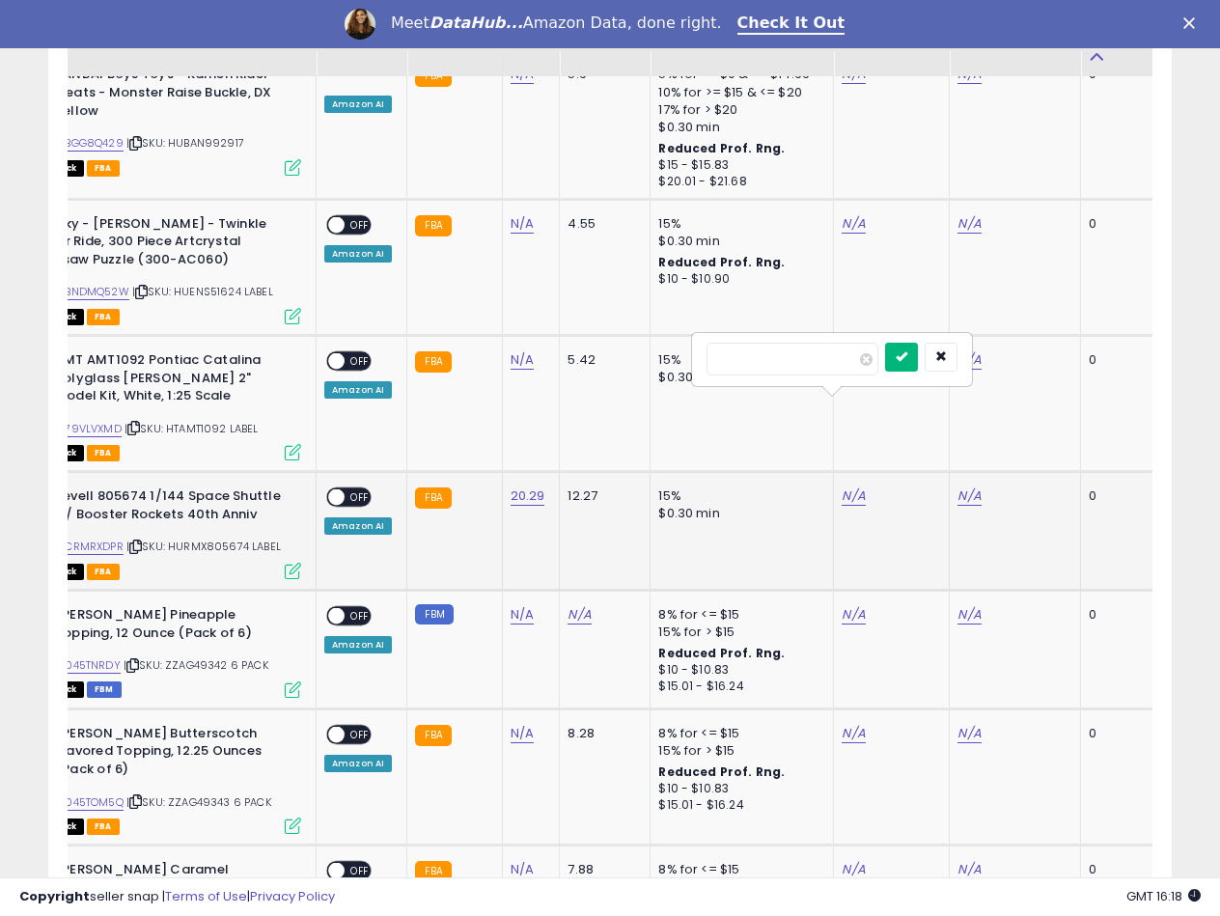
type input "*****"
click at [918, 366] on button "submit" at bounding box center [901, 357] width 33 height 29
click at [963, 486] on link "N/A" at bounding box center [968, 495] width 23 height 19
type input "*****"
click at [1033, 359] on button "submit" at bounding box center [1017, 357] width 33 height 29
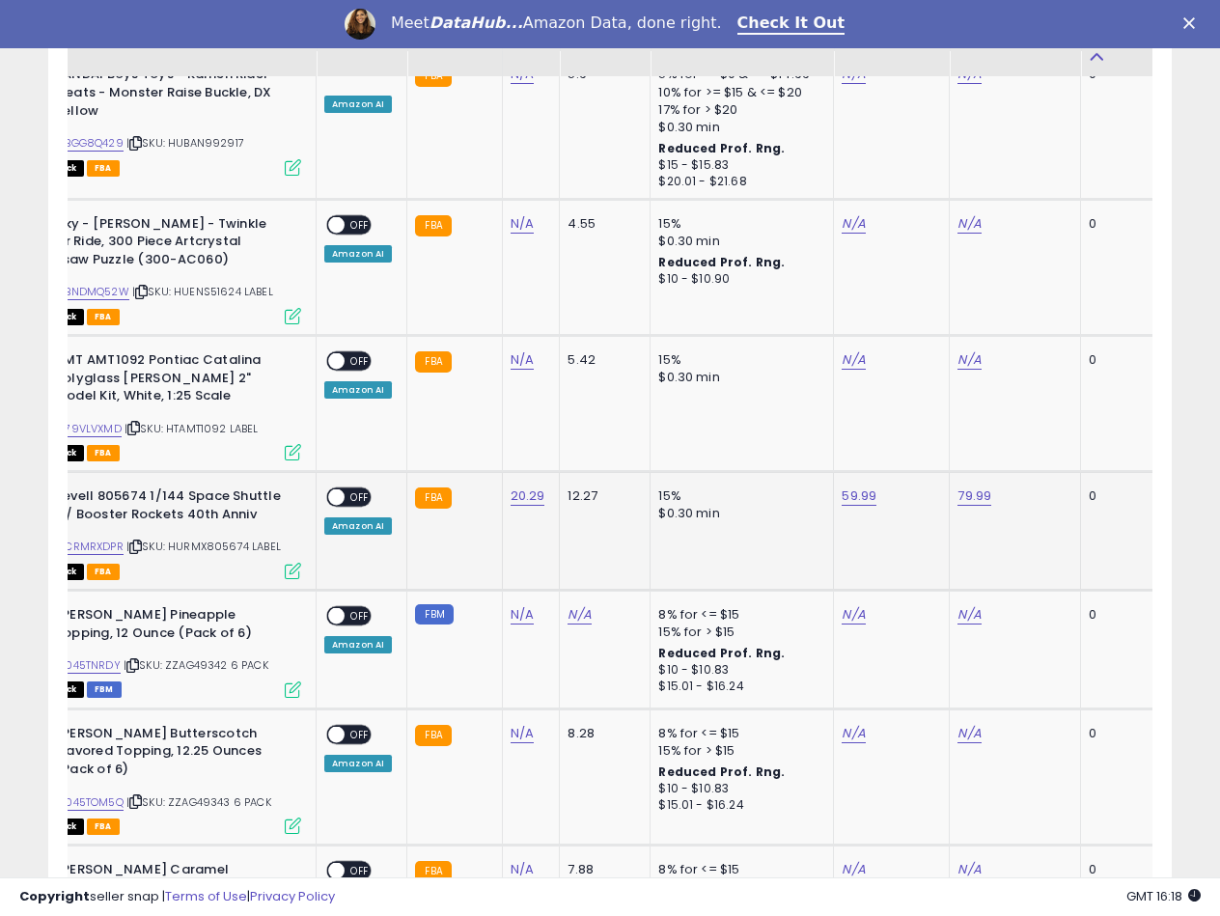
click at [343, 489] on span at bounding box center [336, 497] width 16 height 16
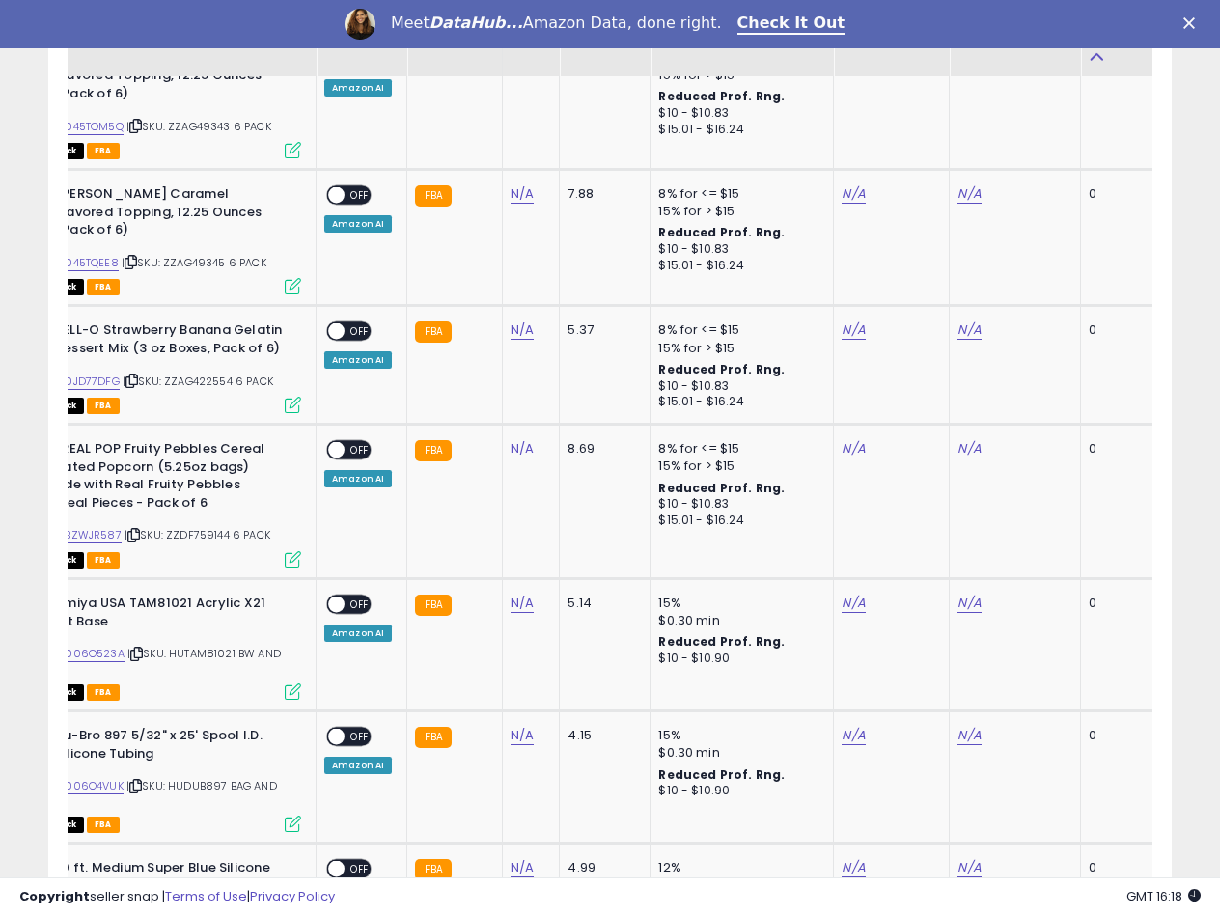
scroll to position [5250, 0]
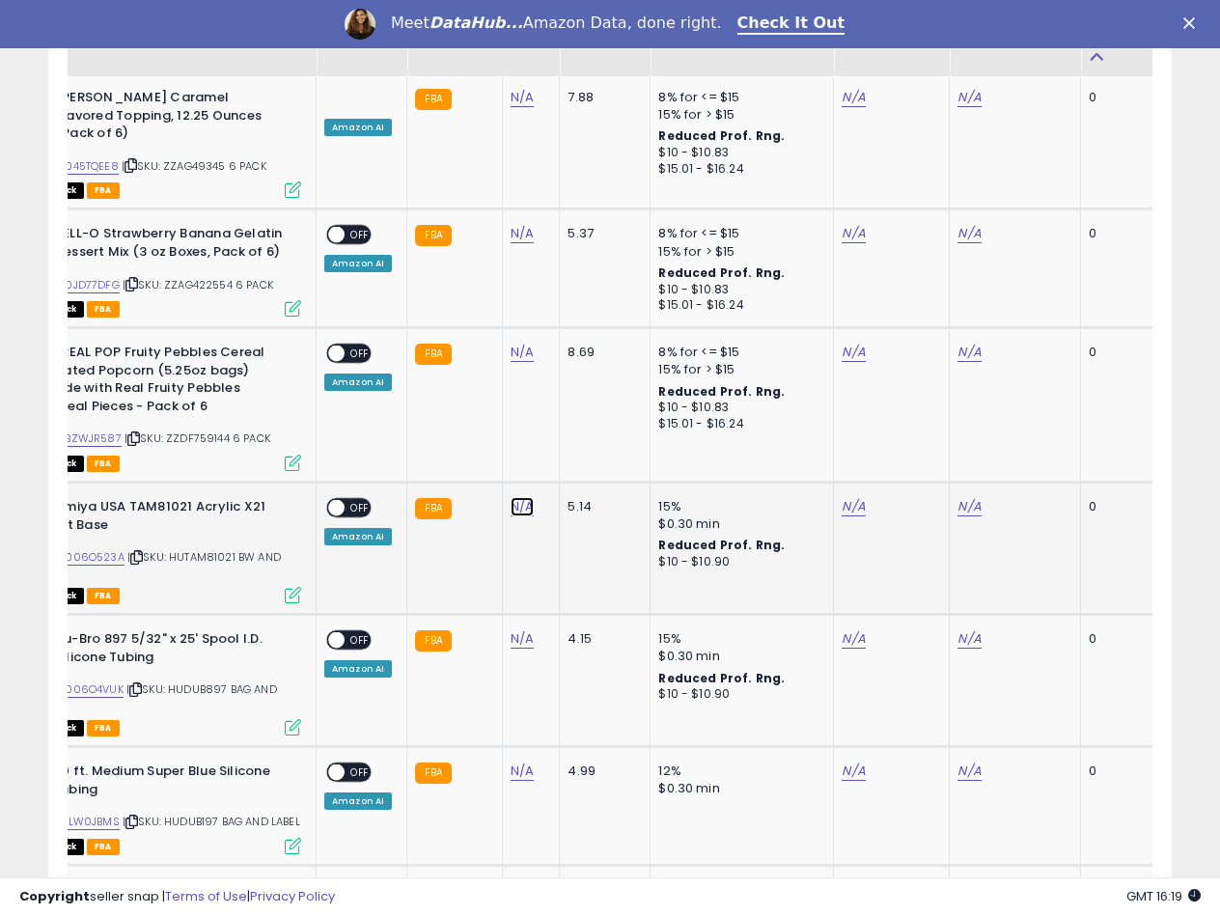
click at [510, 497] on link "N/A" at bounding box center [521, 506] width 23 height 19
type input "****"
click at [578, 334] on icon "submit" at bounding box center [572, 331] width 12 height 12
click at [107, 549] on link "B0006O523A" at bounding box center [87, 557] width 73 height 16
click at [841, 497] on link "N/A" at bounding box center [852, 506] width 23 height 19
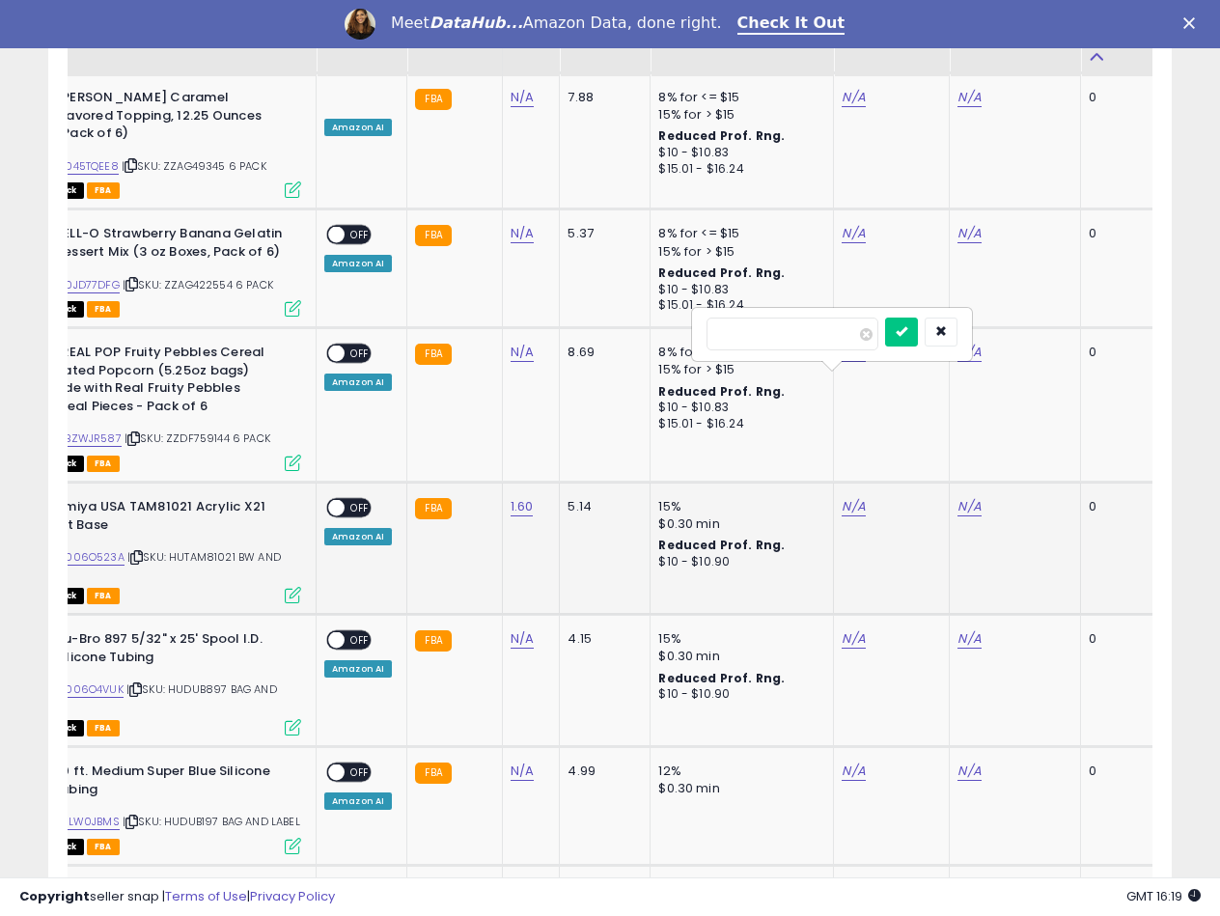
type input "*"
type input "****"
click at [918, 321] on button "submit" at bounding box center [901, 331] width 33 height 29
click at [964, 497] on link "N/A" at bounding box center [968, 506] width 23 height 19
type input "*****"
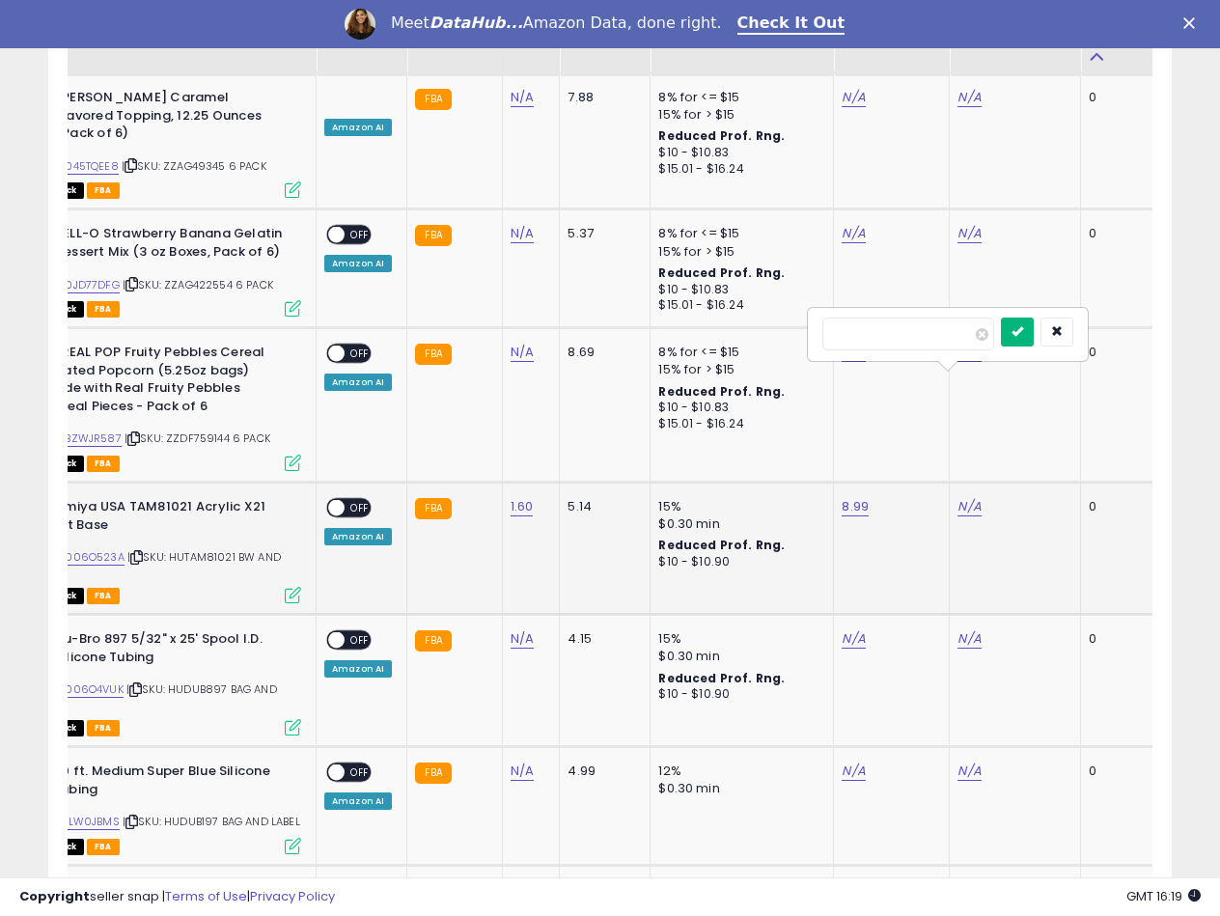
click at [1033, 325] on button "submit" at bounding box center [1017, 331] width 33 height 29
click at [335, 500] on span at bounding box center [336, 508] width 16 height 16
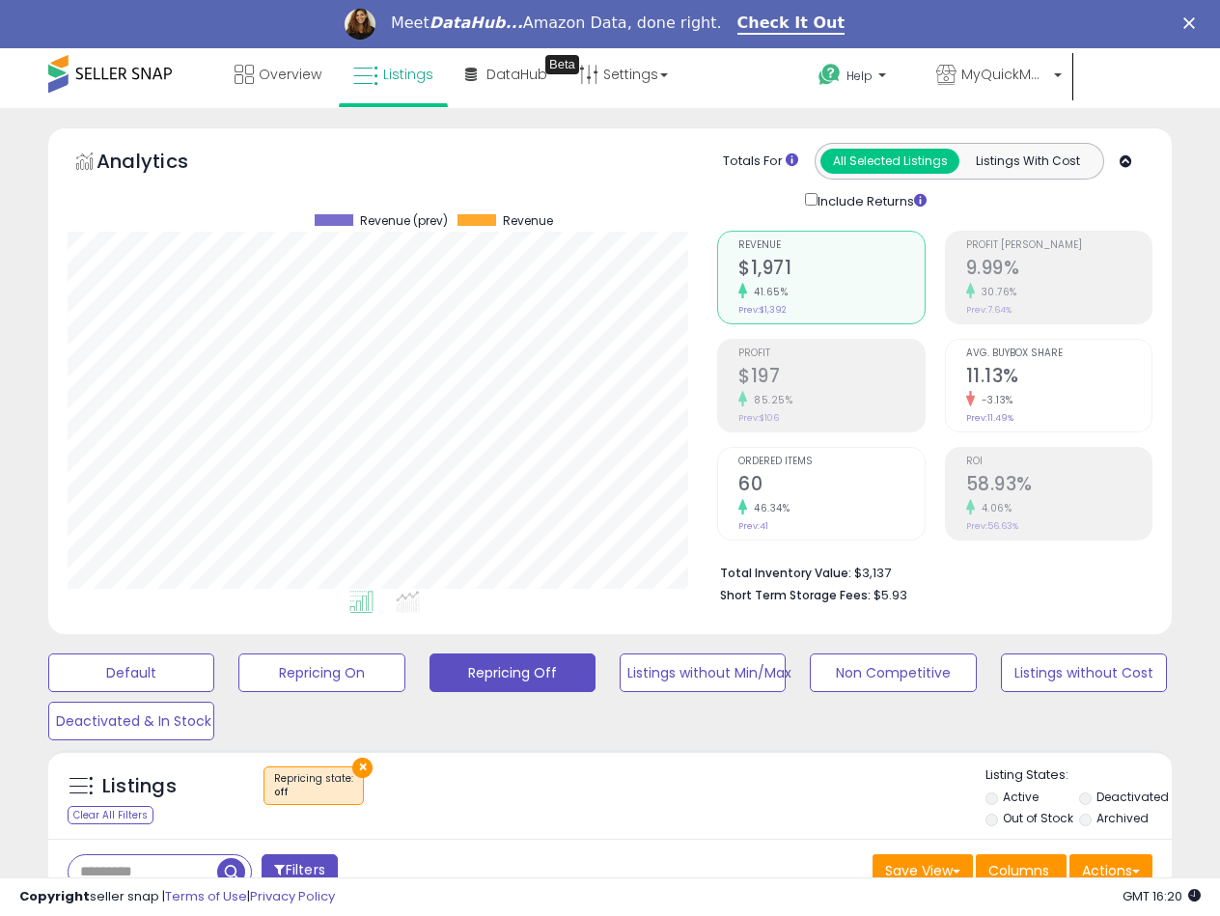
scroll to position [0, 0]
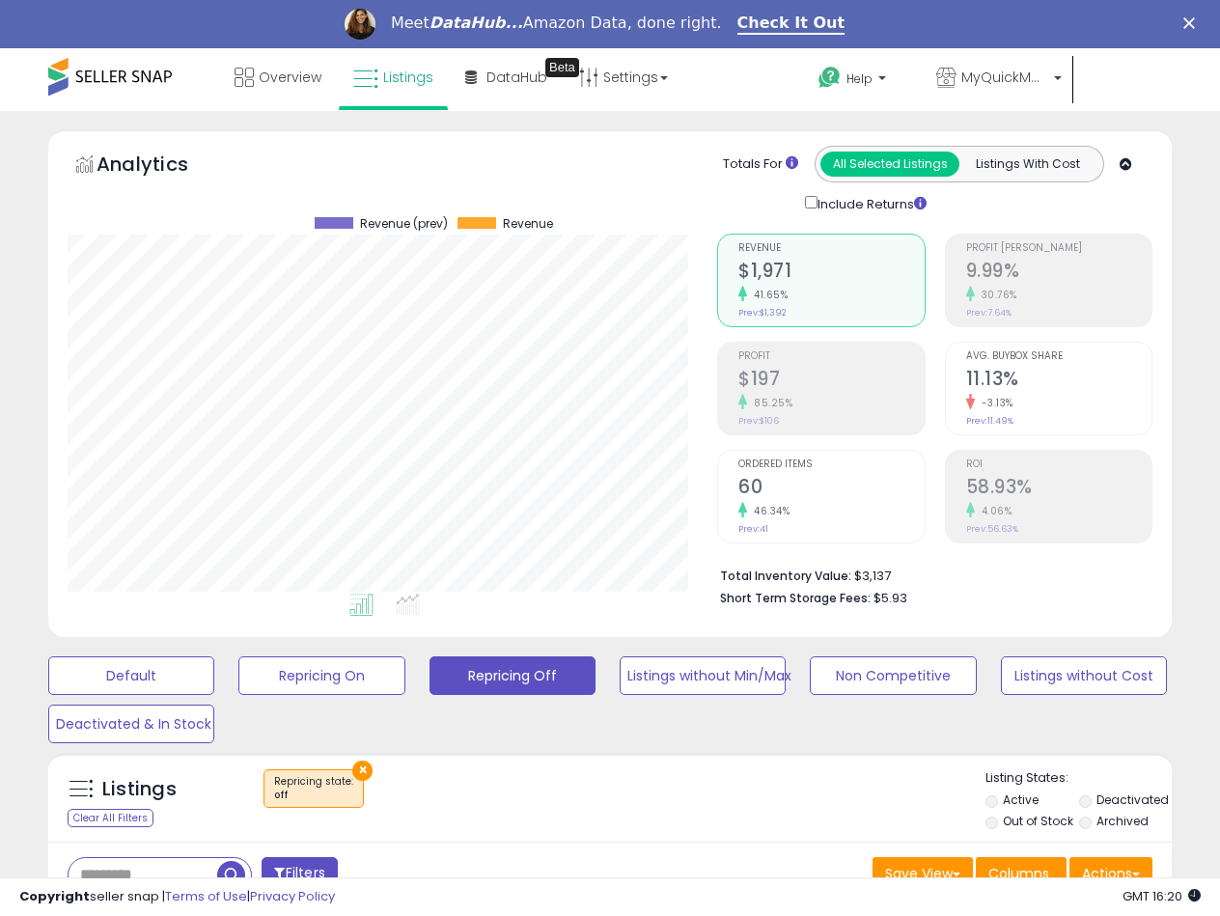
click at [214, 105] on div "Overview Listings Beta" at bounding box center [387, 89] width 803 height 82
click at [279, 64] on link "Overview" at bounding box center [278, 77] width 116 height 58
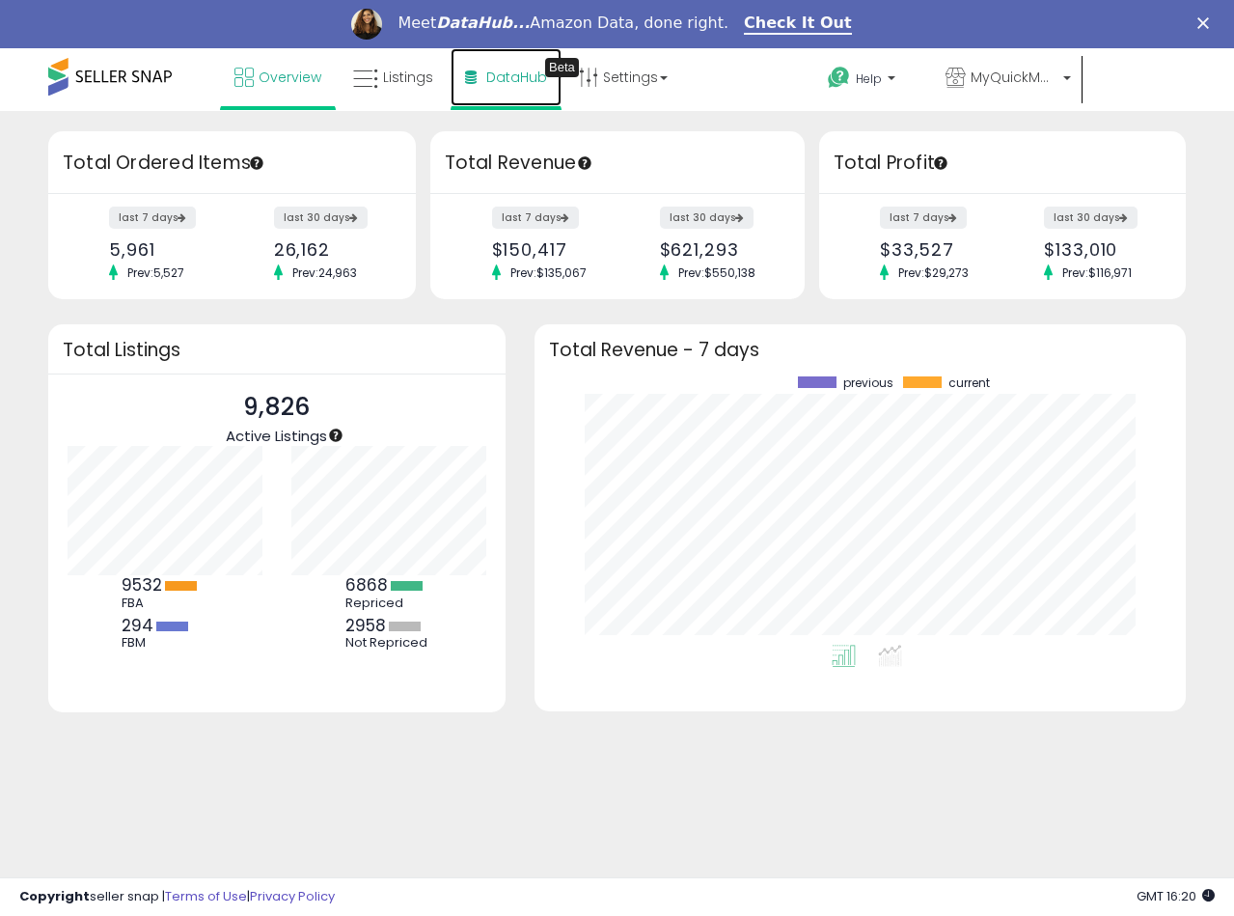
click at [471, 81] on icon at bounding box center [471, 77] width 12 height 14
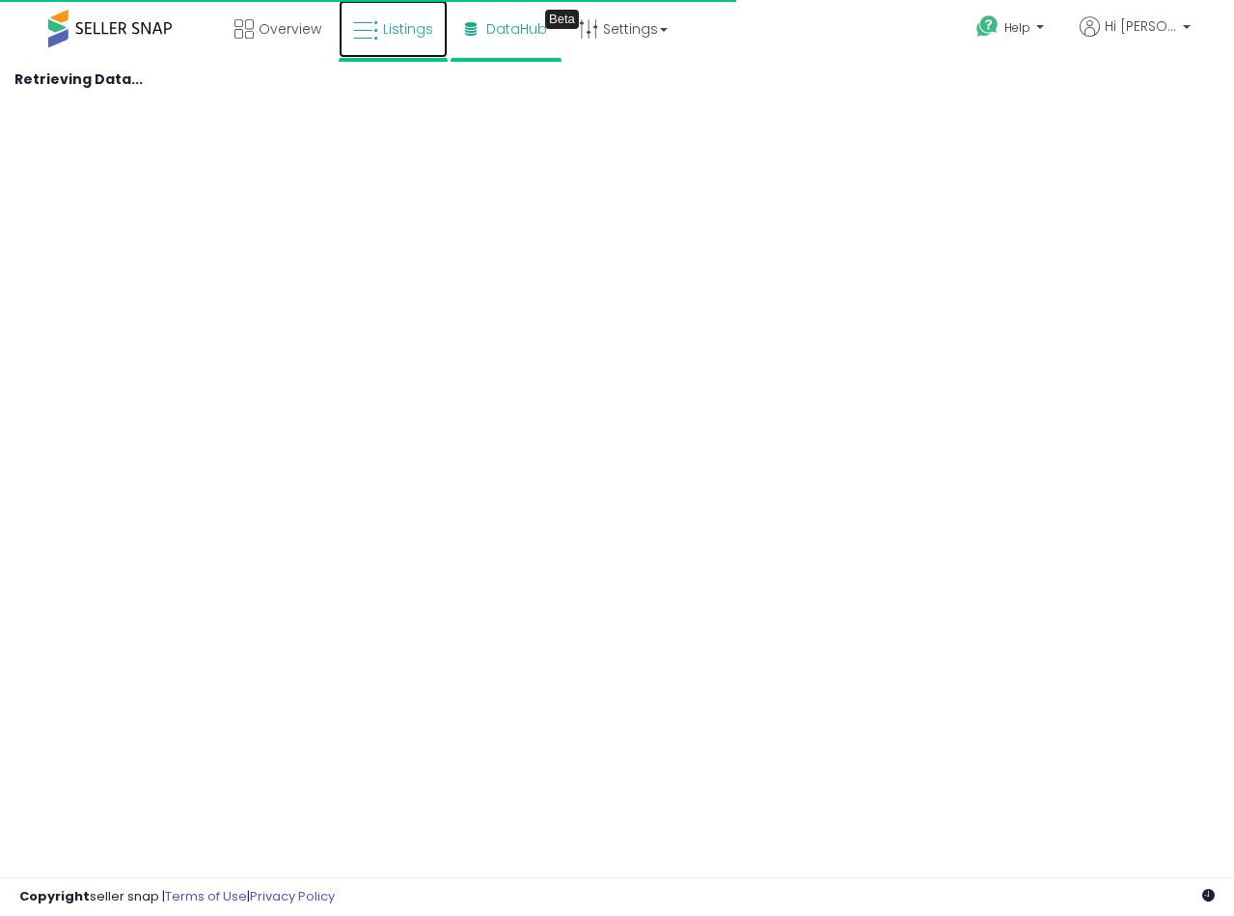
click at [416, 42] on link "Listings" at bounding box center [393, 29] width 109 height 58
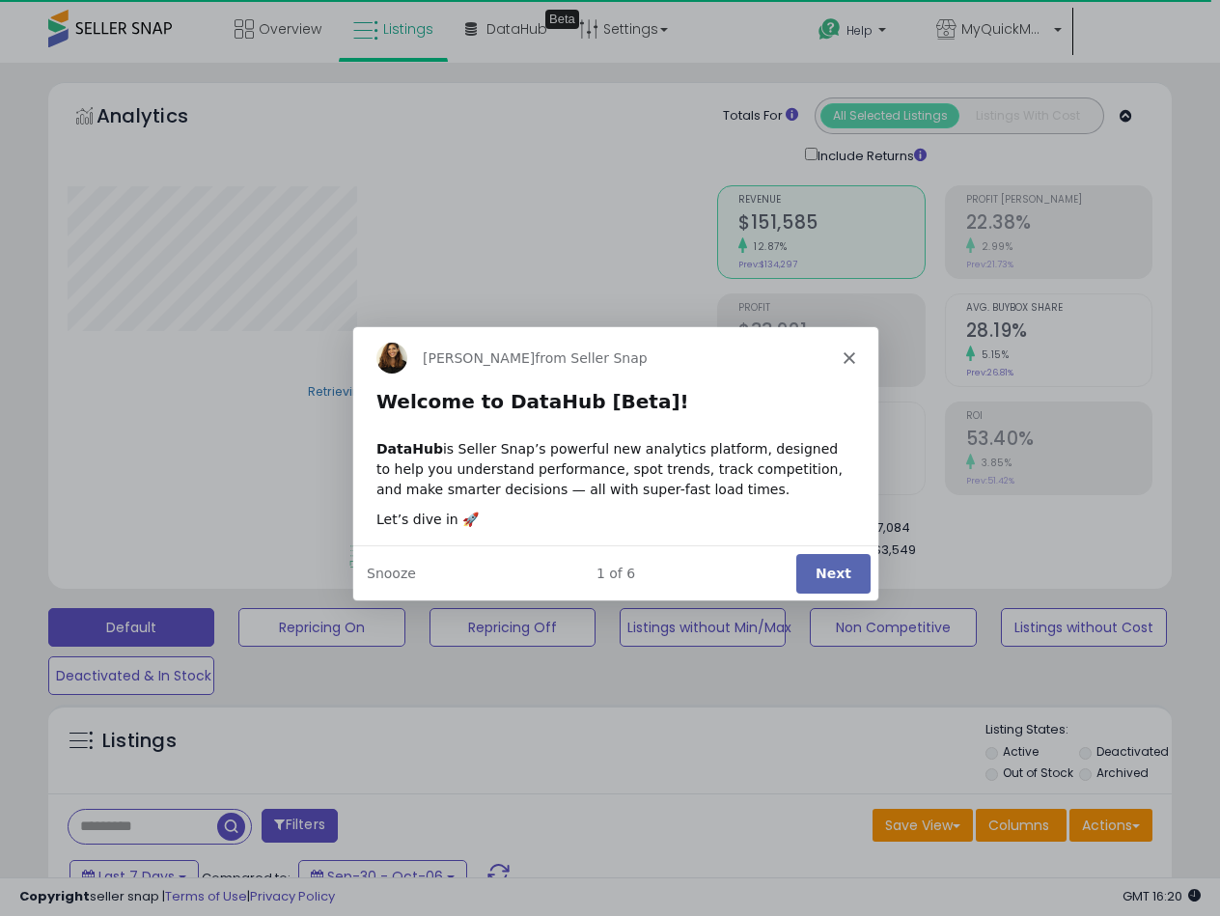
click at [819, 559] on button "Next" at bounding box center [832, 572] width 74 height 40
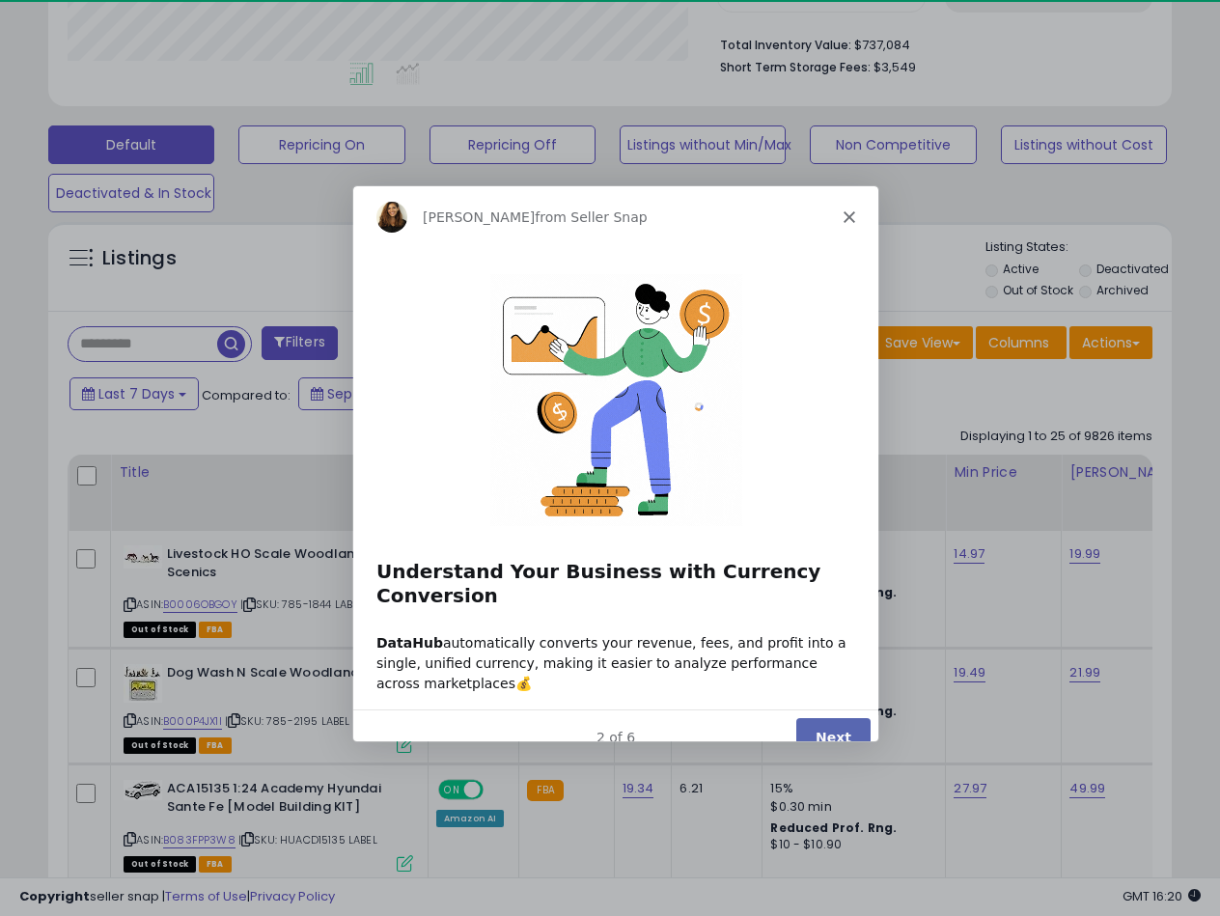
click at [834, 717] on button "Next" at bounding box center [832, 737] width 74 height 40
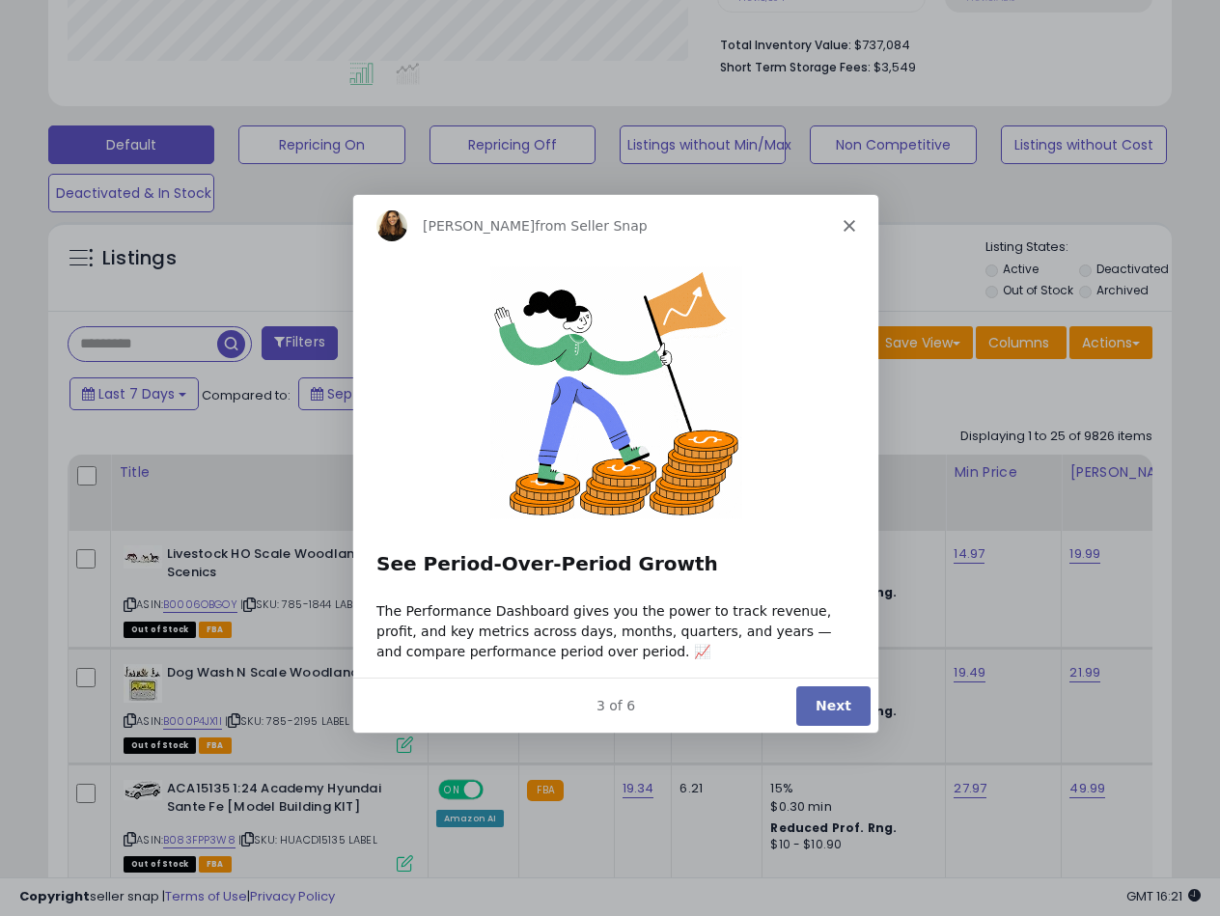
click at [836, 704] on button "Next" at bounding box center [832, 704] width 74 height 40
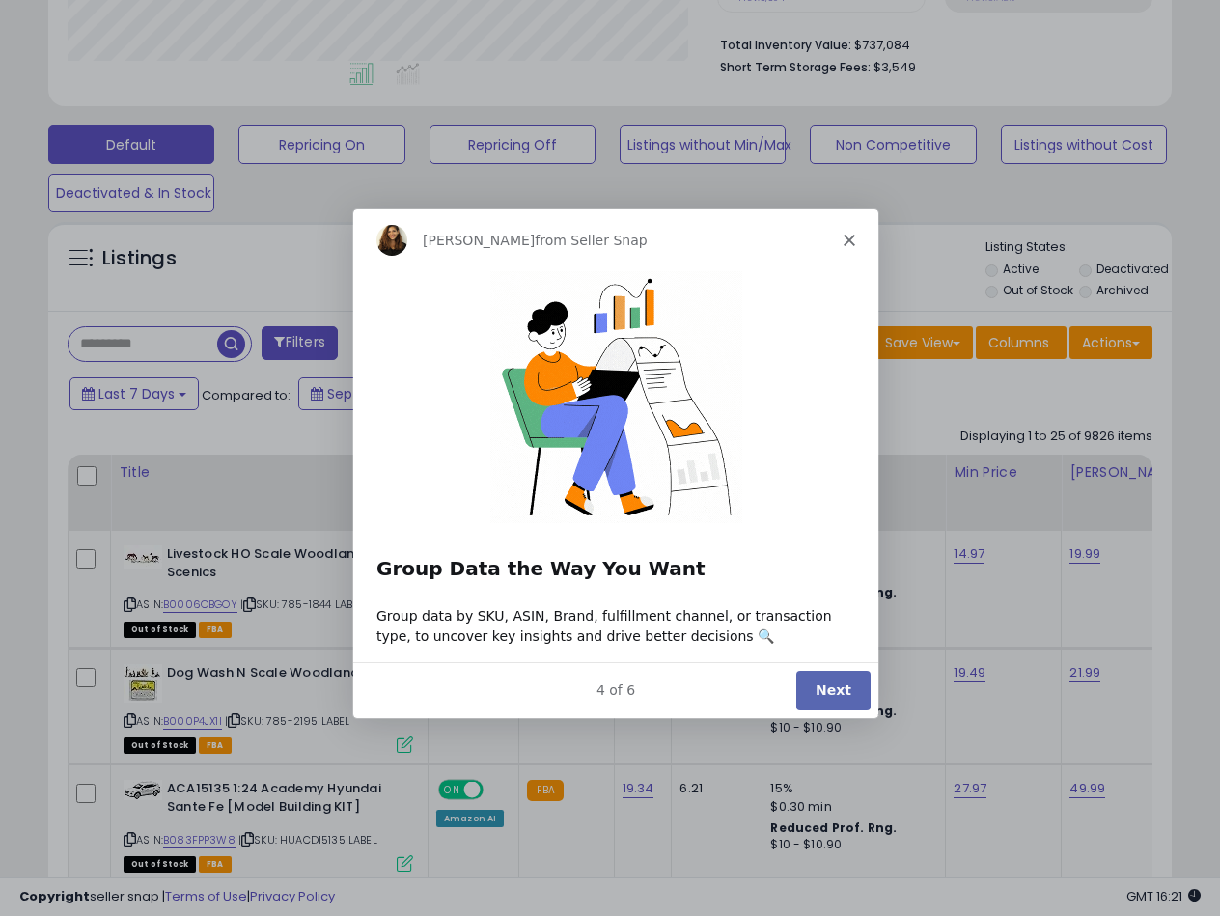
click at [841, 682] on button "Next" at bounding box center [832, 690] width 74 height 40
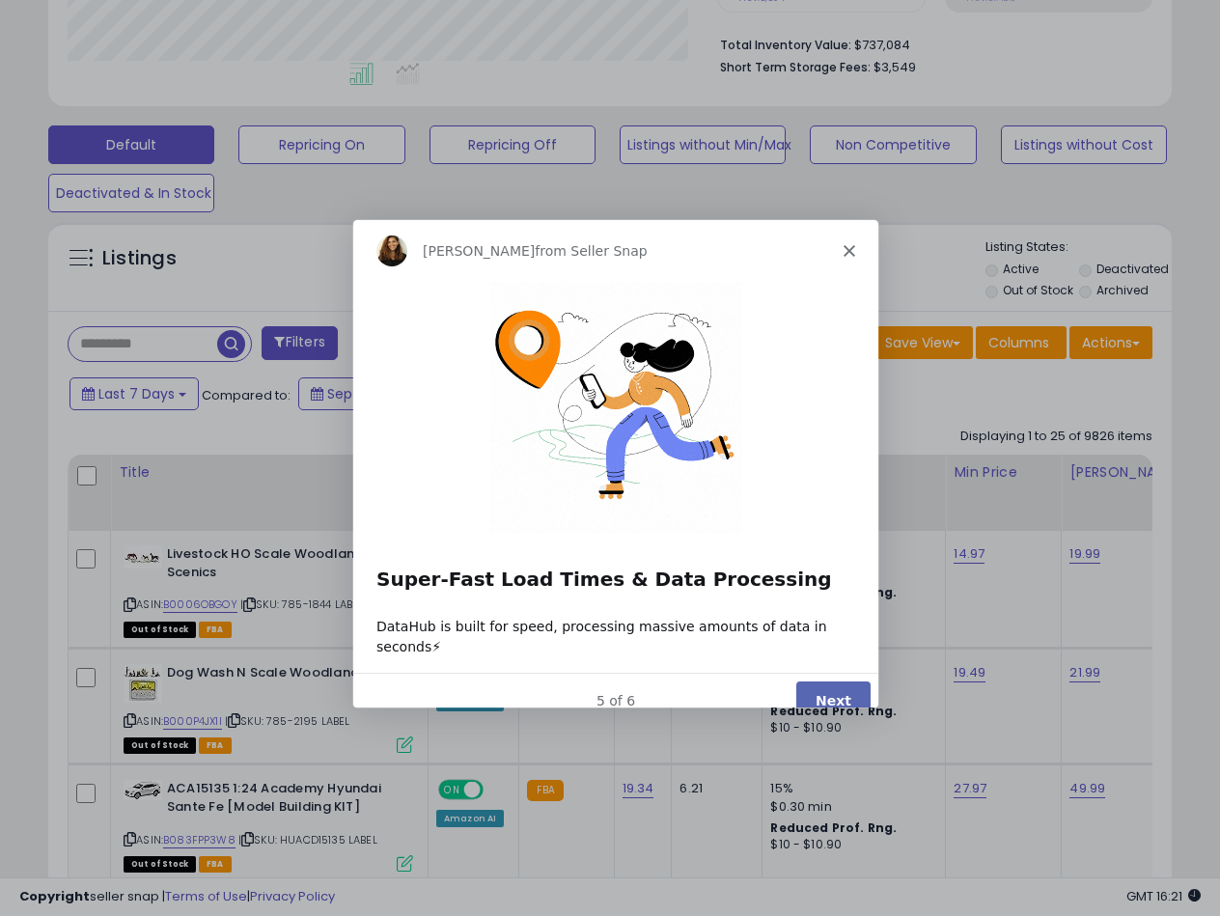
click at [831, 679] on button "Next" at bounding box center [832, 699] width 74 height 40
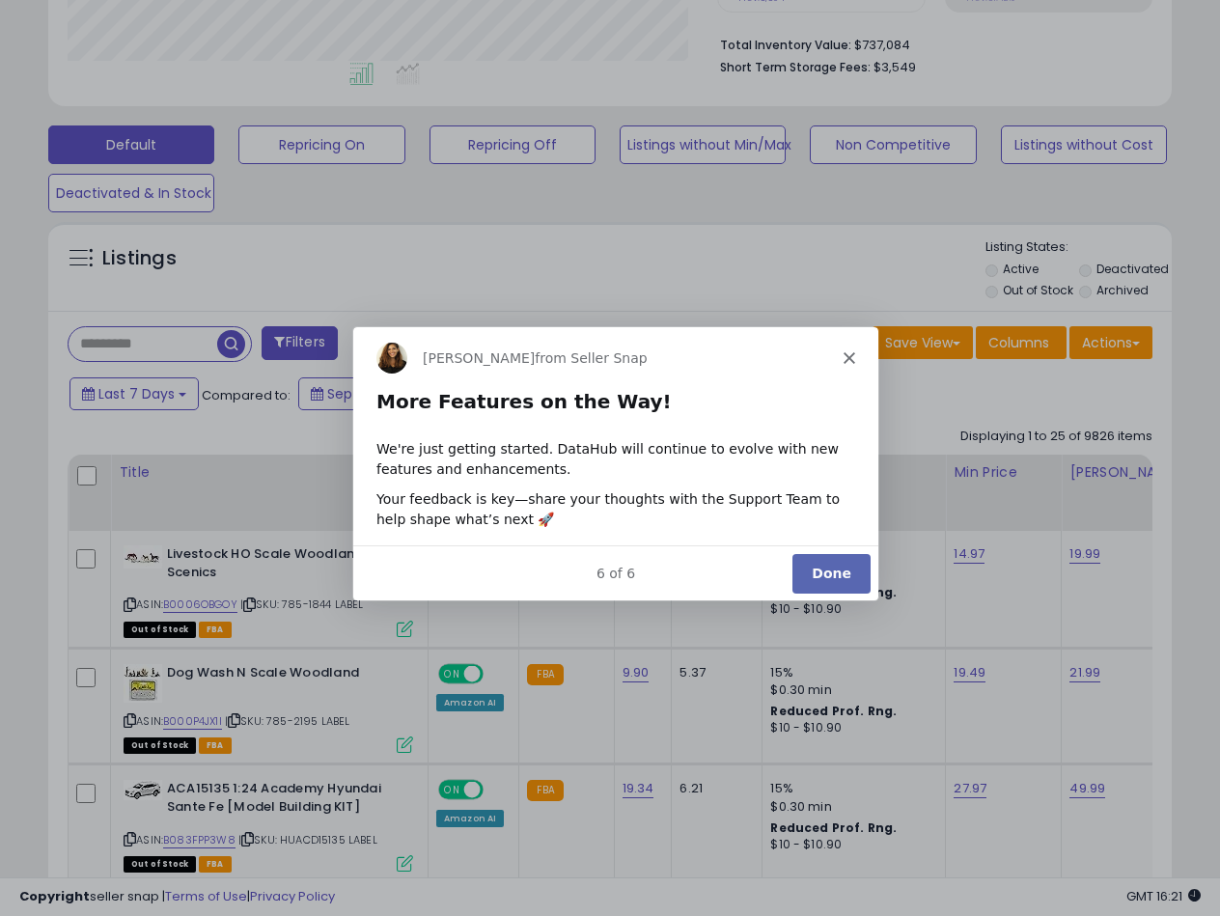
click at [847, 599] on html "Georgie from Seller Snap More Features on the Way! We're just getting started. …" at bounding box center [614, 462] width 525 height 274
click at [841, 589] on button "Done" at bounding box center [830, 572] width 78 height 40
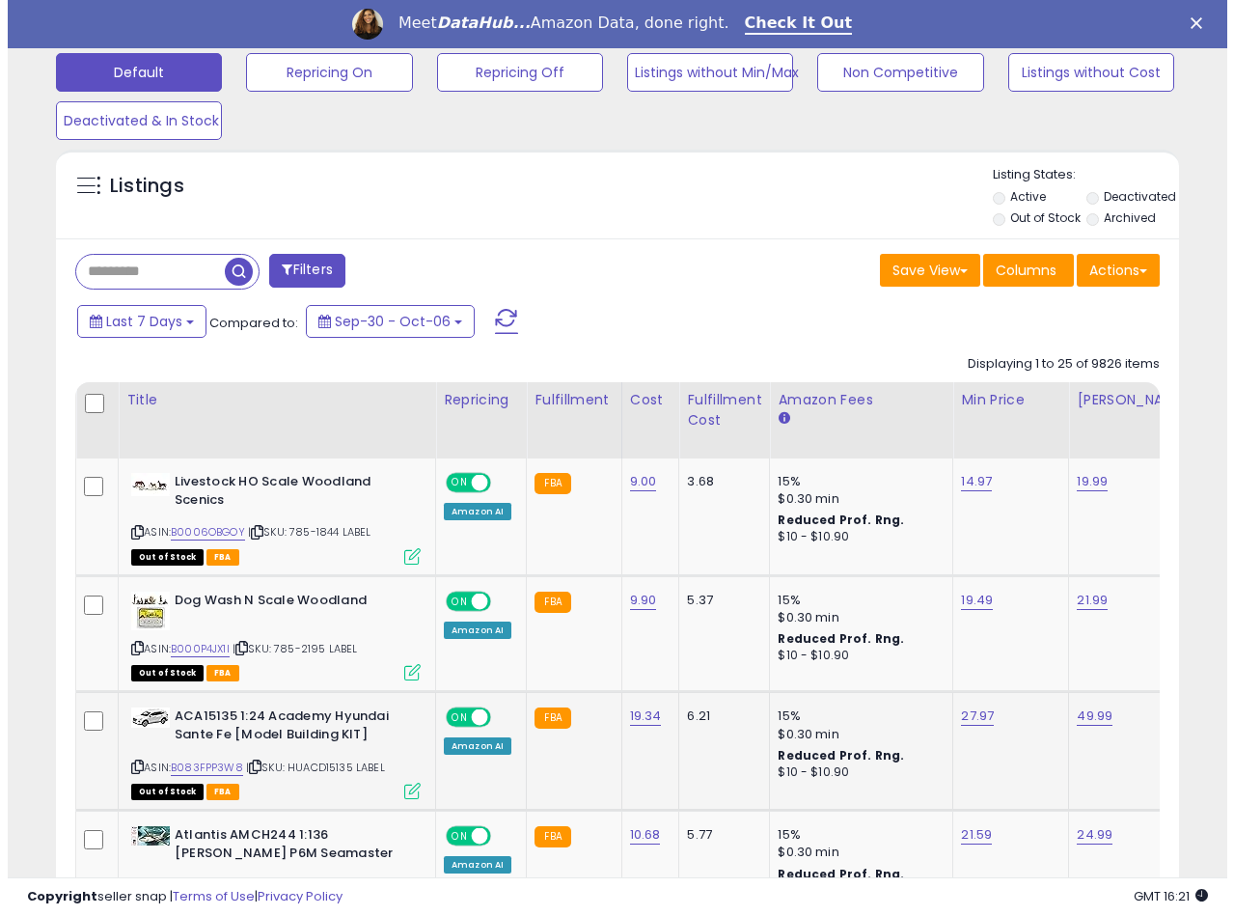
scroll to position [772, 0]
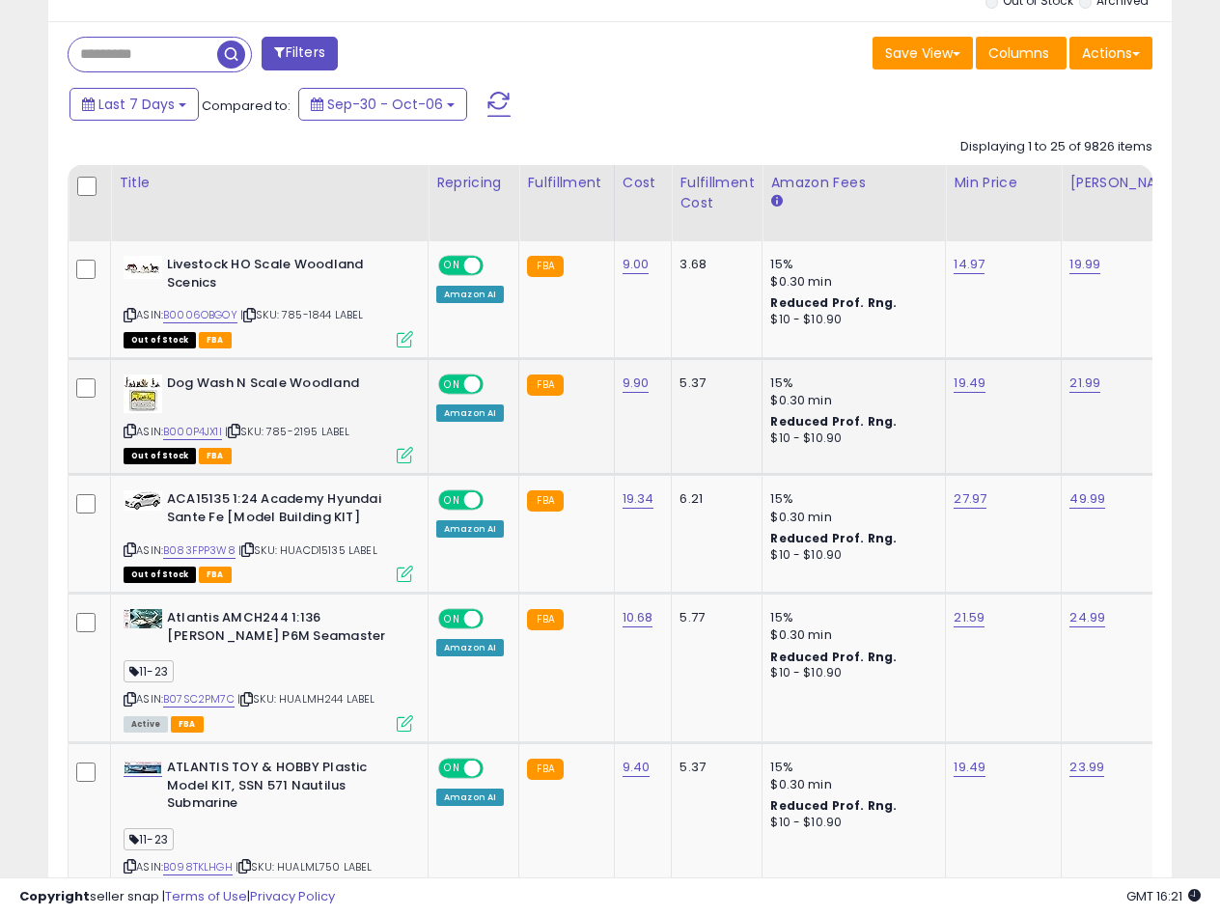
click at [398, 450] on icon at bounding box center [405, 455] width 16 height 16
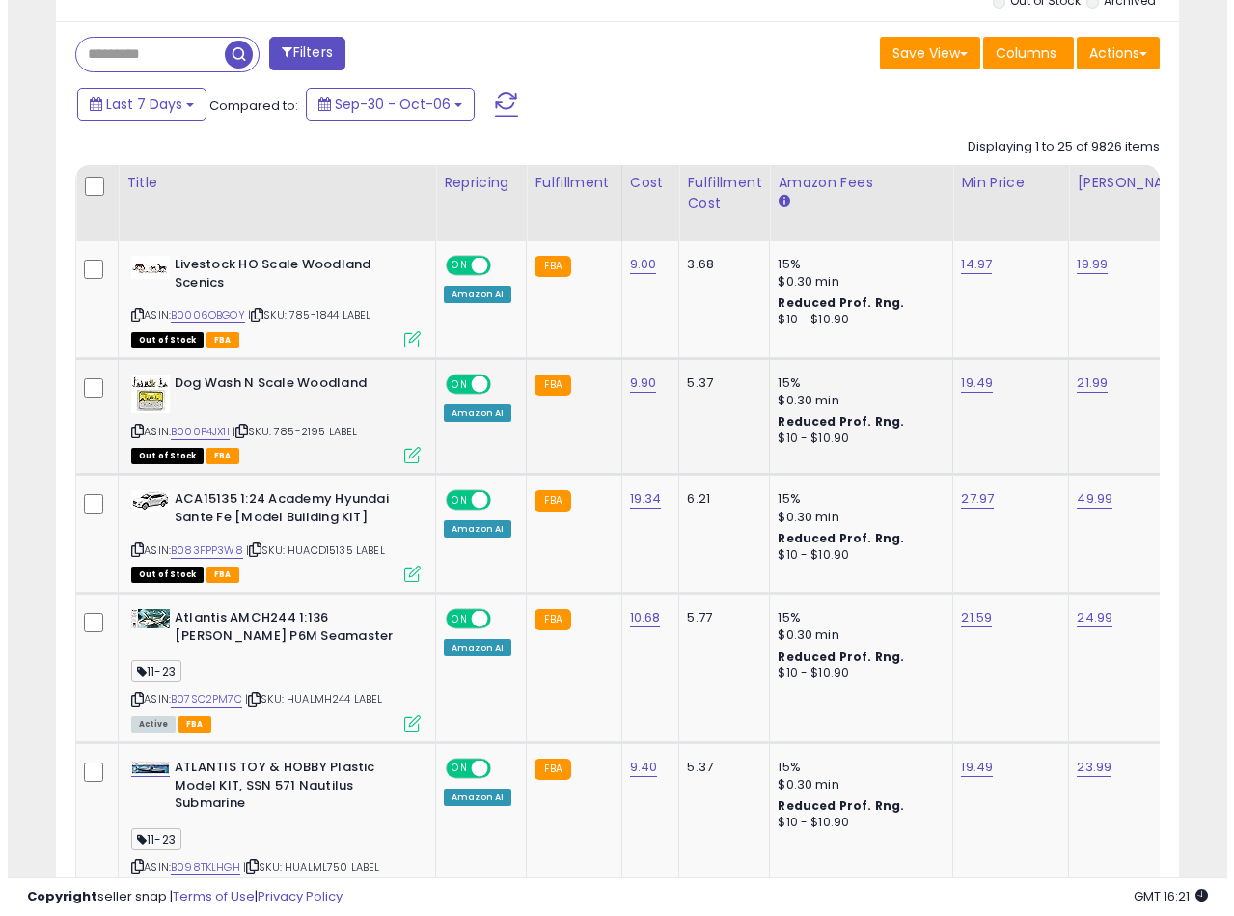
scroll to position [396, 658]
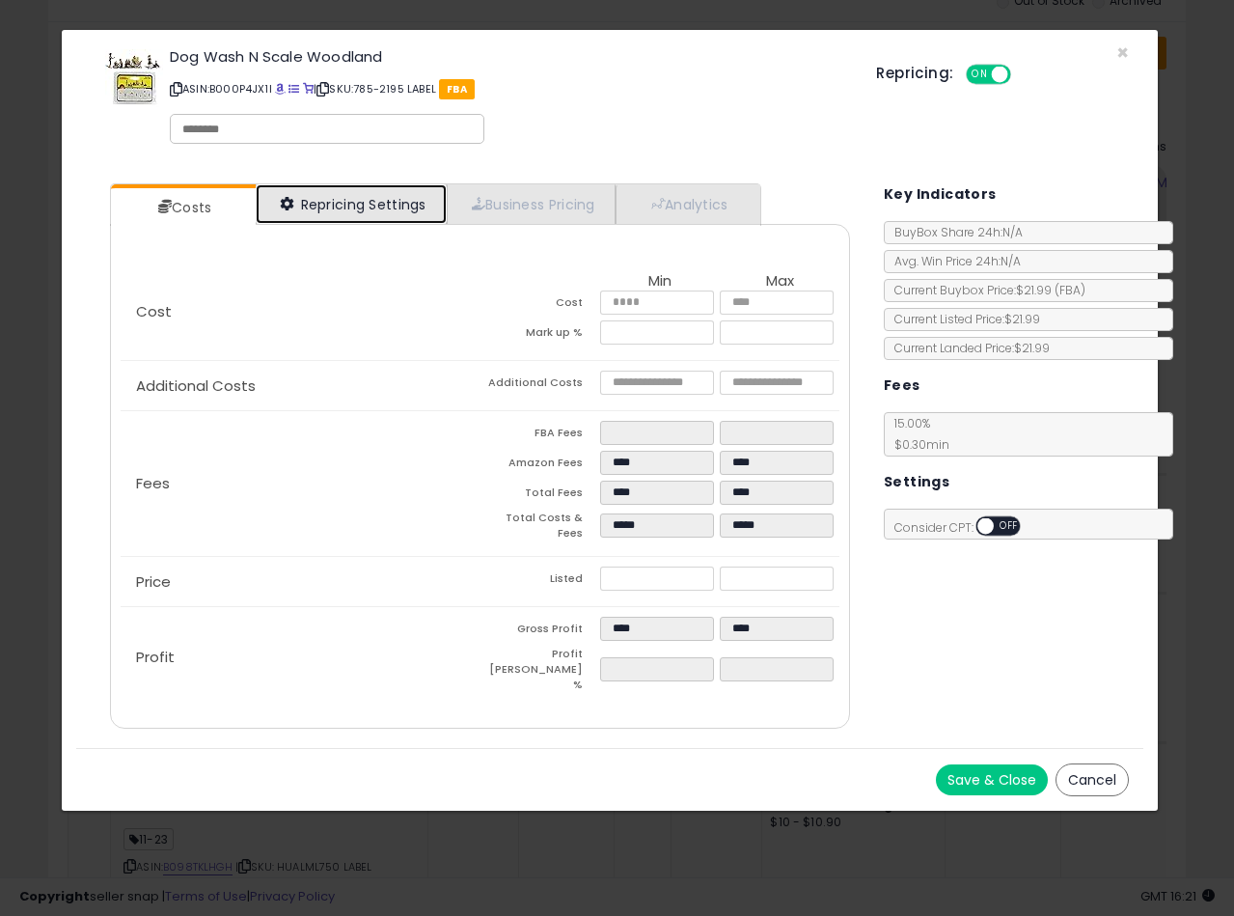
click at [433, 209] on link "Repricing Settings" at bounding box center [351, 204] width 191 height 40
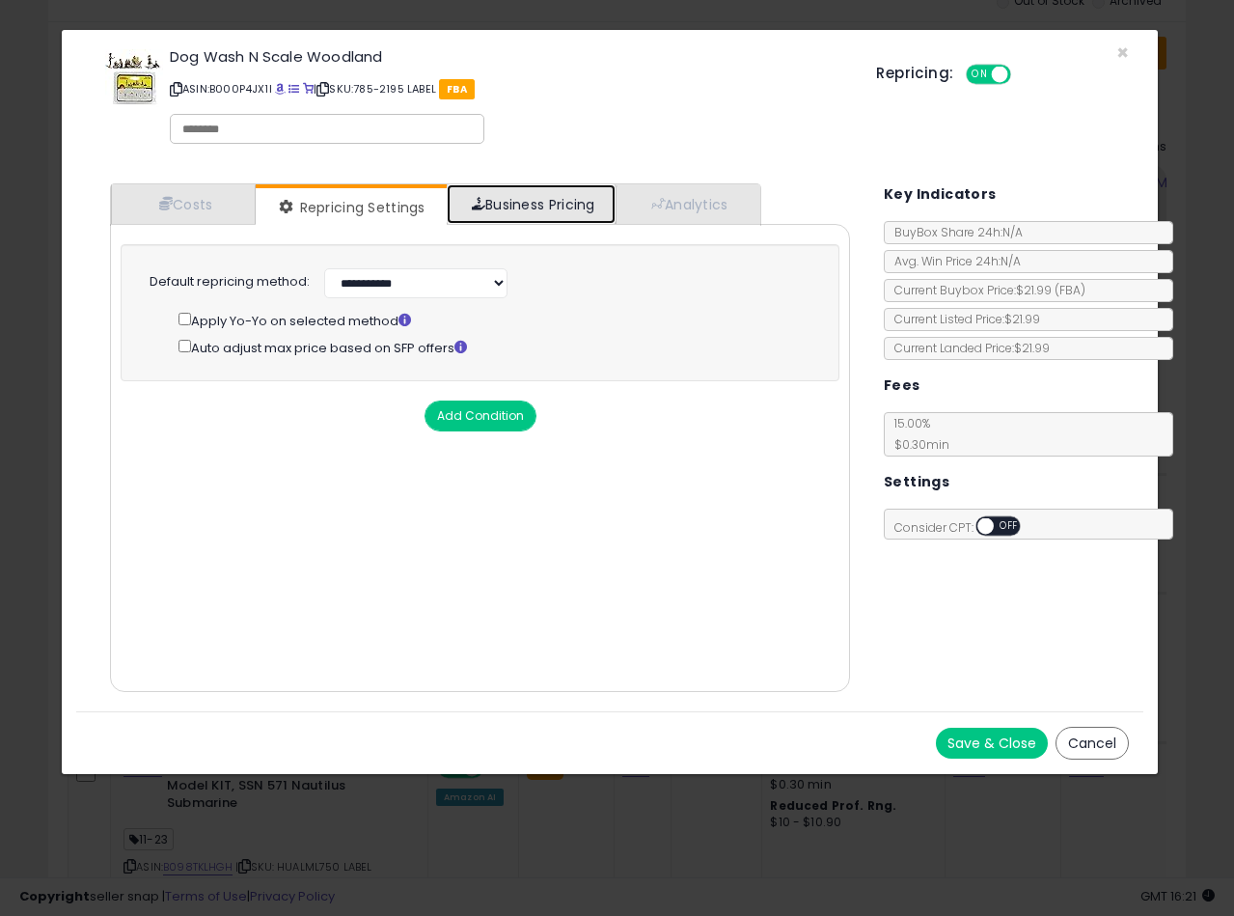
click at [541, 206] on link "Business Pricing" at bounding box center [531, 204] width 169 height 40
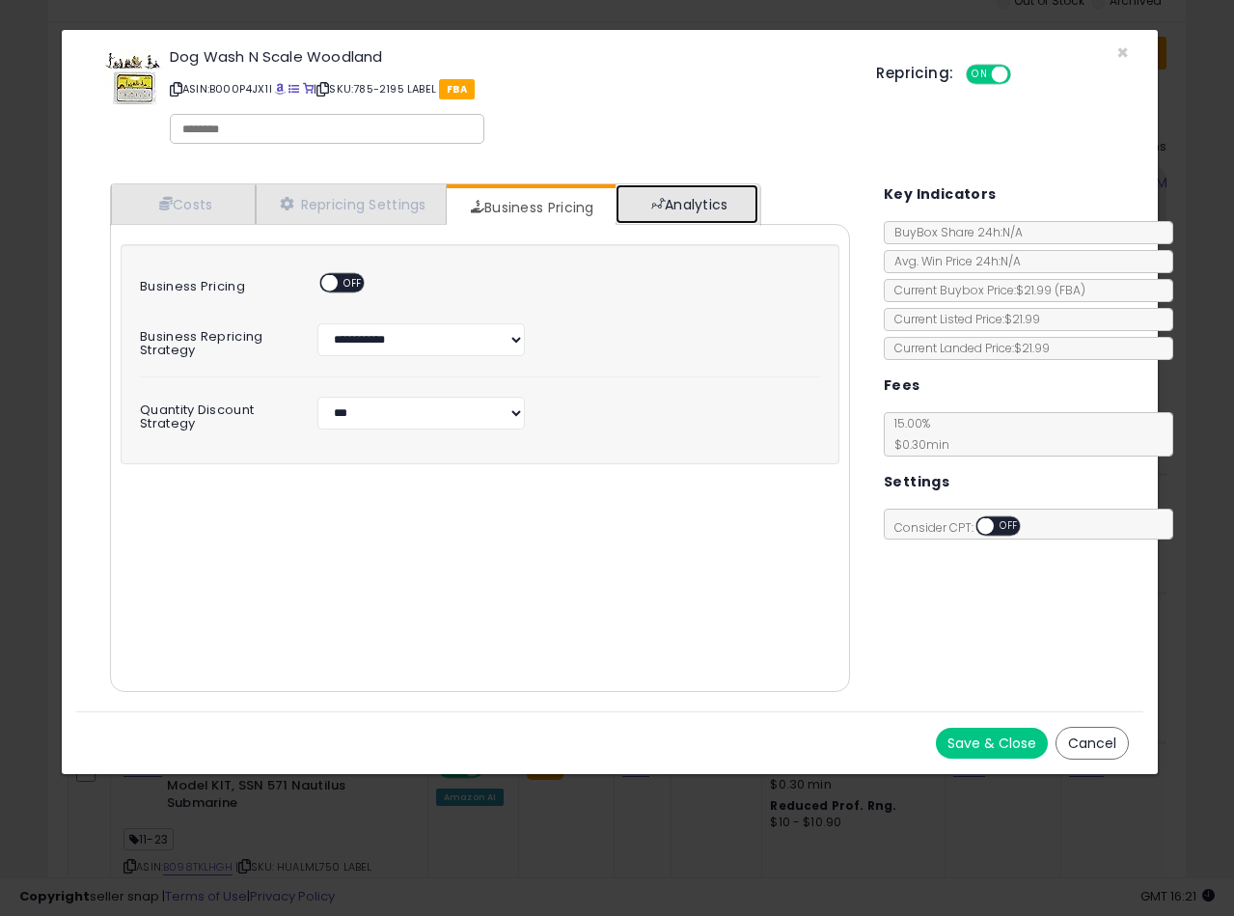
click at [678, 213] on link "Analytics" at bounding box center [687, 204] width 143 height 40
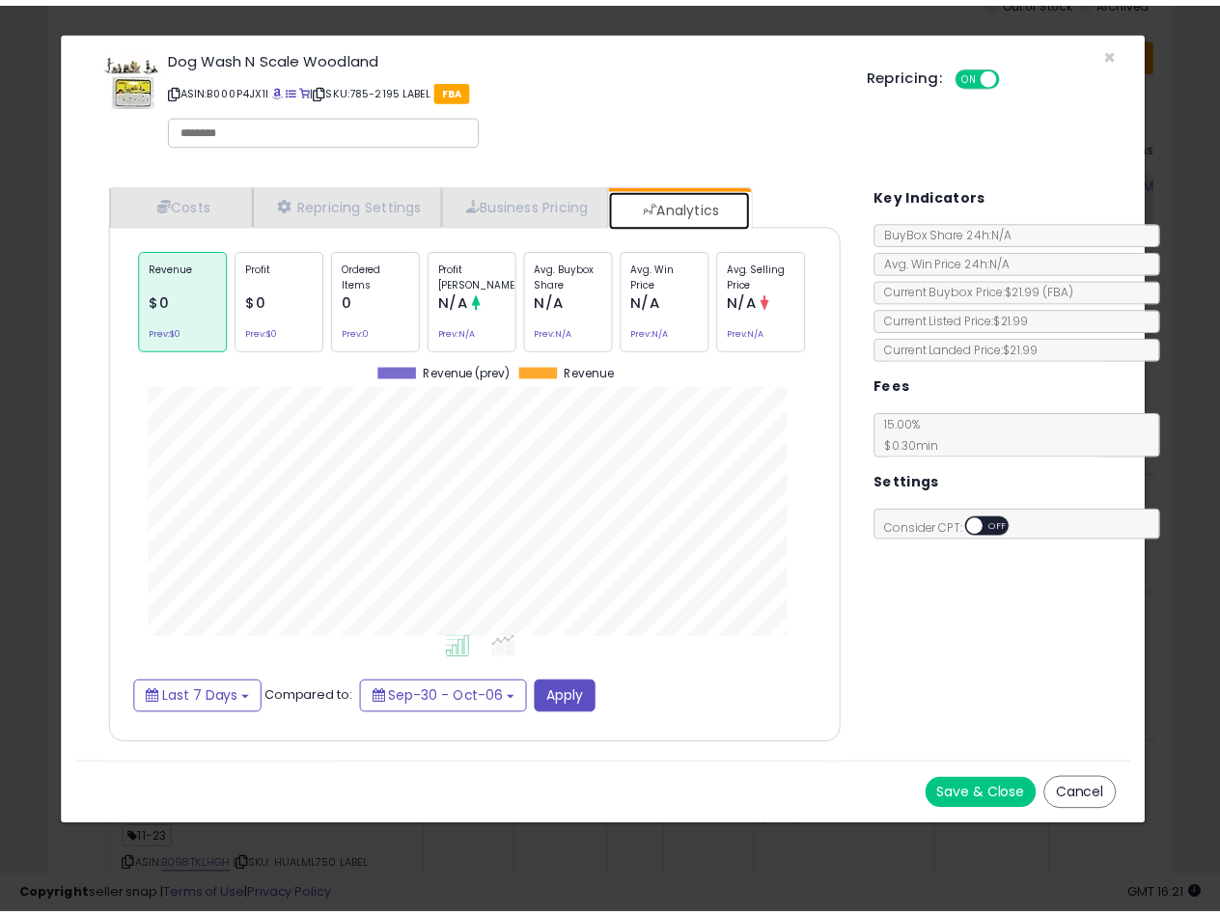
scroll to position [593, 778]
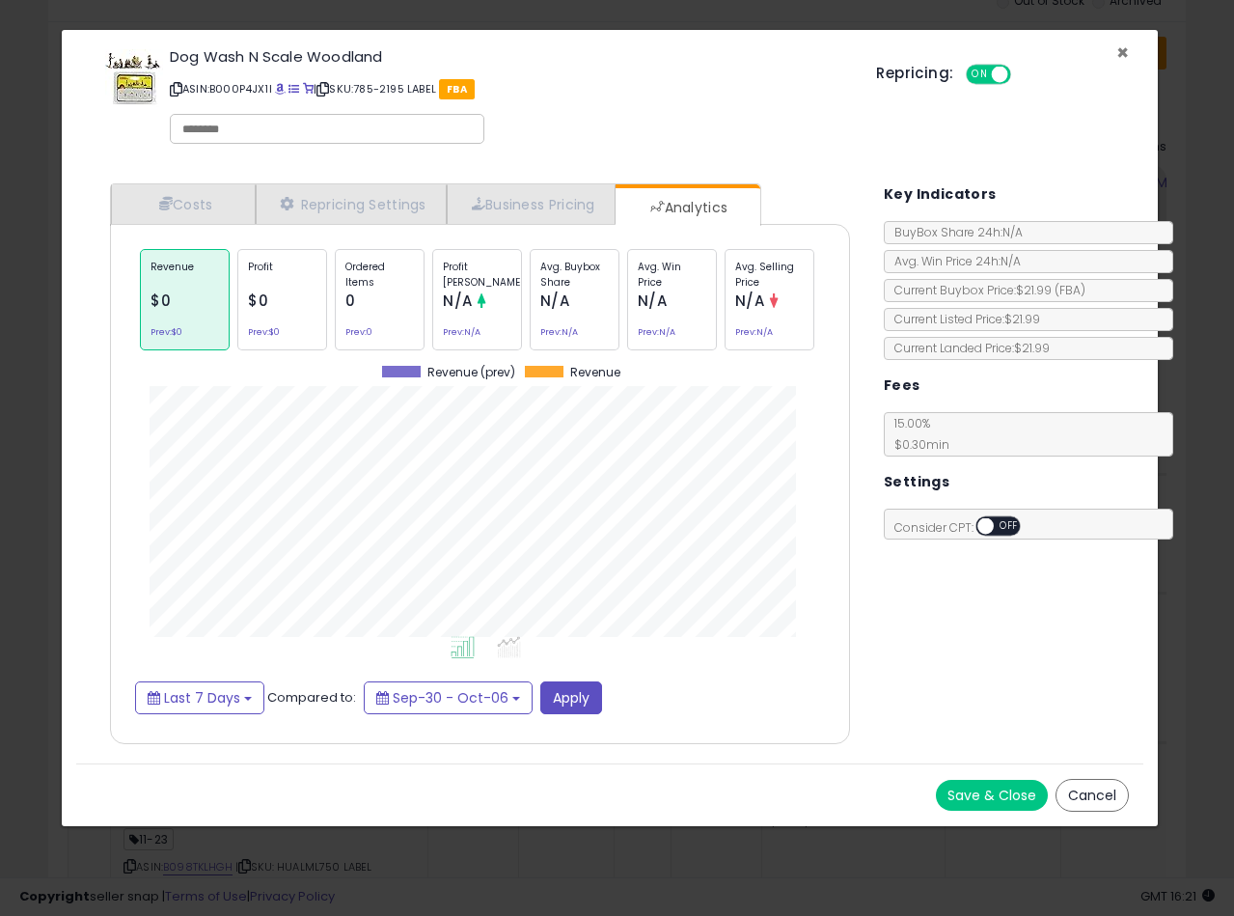
click at [1122, 56] on span "×" at bounding box center [1122, 53] width 13 height 28
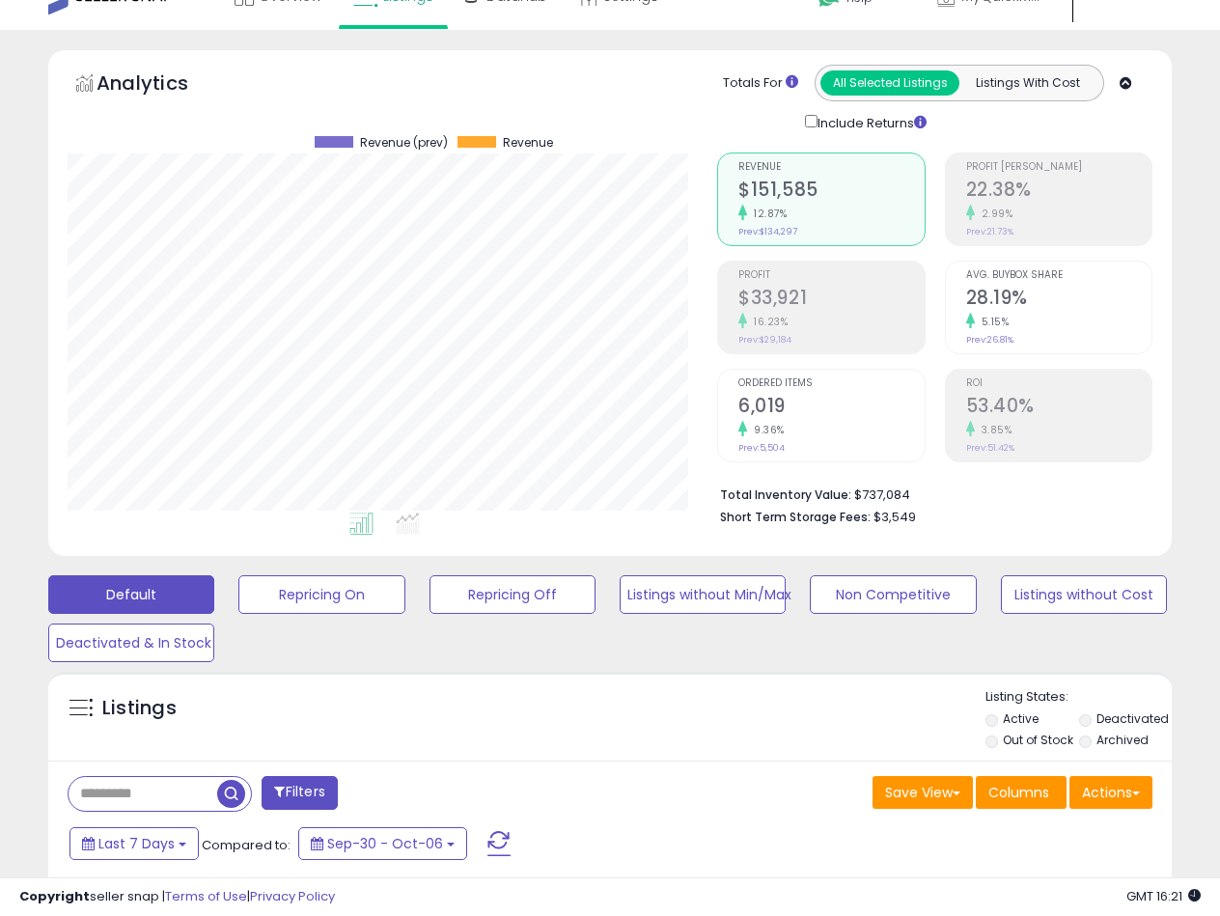
scroll to position [0, 0]
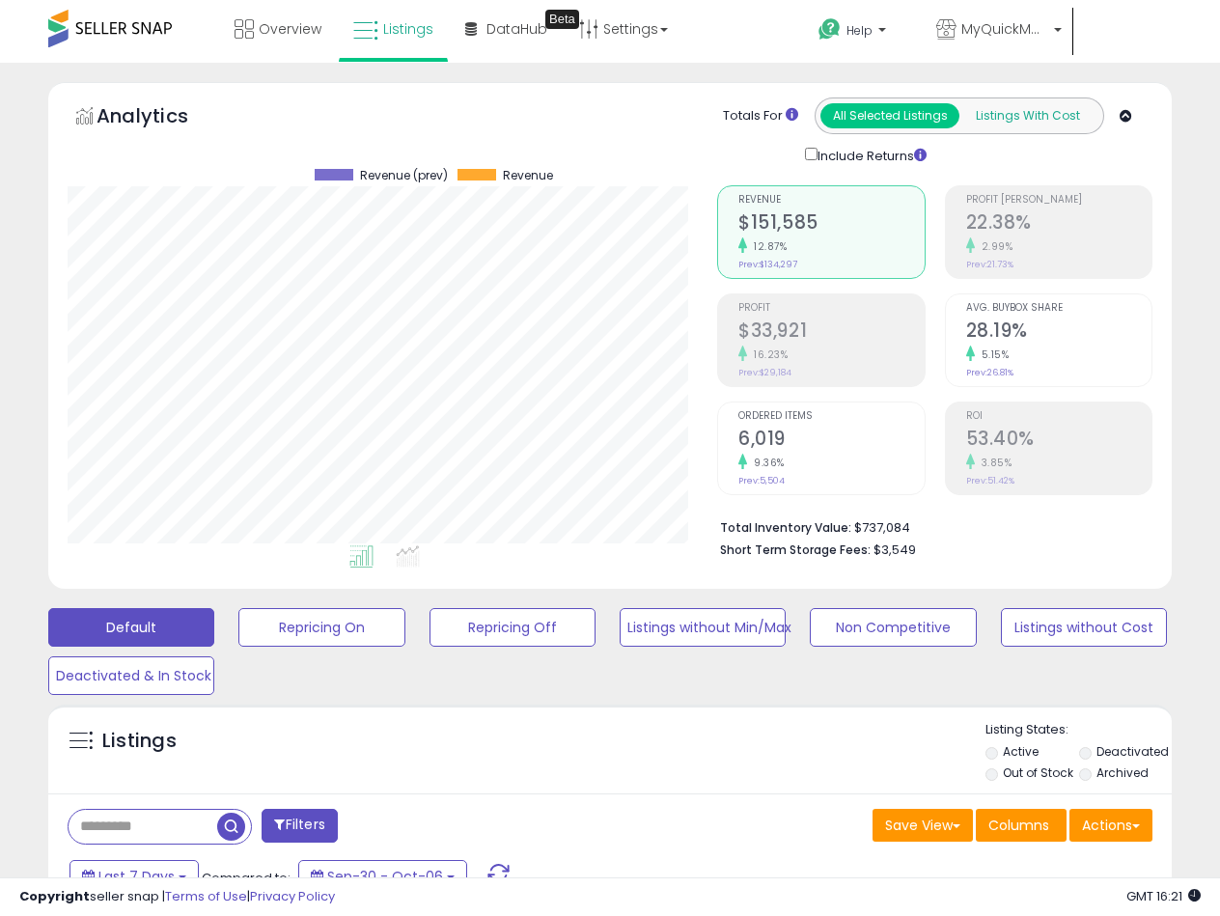
click at [1036, 105] on button "Listings With Cost" at bounding box center [1027, 115] width 139 height 25
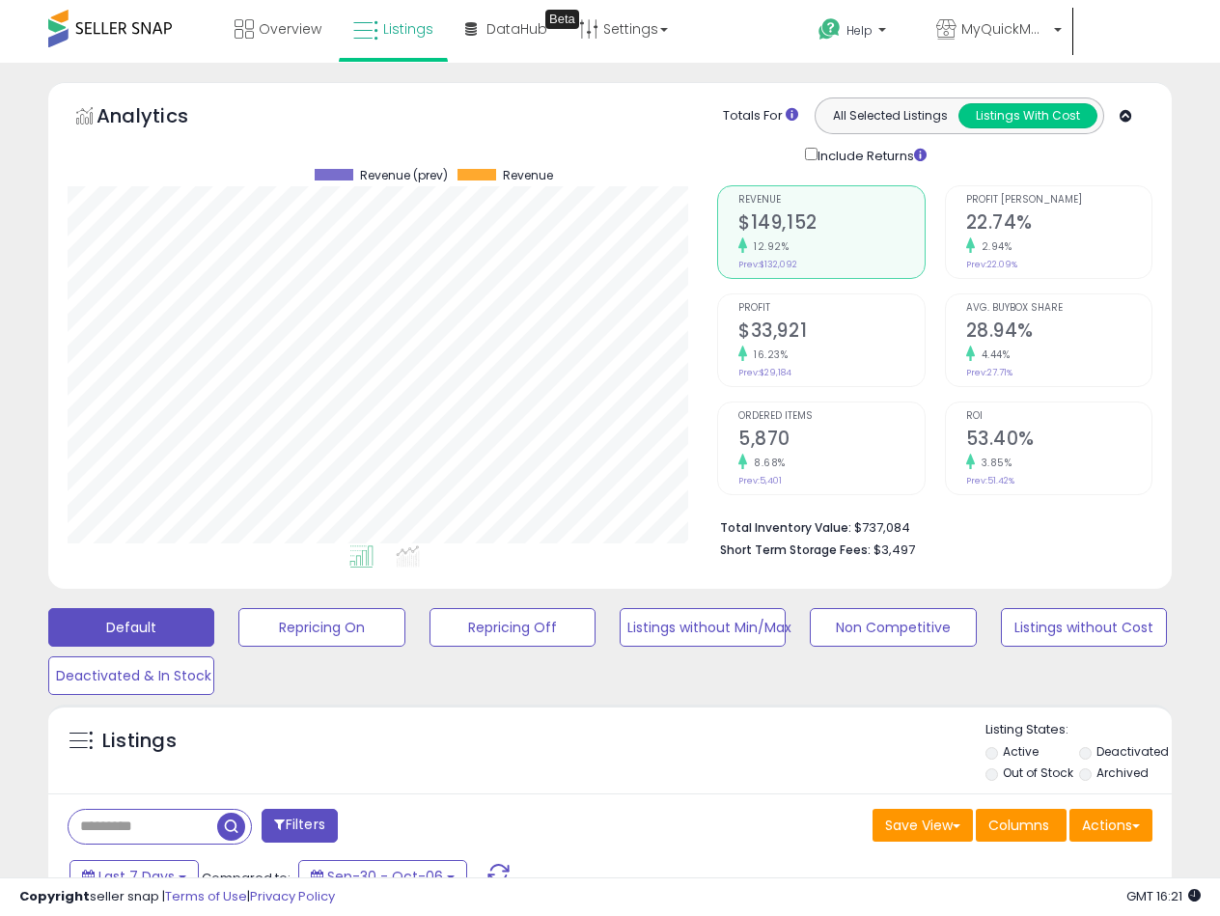
click at [1040, 123] on button "Listings With Cost" at bounding box center [1027, 115] width 139 height 25
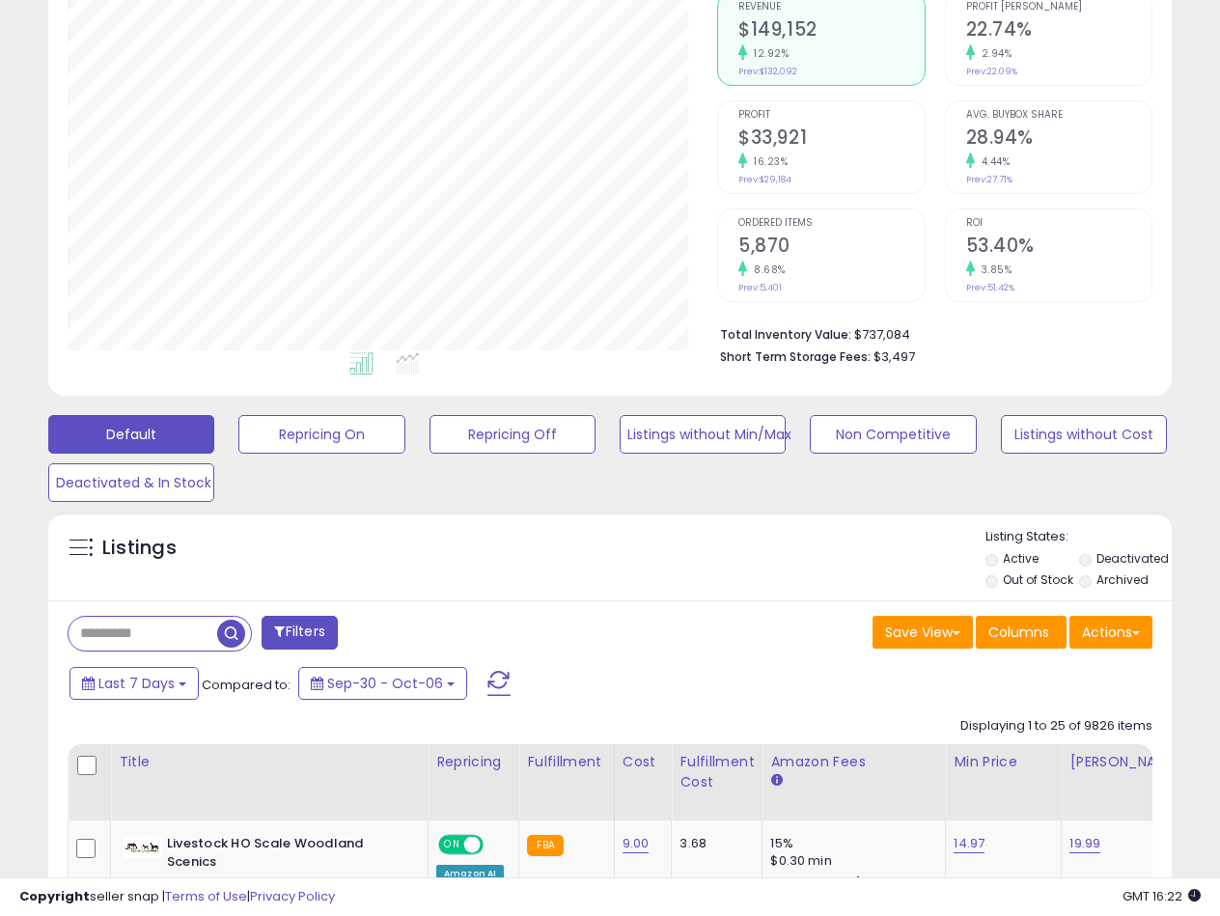
click at [495, 515] on div "Listings Active" at bounding box center [609, 555] width 1123 height 89
click at [162, 496] on button "Deactivated & In Stock" at bounding box center [131, 482] width 166 height 39
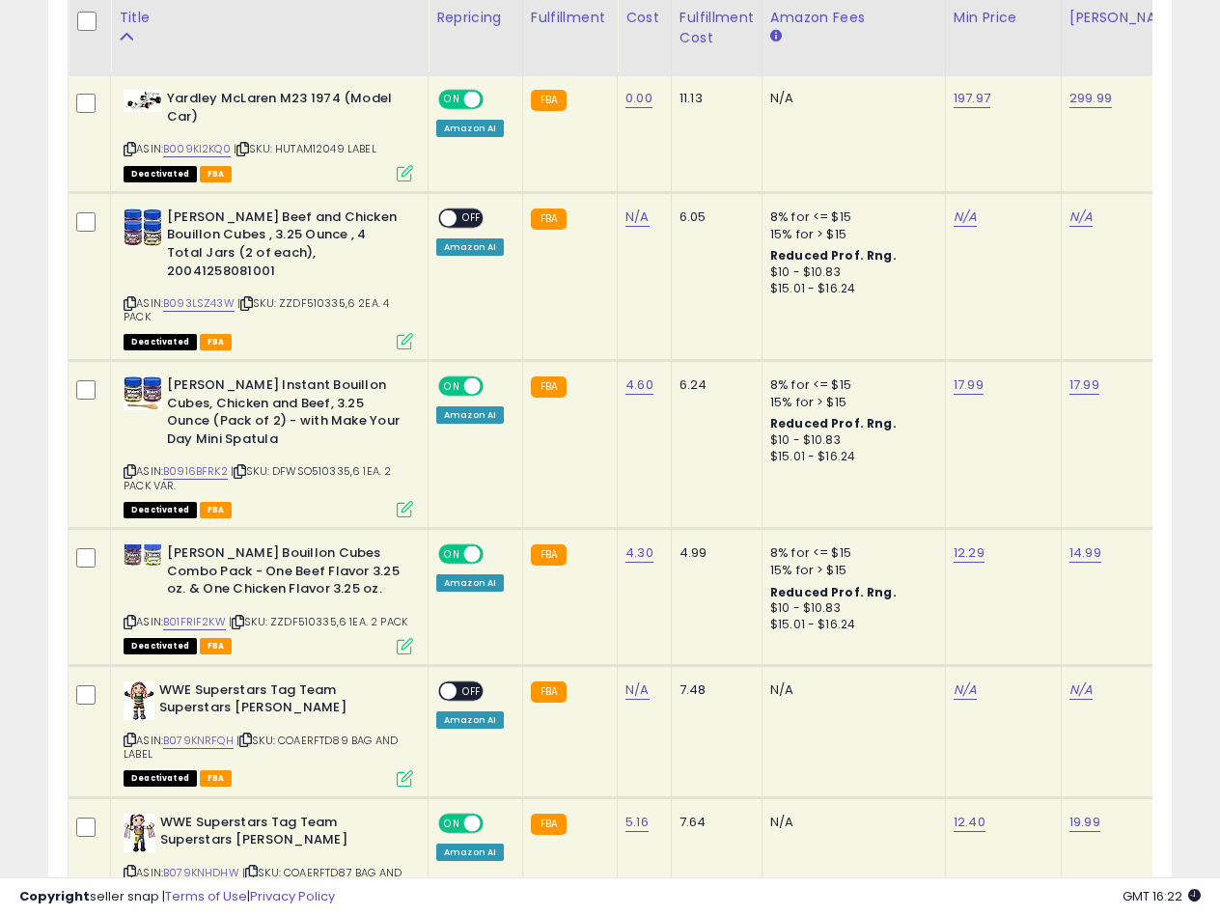
click at [312, 295] on span "| SKU: ZZDF510335,6 2EA. 4 PACK" at bounding box center [255, 309] width 265 height 29
click at [304, 295] on span "| SKU: ZZDF510335,6 2EA. 4 PACK" at bounding box center [255, 309] width 265 height 29
click at [249, 298] on icon at bounding box center [246, 303] width 13 height 11
click at [243, 466] on icon at bounding box center [239, 471] width 13 height 11
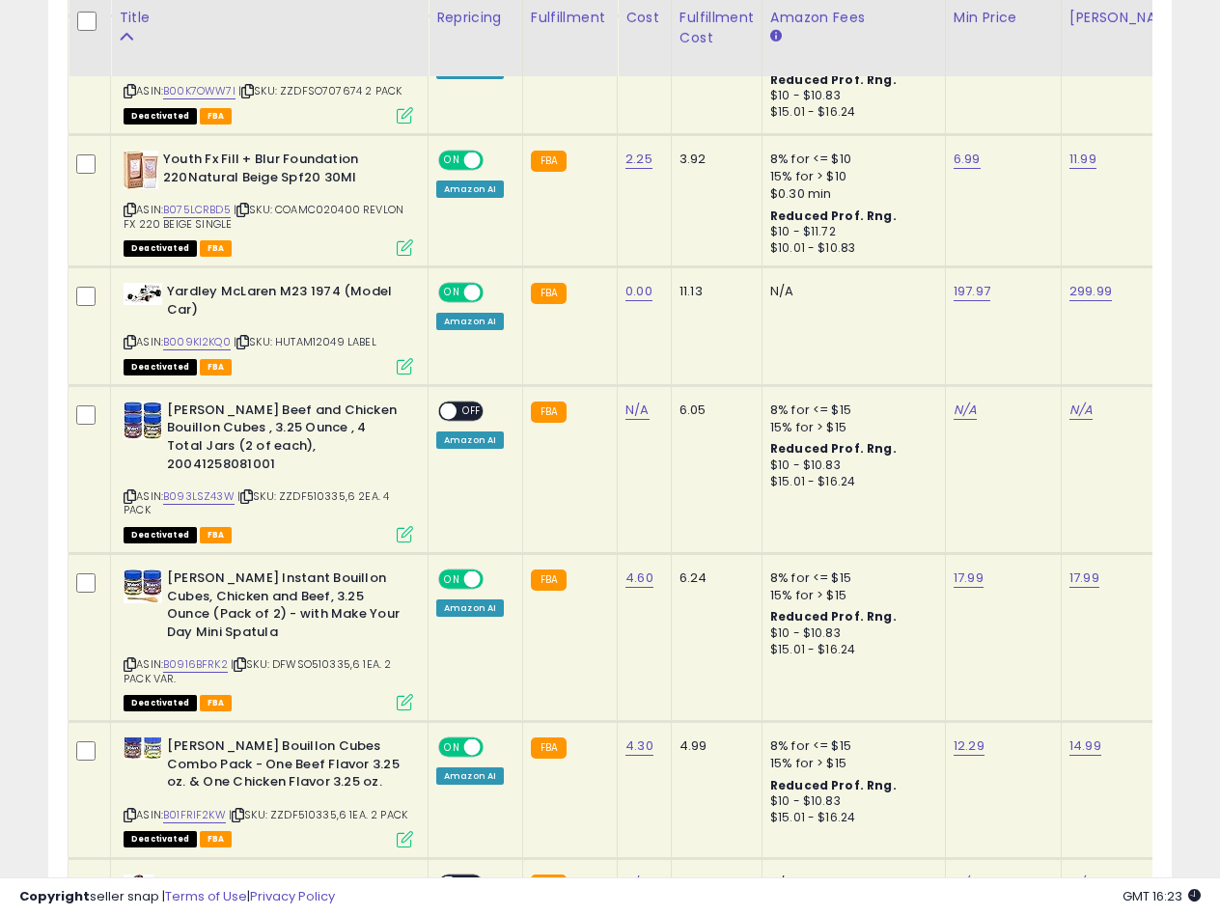
click at [313, 334] on span "| SKU: HUTAM12049 LABEL" at bounding box center [304, 341] width 143 height 15
click at [245, 337] on icon at bounding box center [242, 342] width 13 height 11
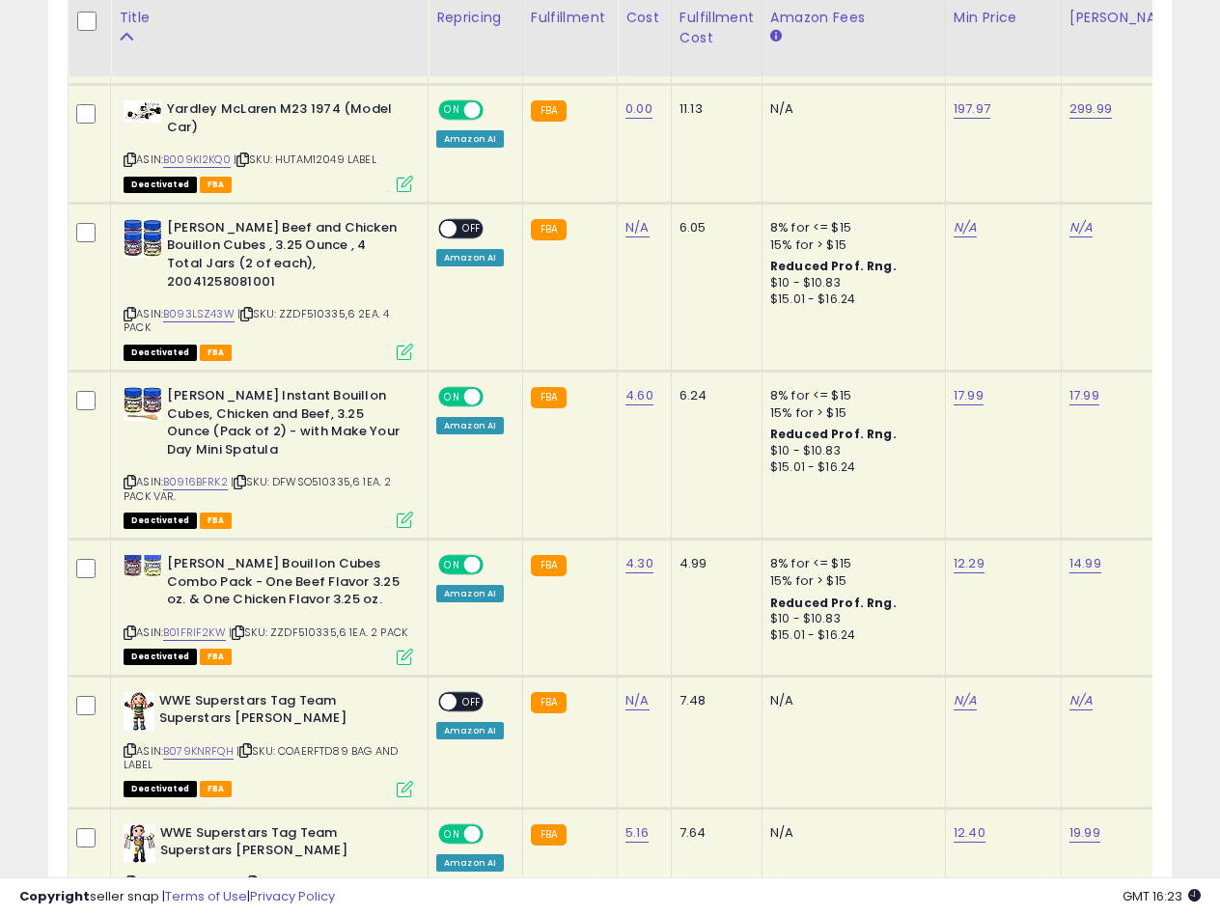
scroll to position [2702, 0]
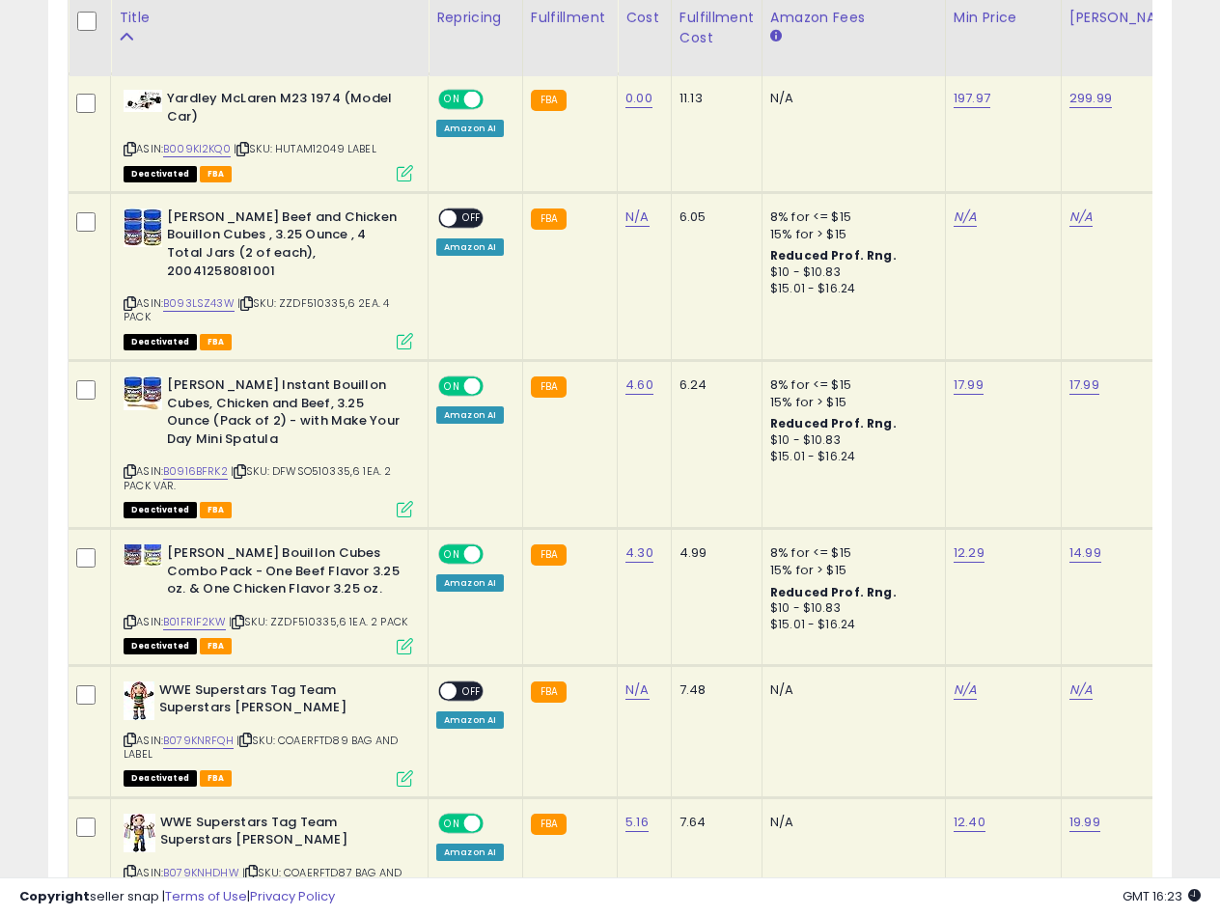
click at [239, 617] on icon at bounding box center [238, 622] width 13 height 11
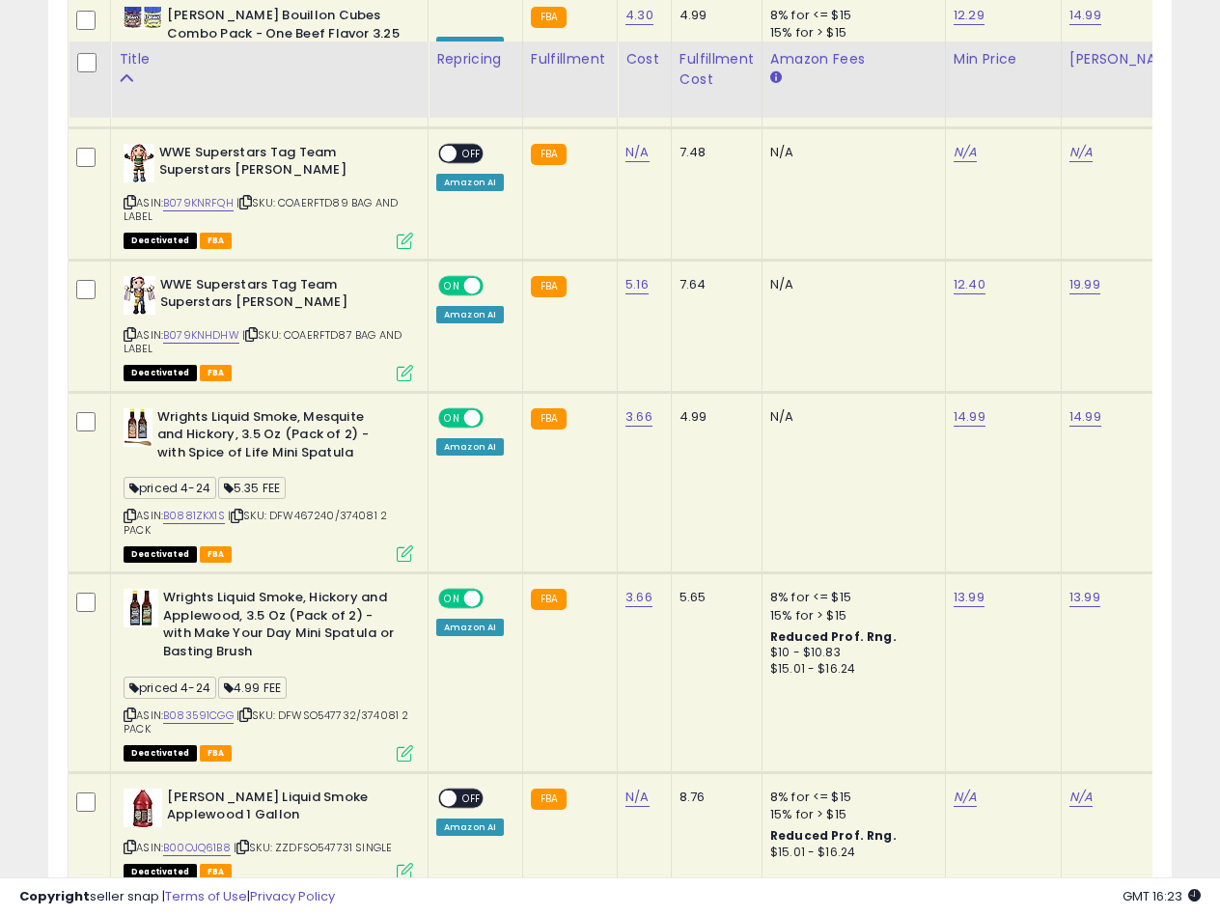
scroll to position [3280, 0]
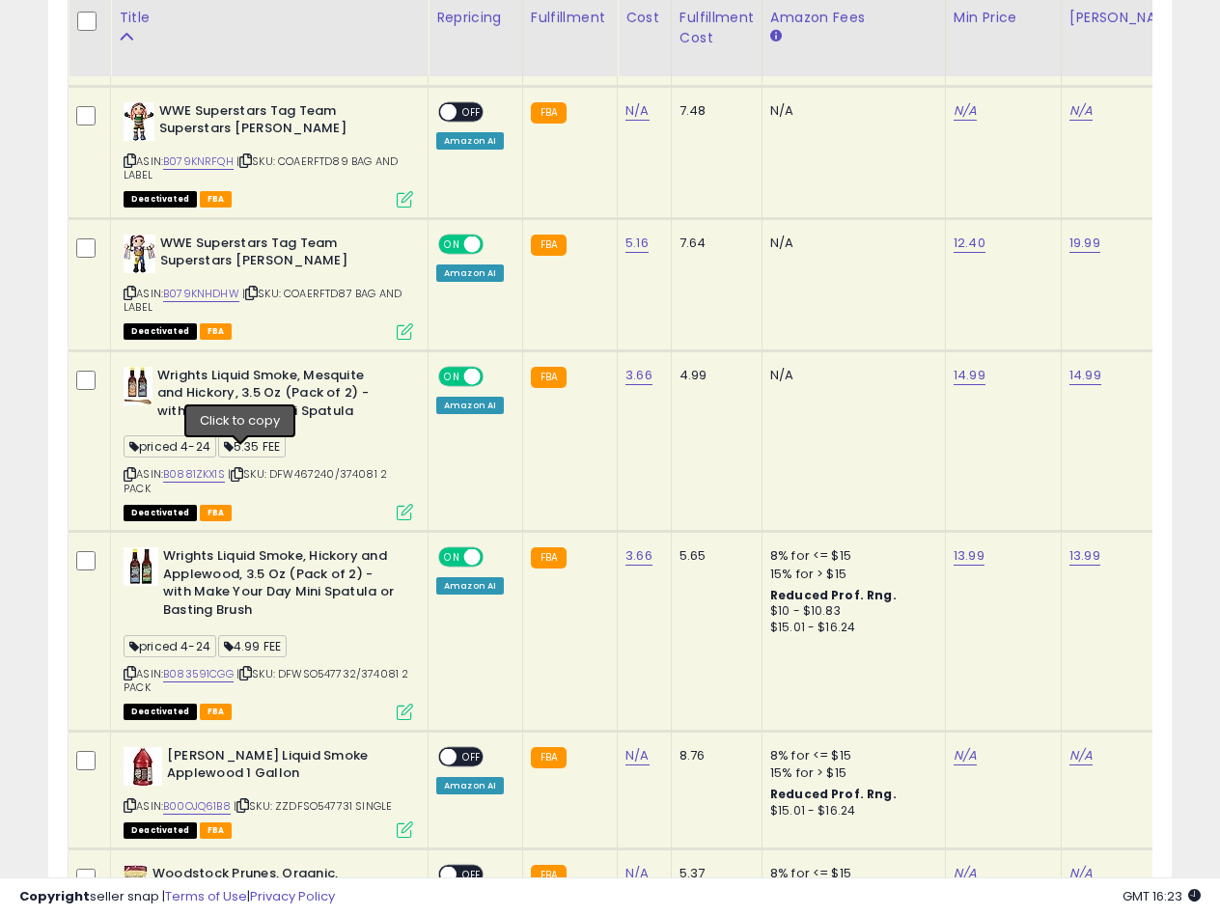
click at [238, 469] on icon at bounding box center [237, 474] width 13 height 11
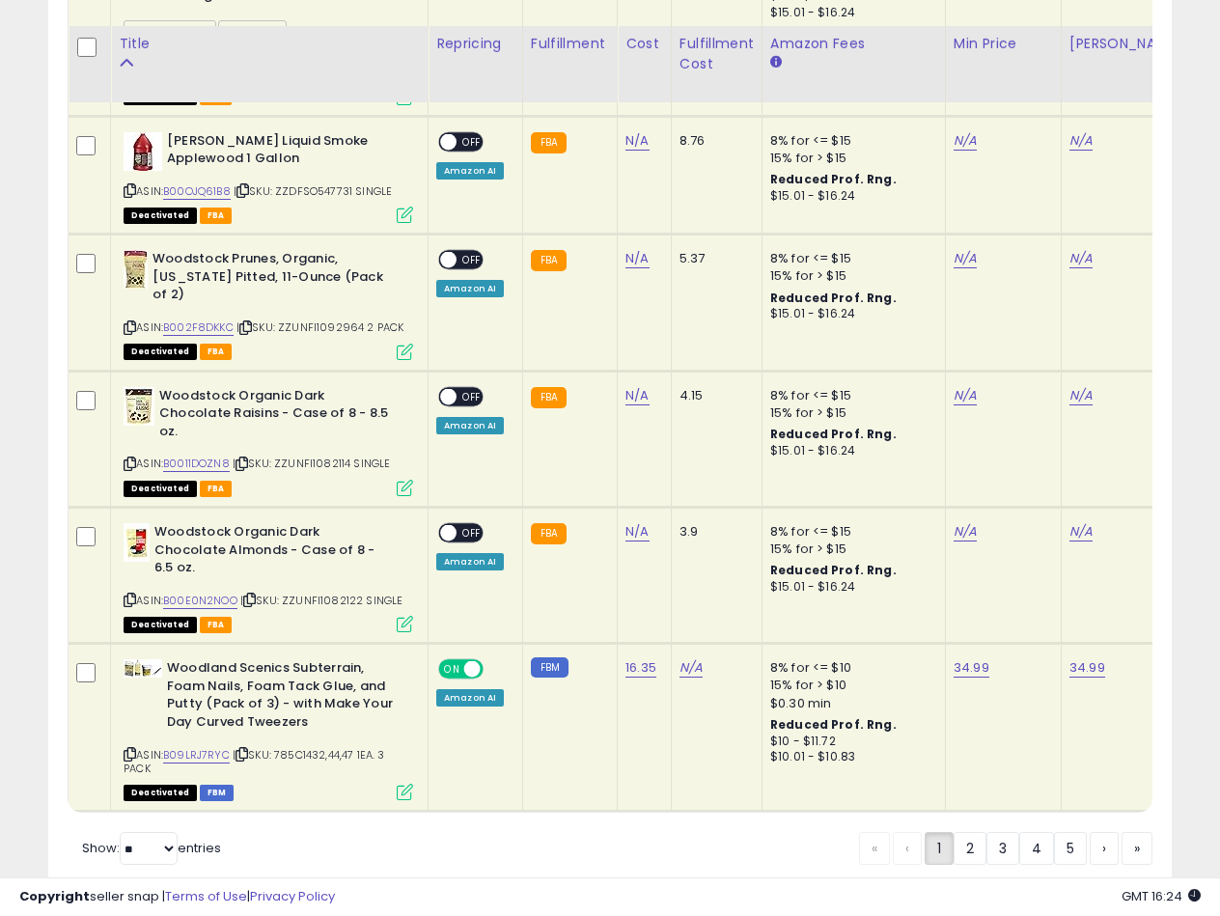
scroll to position [3921, 0]
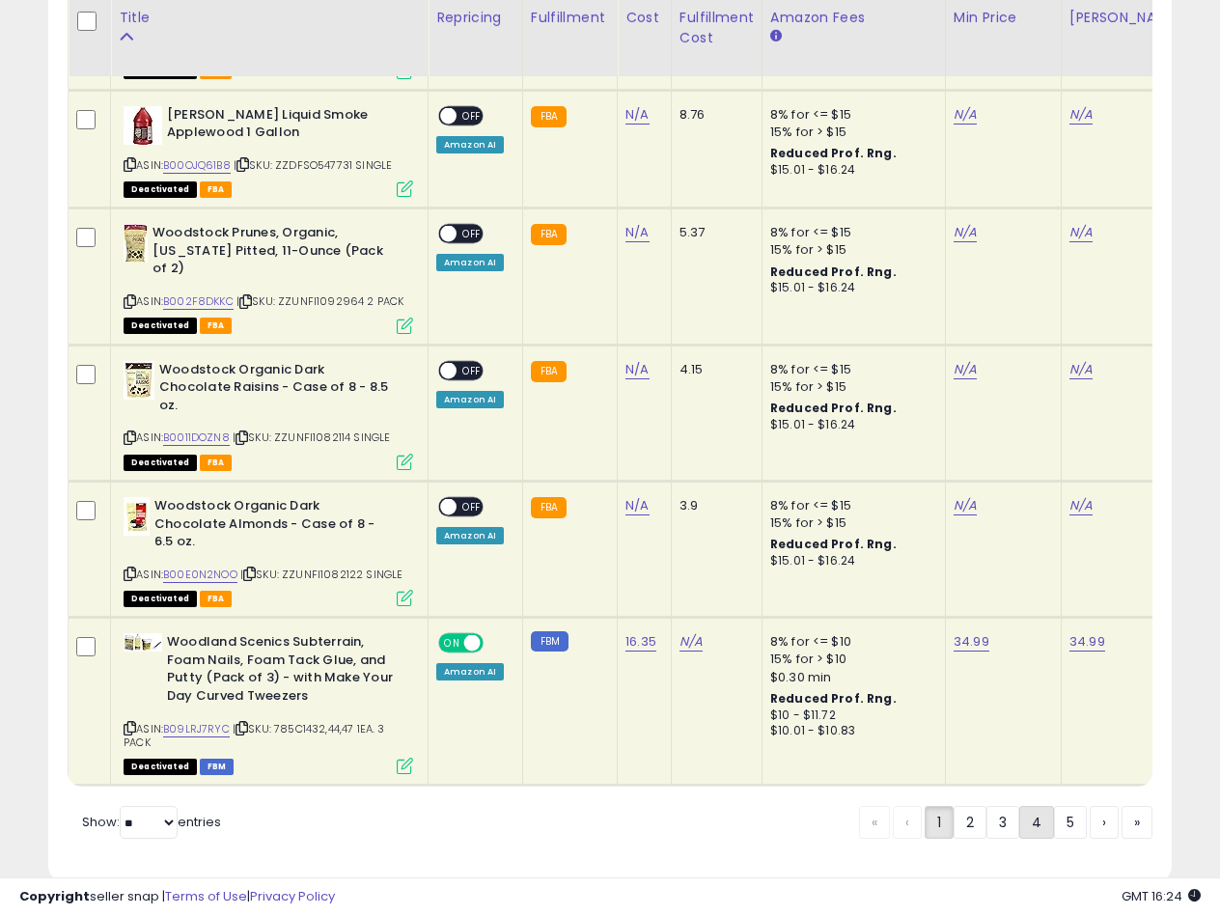
click at [1046, 806] on link "4" at bounding box center [1036, 822] width 35 height 33
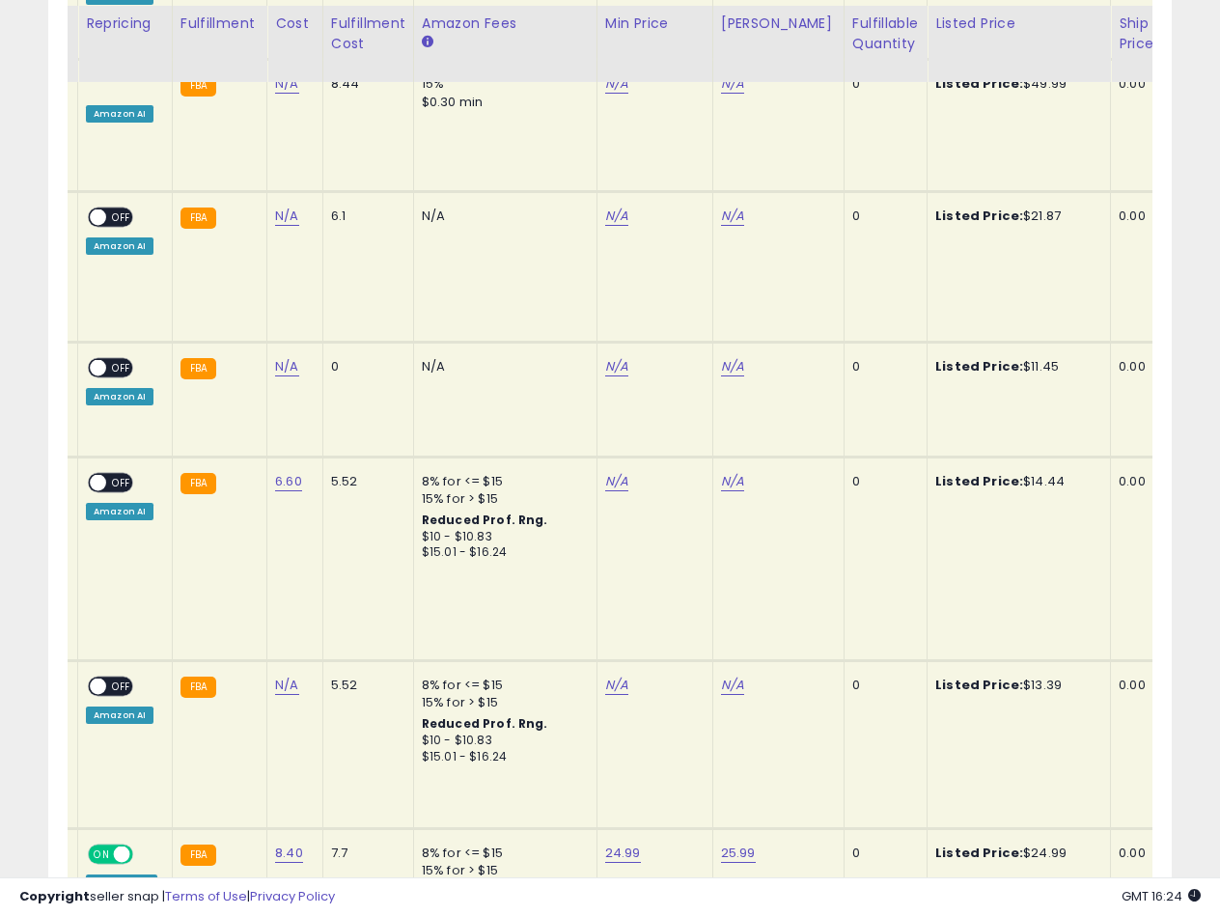
scroll to position [4059, 0]
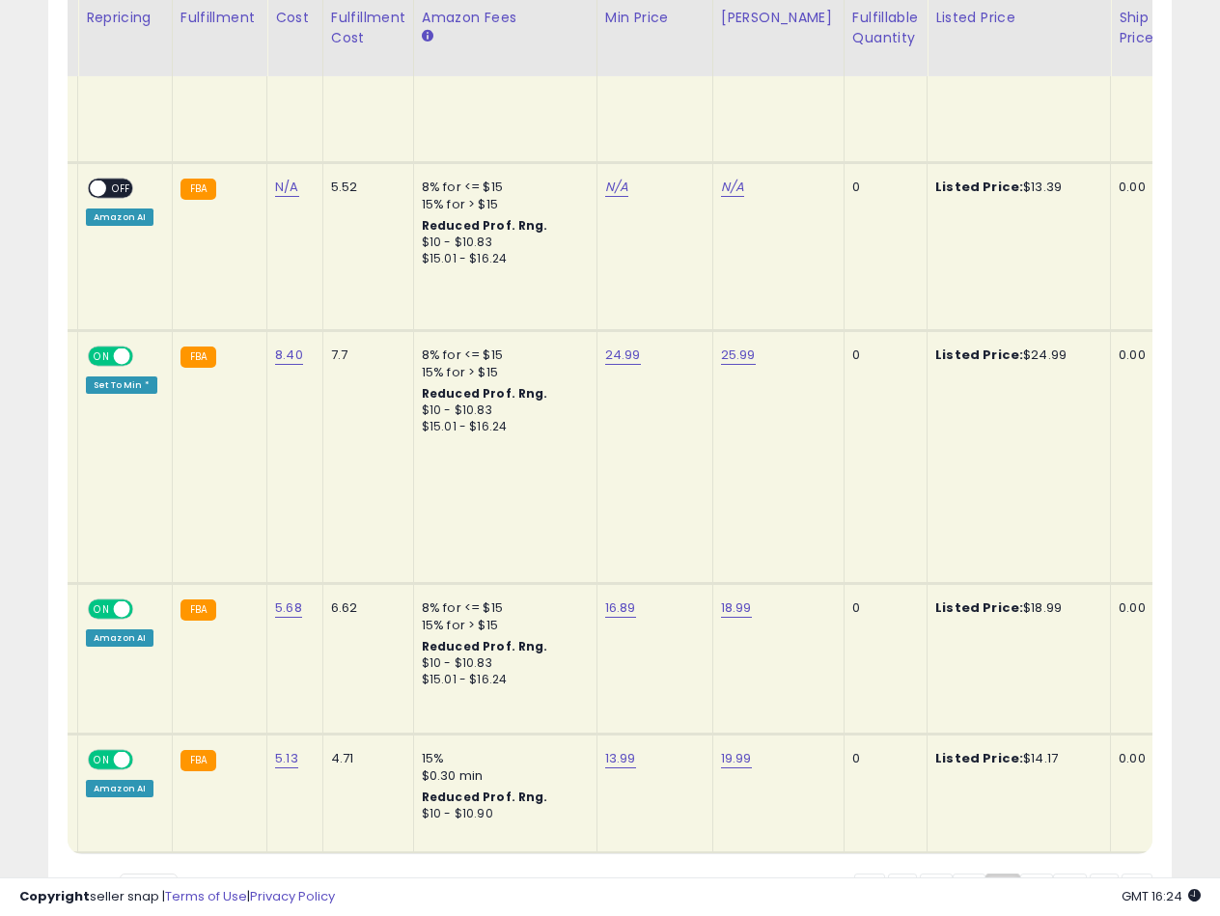
click at [687, 331] on td "24.99" at bounding box center [654, 457] width 116 height 253
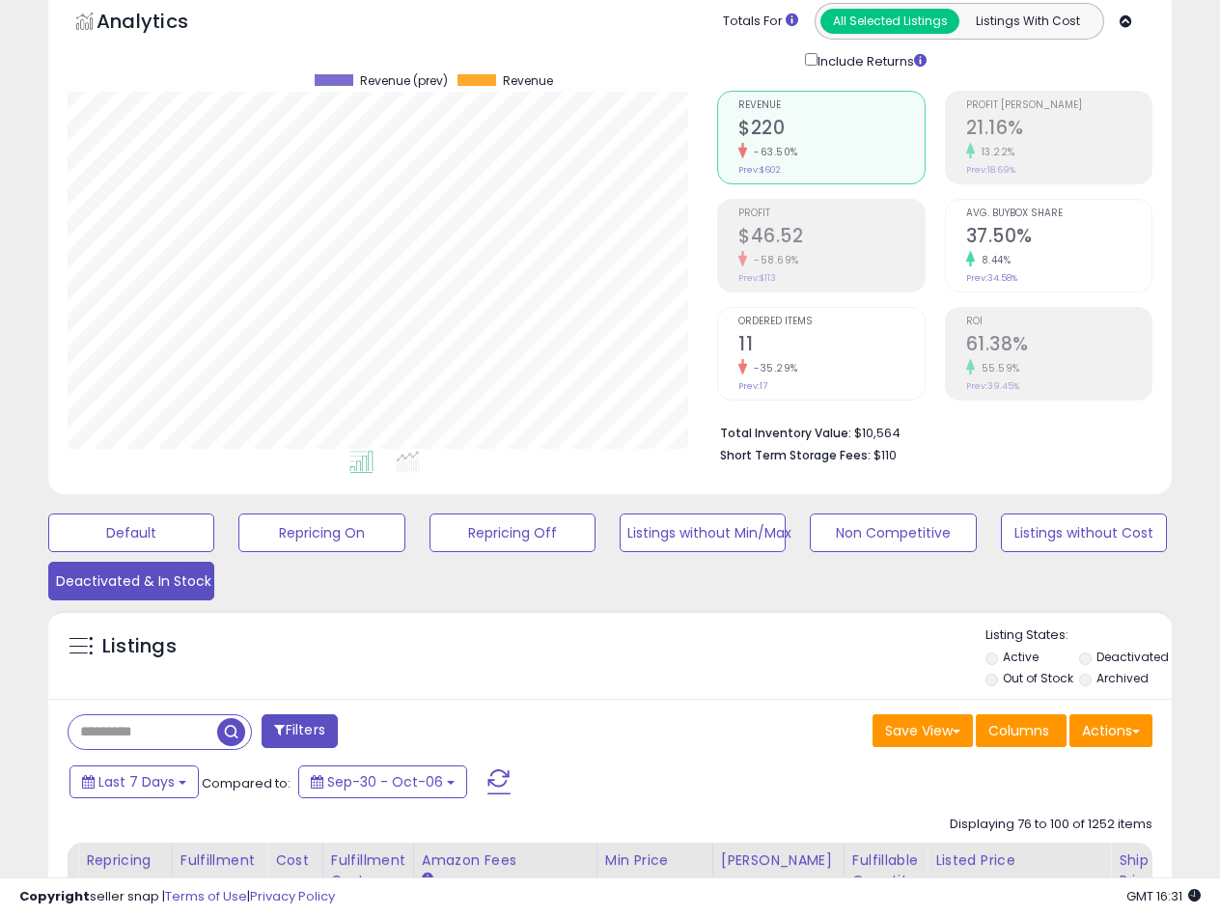
scroll to position [0, 0]
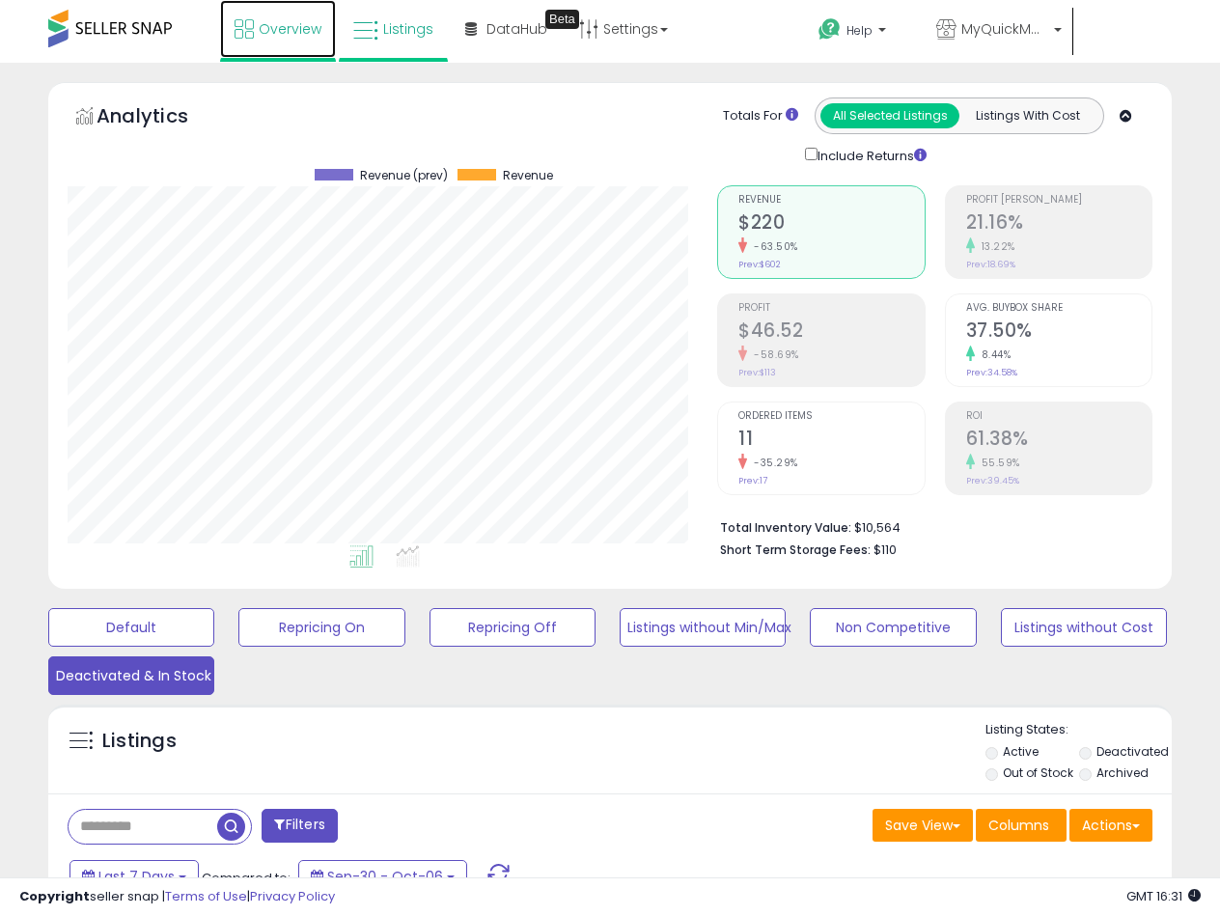
click at [305, 41] on link "Overview" at bounding box center [278, 29] width 116 height 58
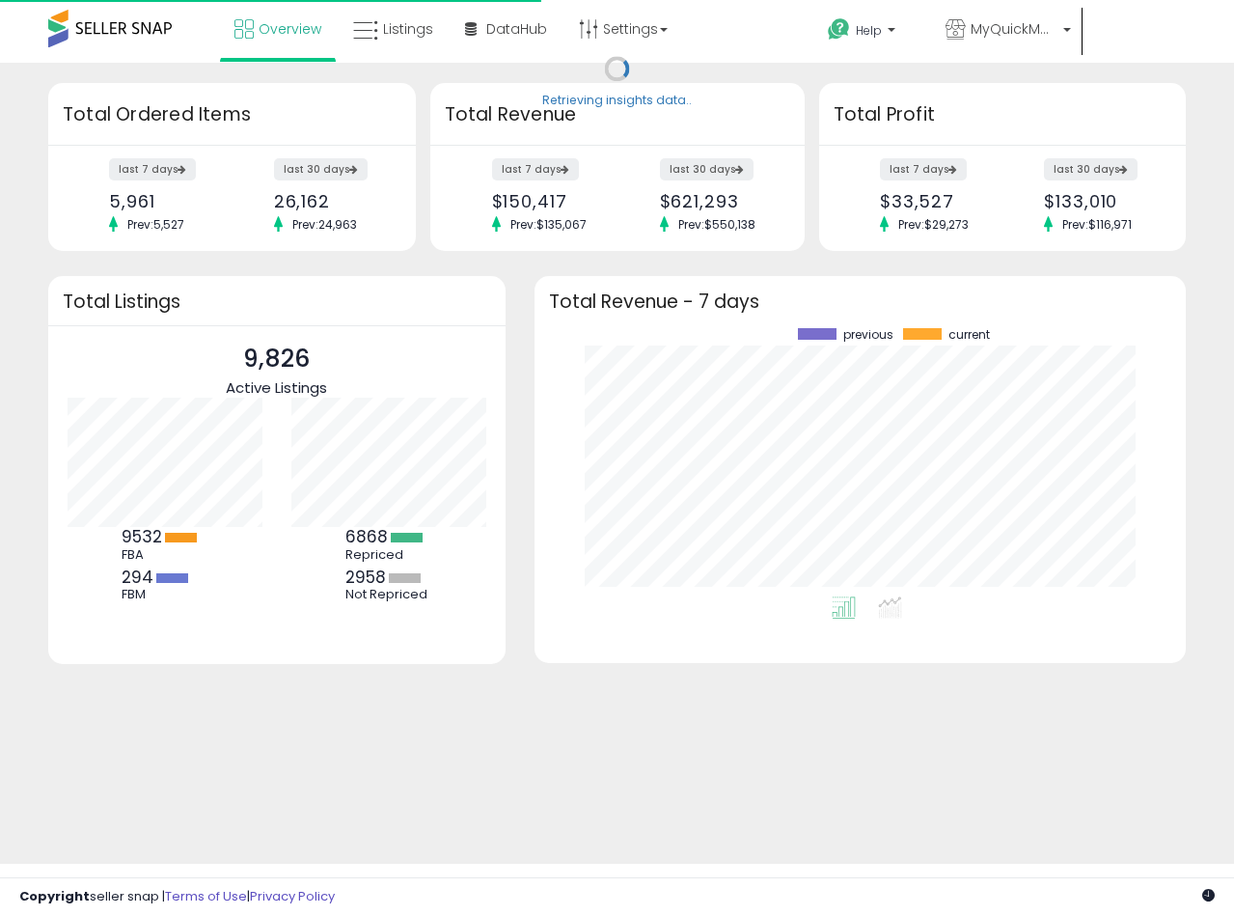
scroll to position [268, 614]
click at [504, 728] on div "Retrieving insights data.. Retrieving overview data.. Total Ordered Items last …" at bounding box center [617, 463] width 1234 height 801
click at [572, 636] on div "previous current" at bounding box center [860, 494] width 651 height 338
click at [589, 639] on div "previous current" at bounding box center [860, 494] width 651 height 338
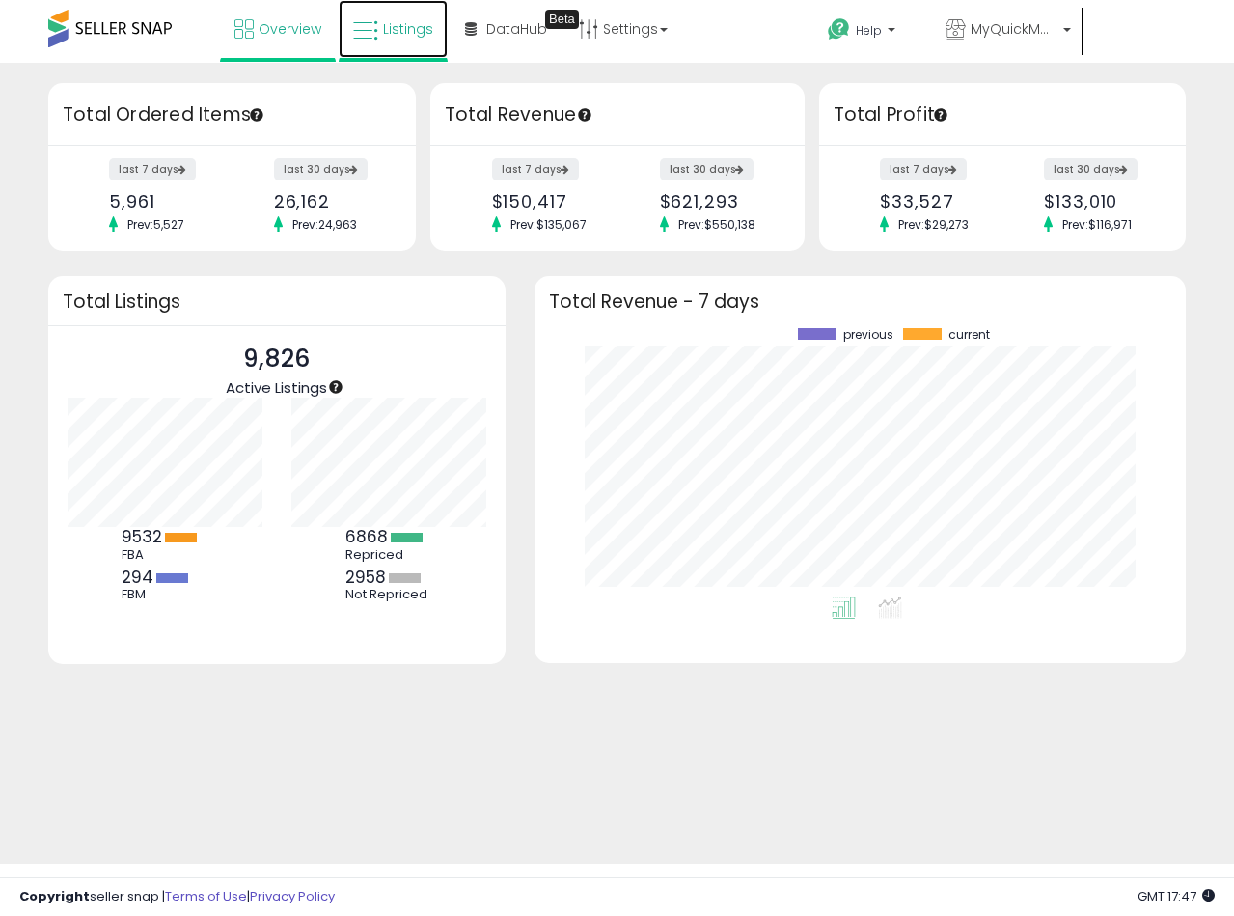
click at [393, 24] on span "Listings" at bounding box center [408, 28] width 50 height 19
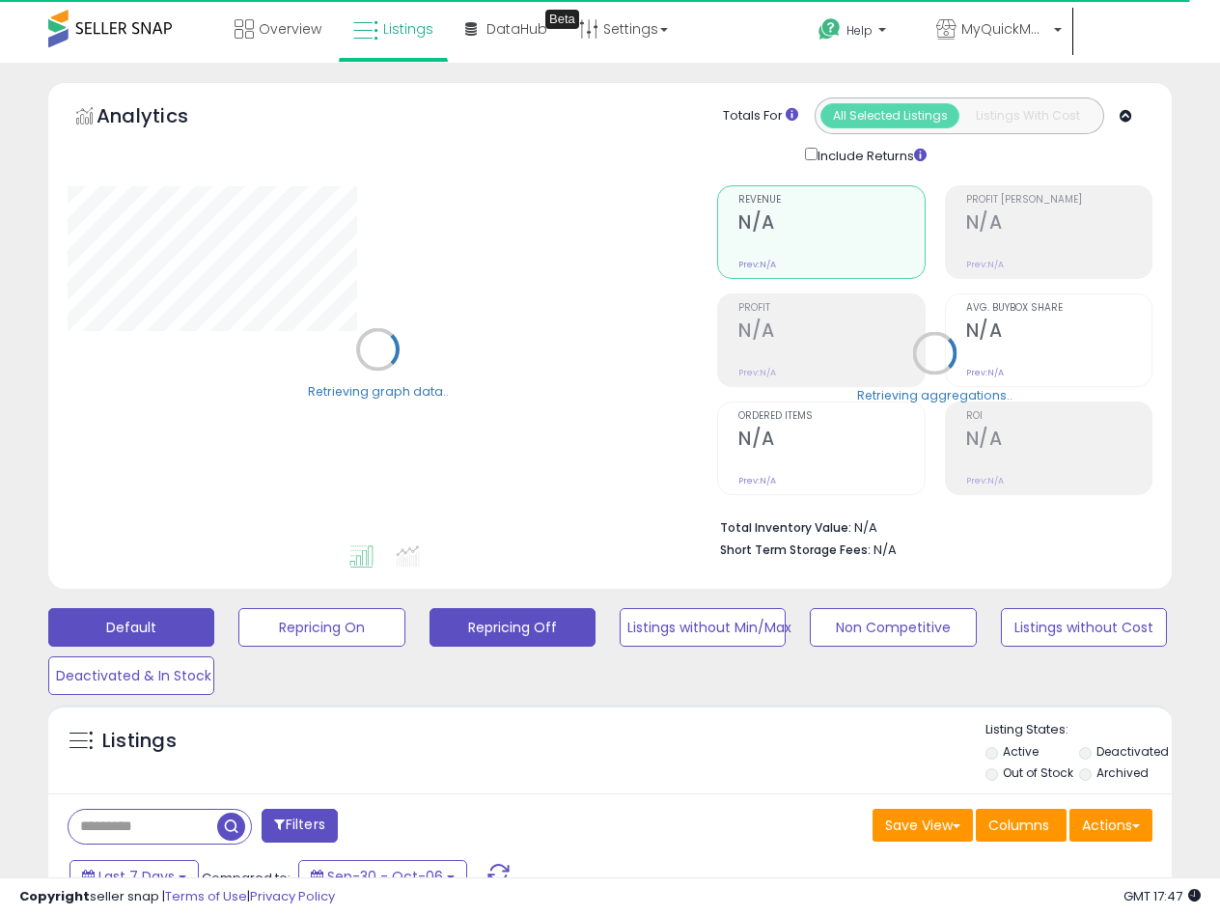
click at [560, 620] on button "Repricing Off" at bounding box center [512, 627] width 166 height 39
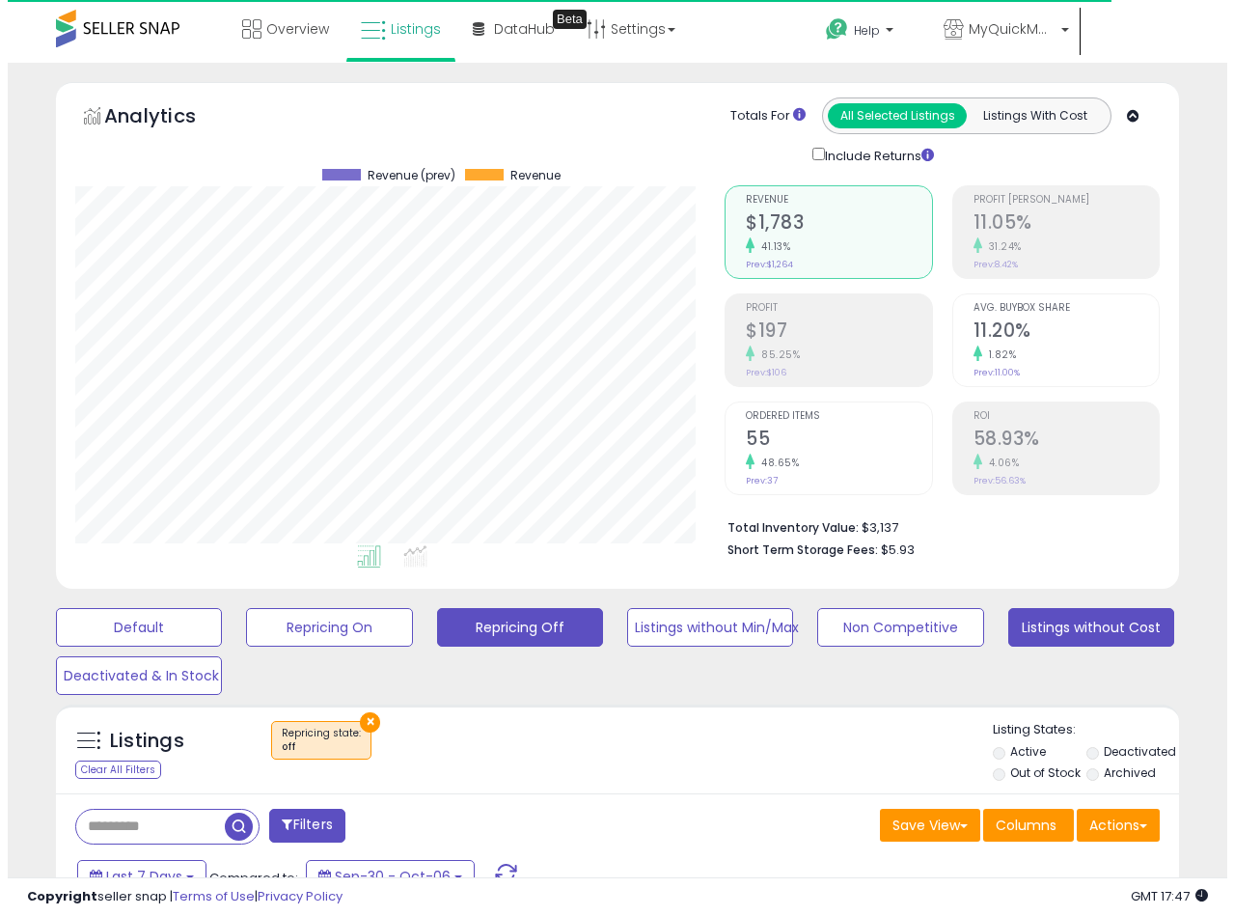
scroll to position [396, 649]
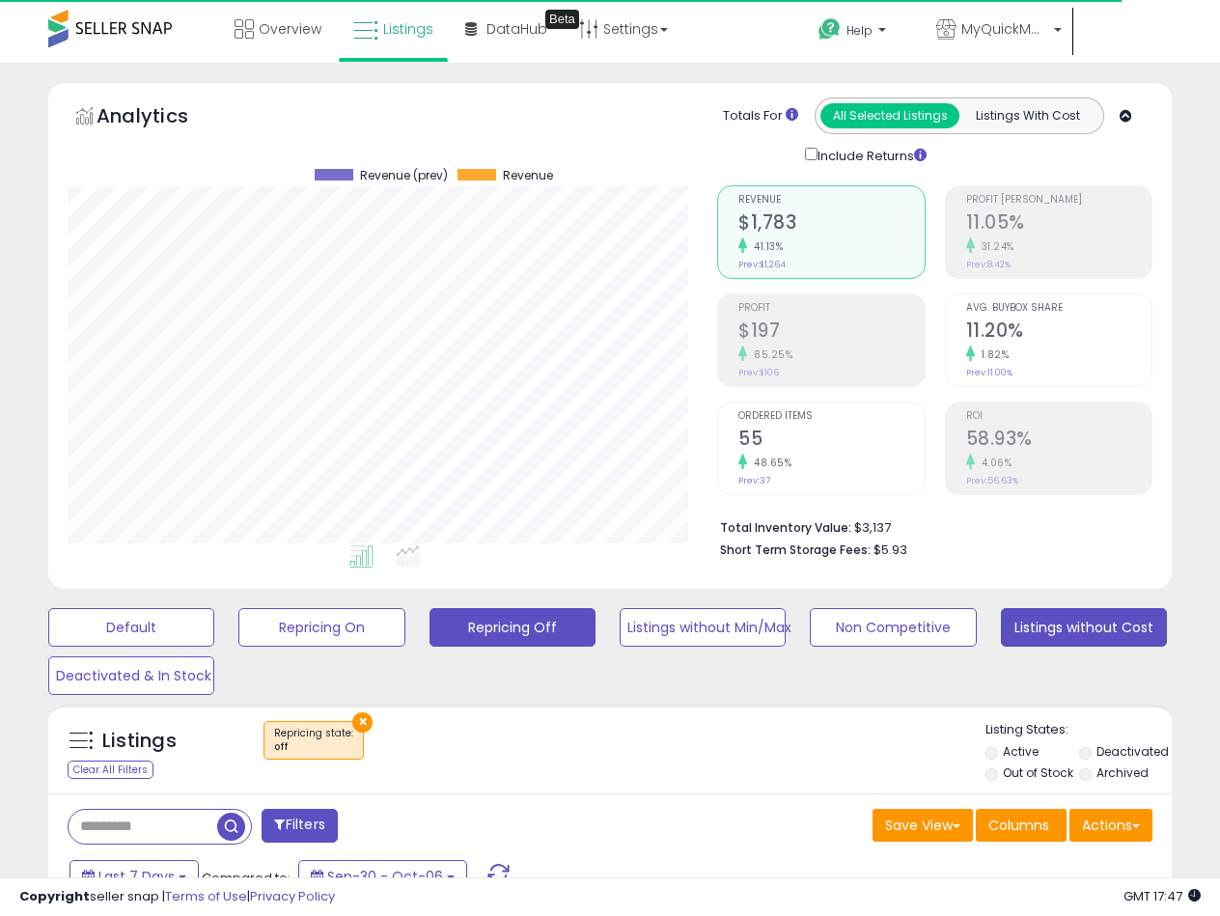
click at [1123, 630] on button "Listings without Cost" at bounding box center [1084, 627] width 166 height 39
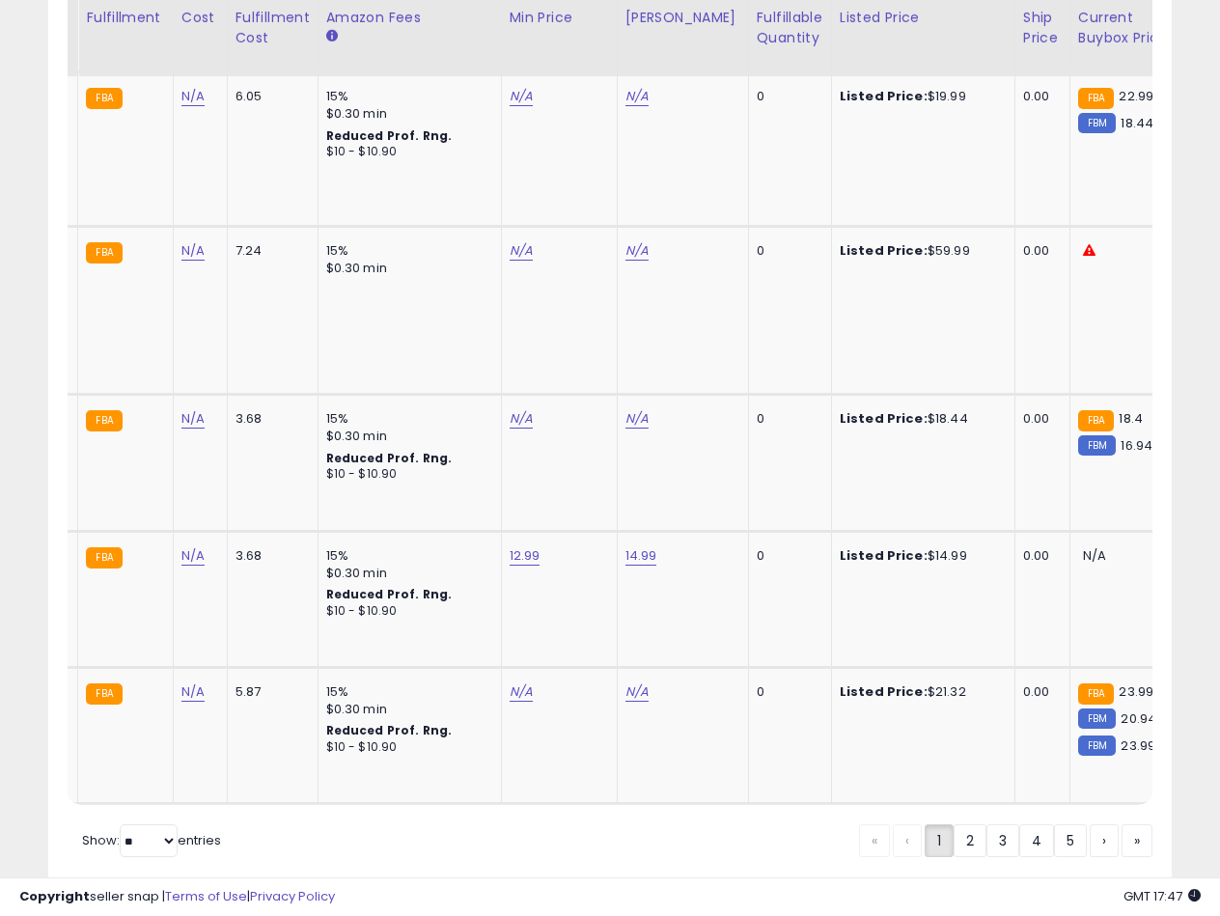
scroll to position [0, 0]
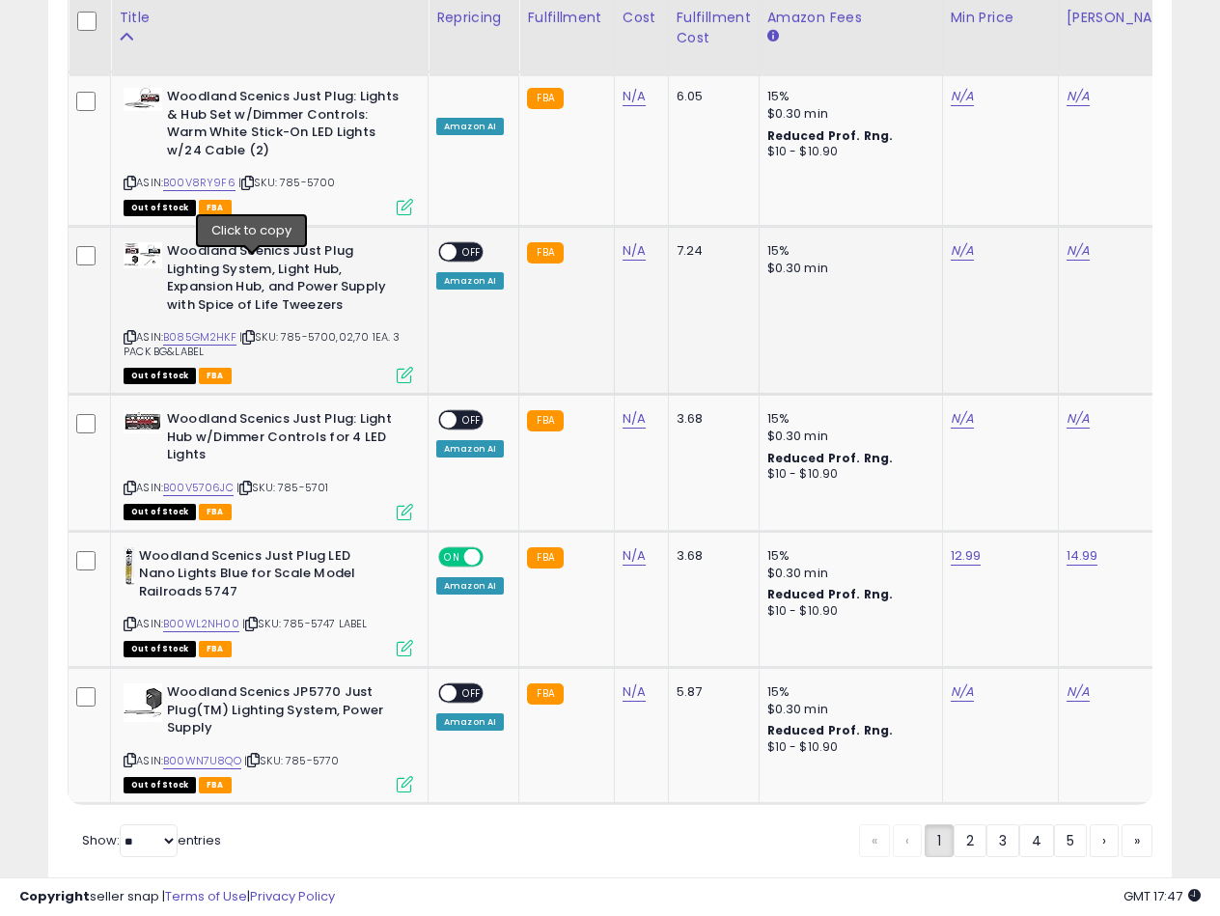
click at [259, 329] on span "| SKU: 785-5700,02,70 1EA. 3 PACK BG&LABEL" at bounding box center [261, 343] width 277 height 29
click at [255, 332] on icon at bounding box center [248, 337] width 13 height 11
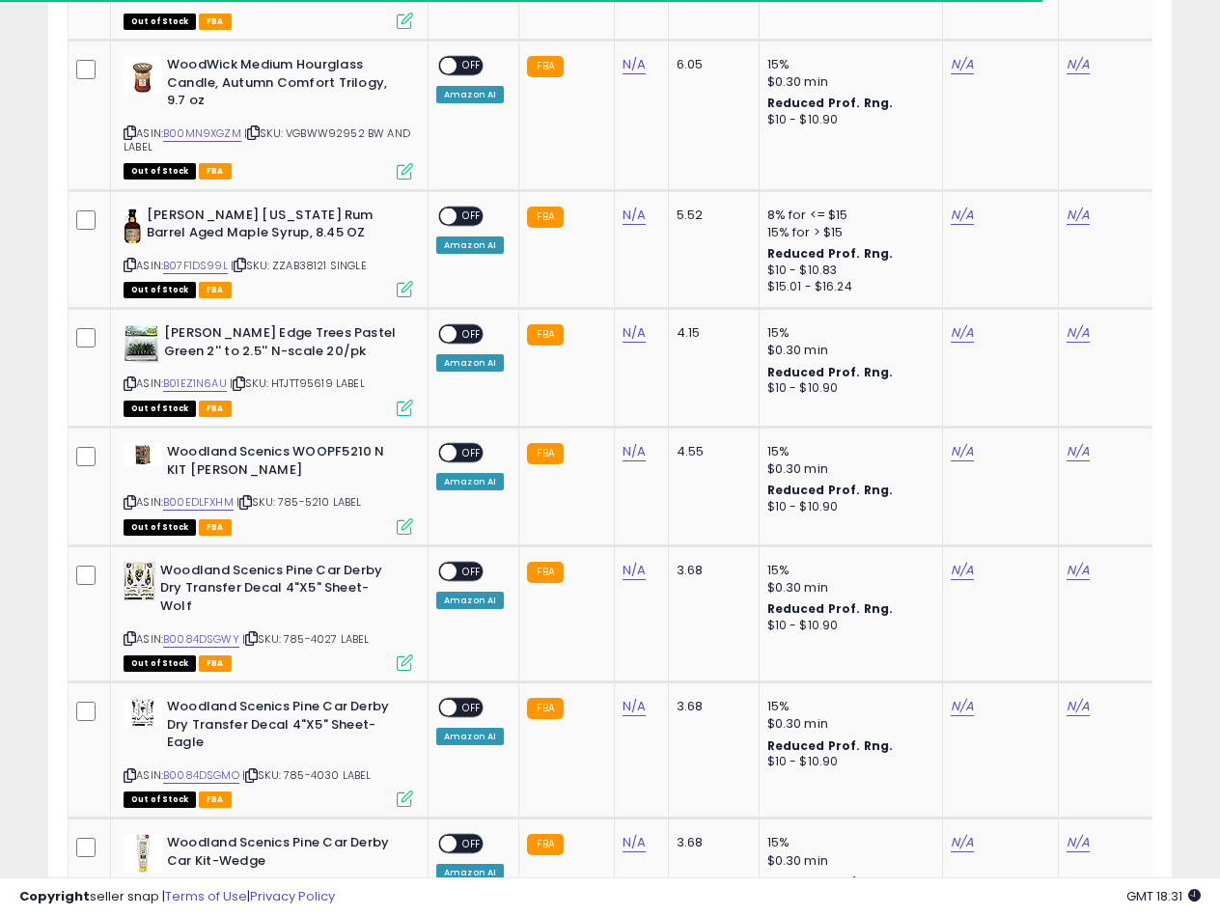
scroll to position [2781, 0]
